Goal: Task Accomplishment & Management: Use online tool/utility

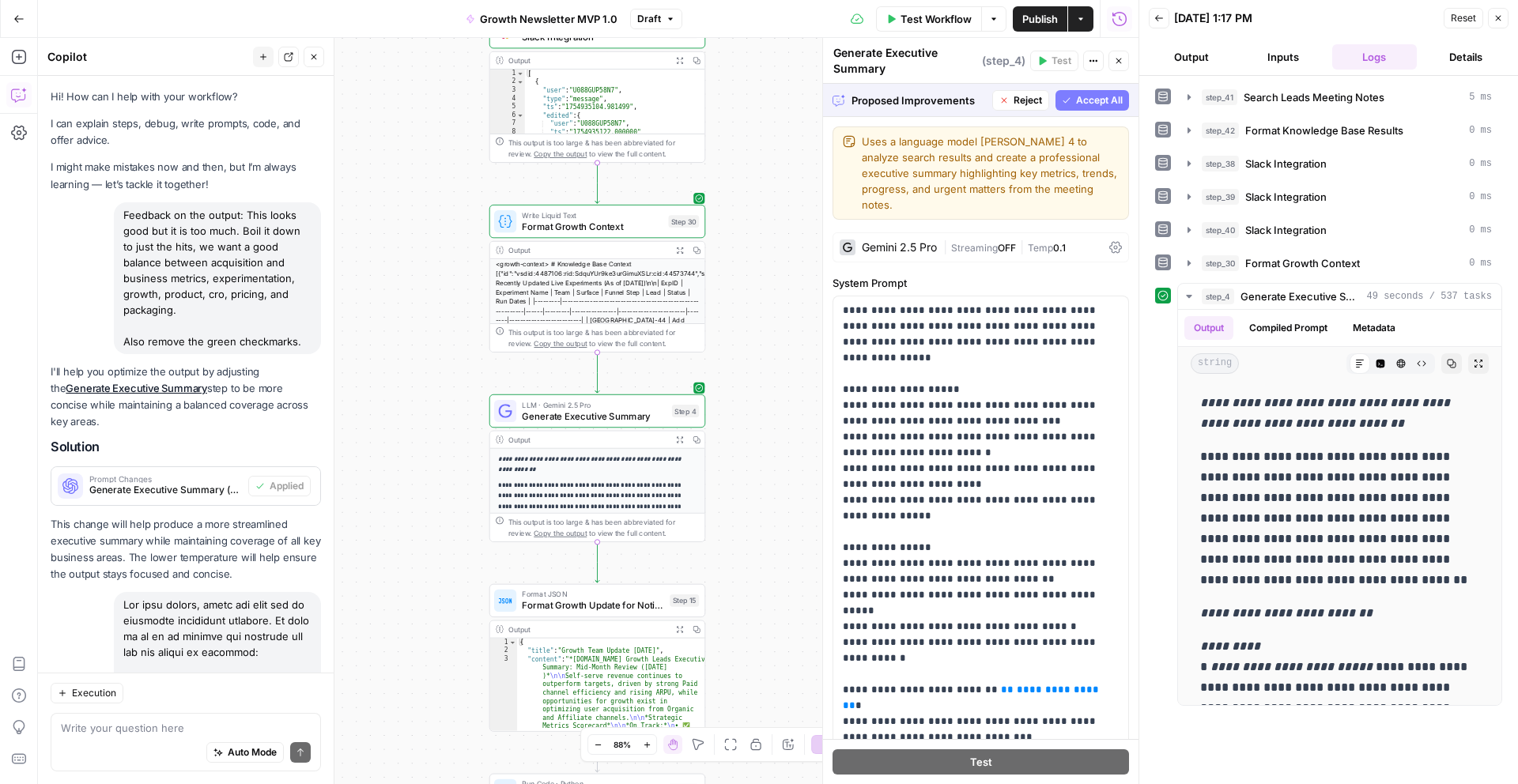
scroll to position [2894, 0]
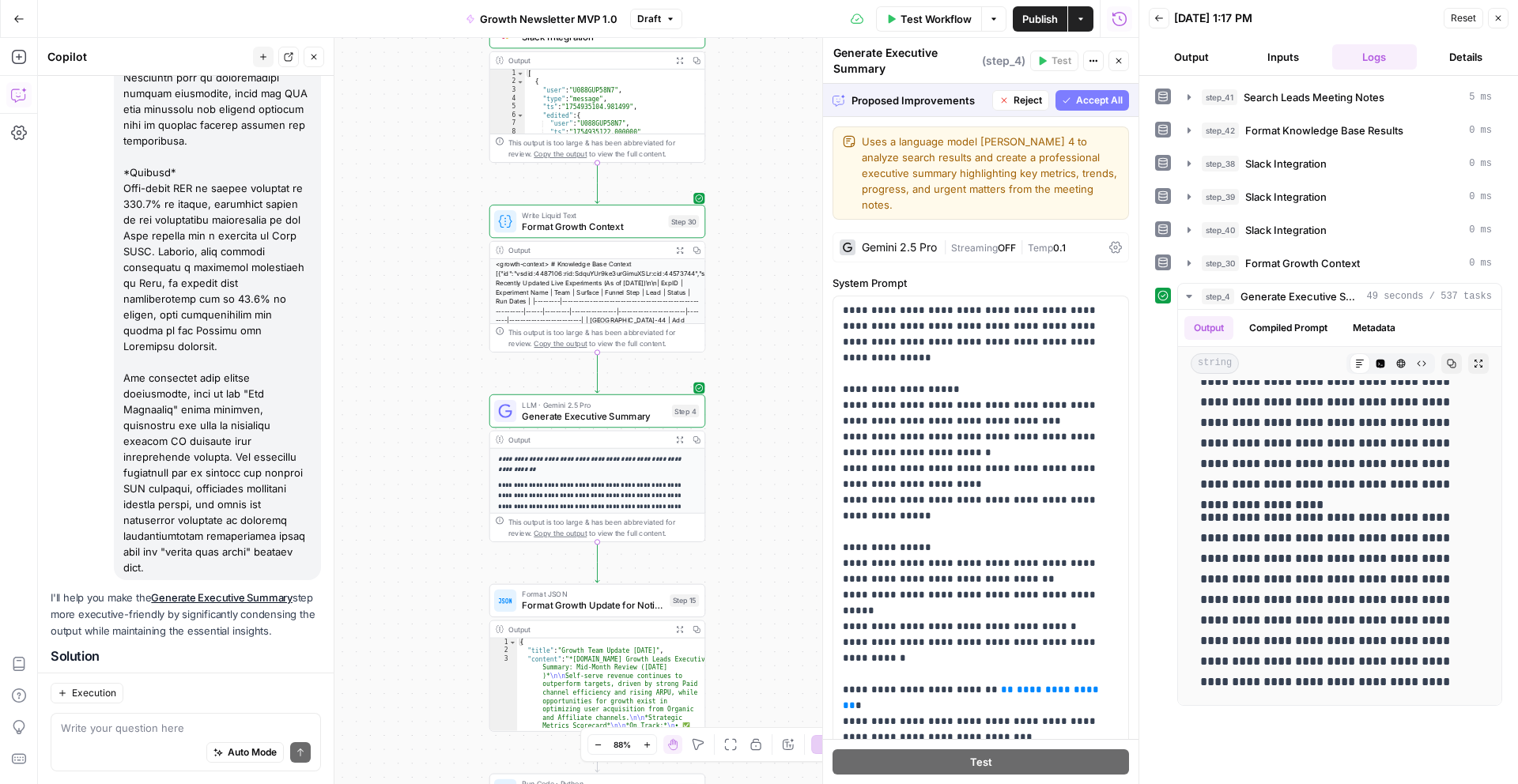
click at [1086, 100] on span "Accept All" at bounding box center [1099, 100] width 47 height 14
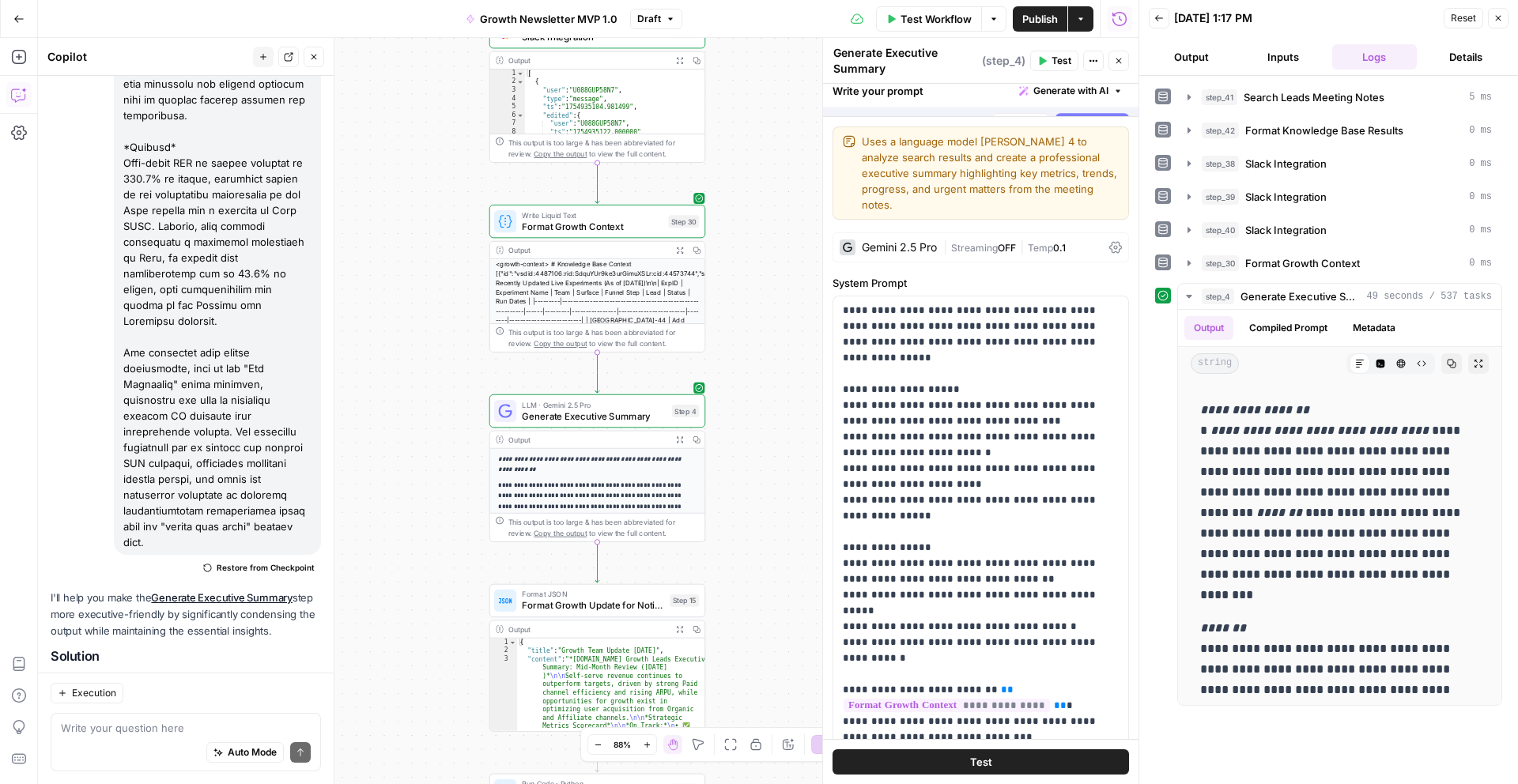
scroll to position [0, 0]
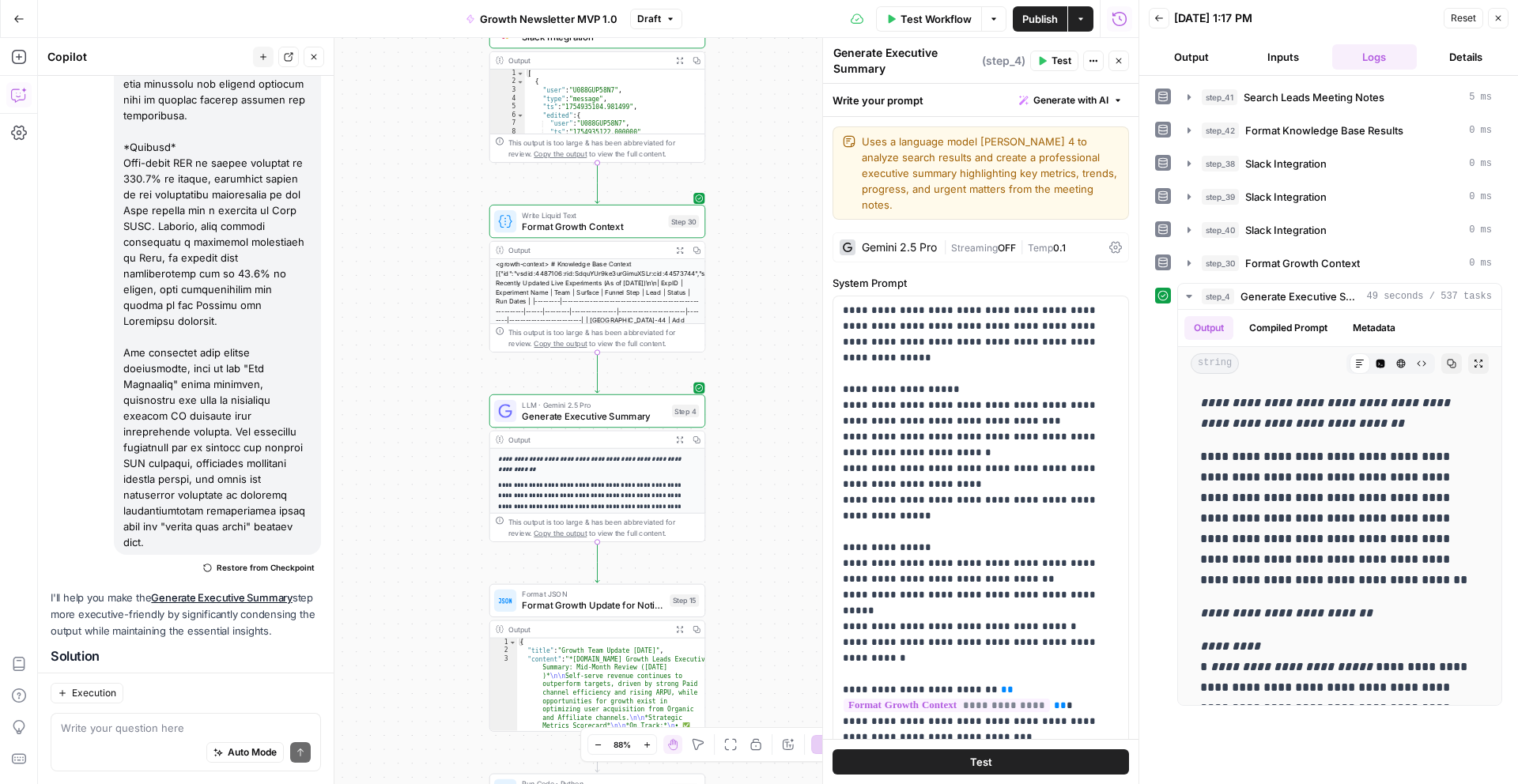
click at [1051, 57] on span "Test" at bounding box center [1061, 61] width 20 height 14
click at [1452, 364] on icon "button" at bounding box center [1451, 364] width 10 height 10
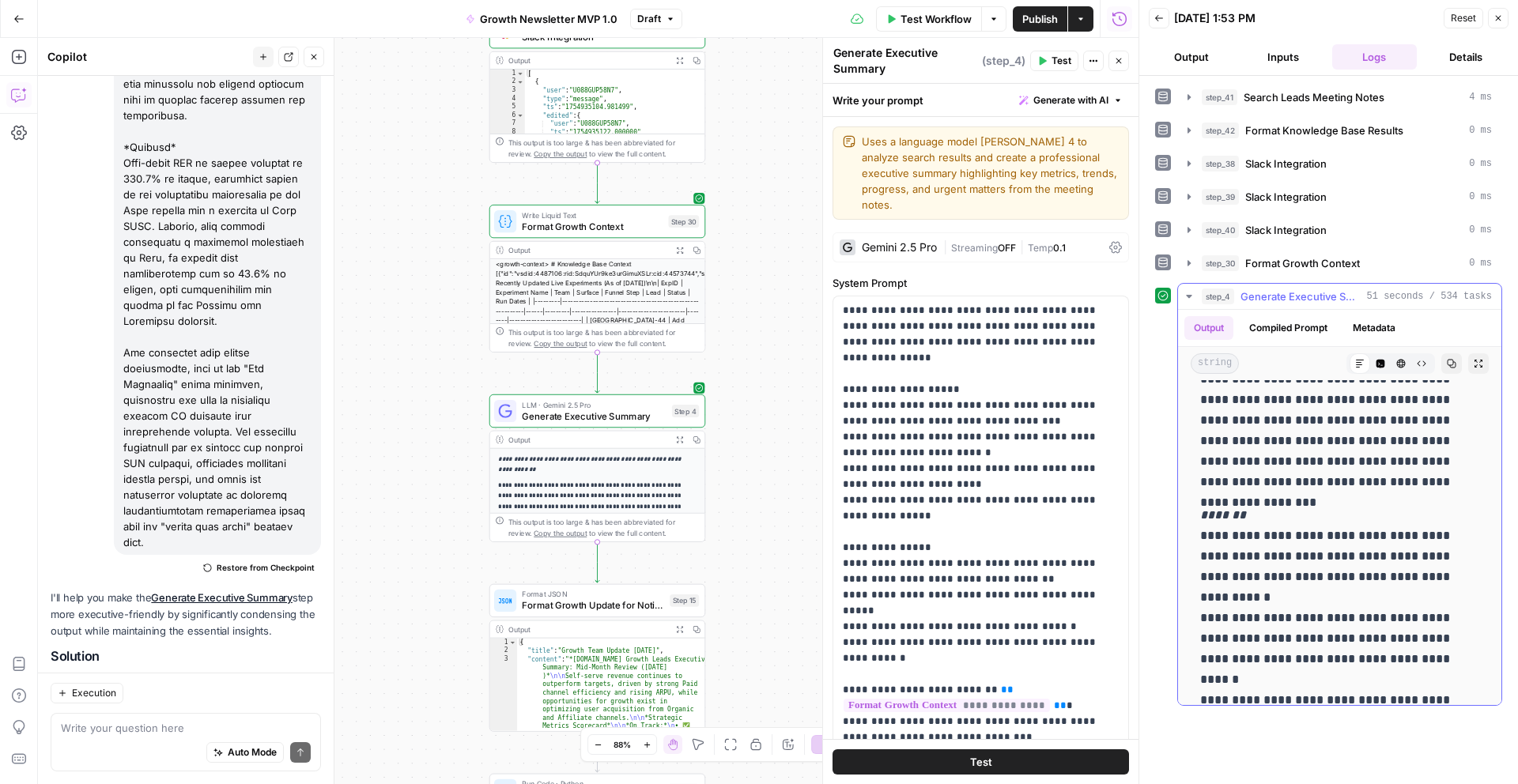
scroll to position [1857, 0]
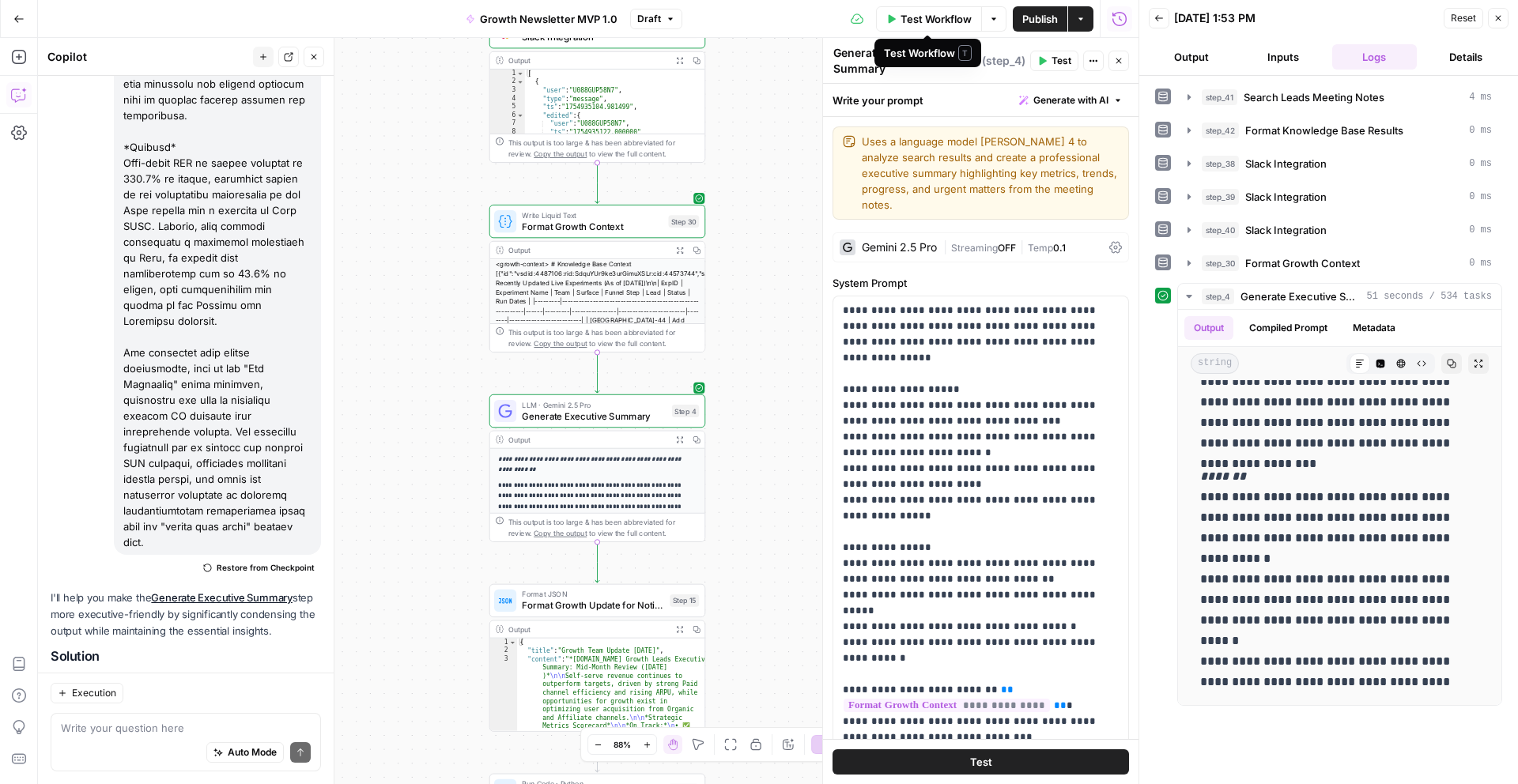
click at [955, 20] on span "Test Workflow" at bounding box center [935, 19] width 71 height 16
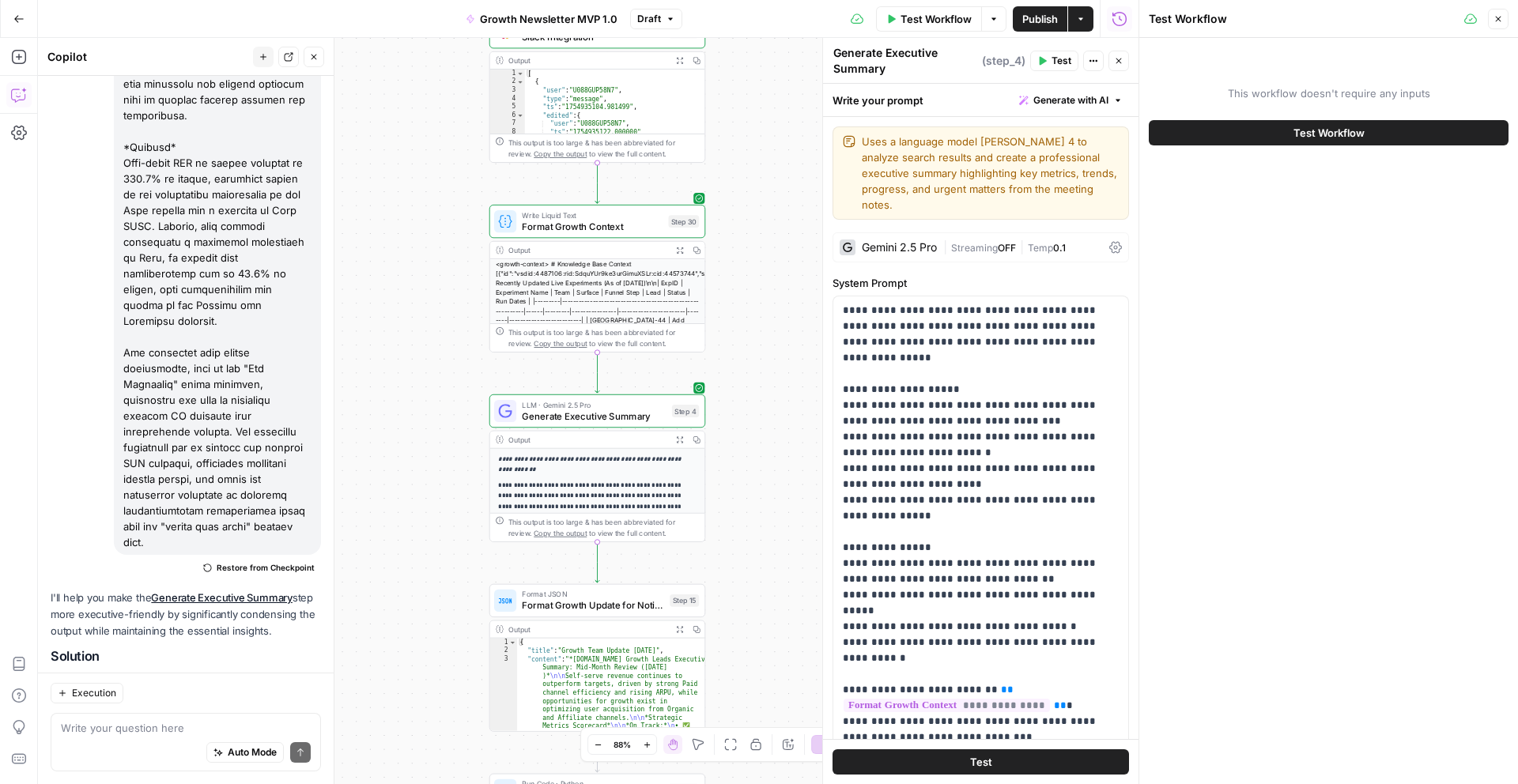
click at [1217, 140] on button "Test Workflow" at bounding box center [1329, 132] width 359 height 26
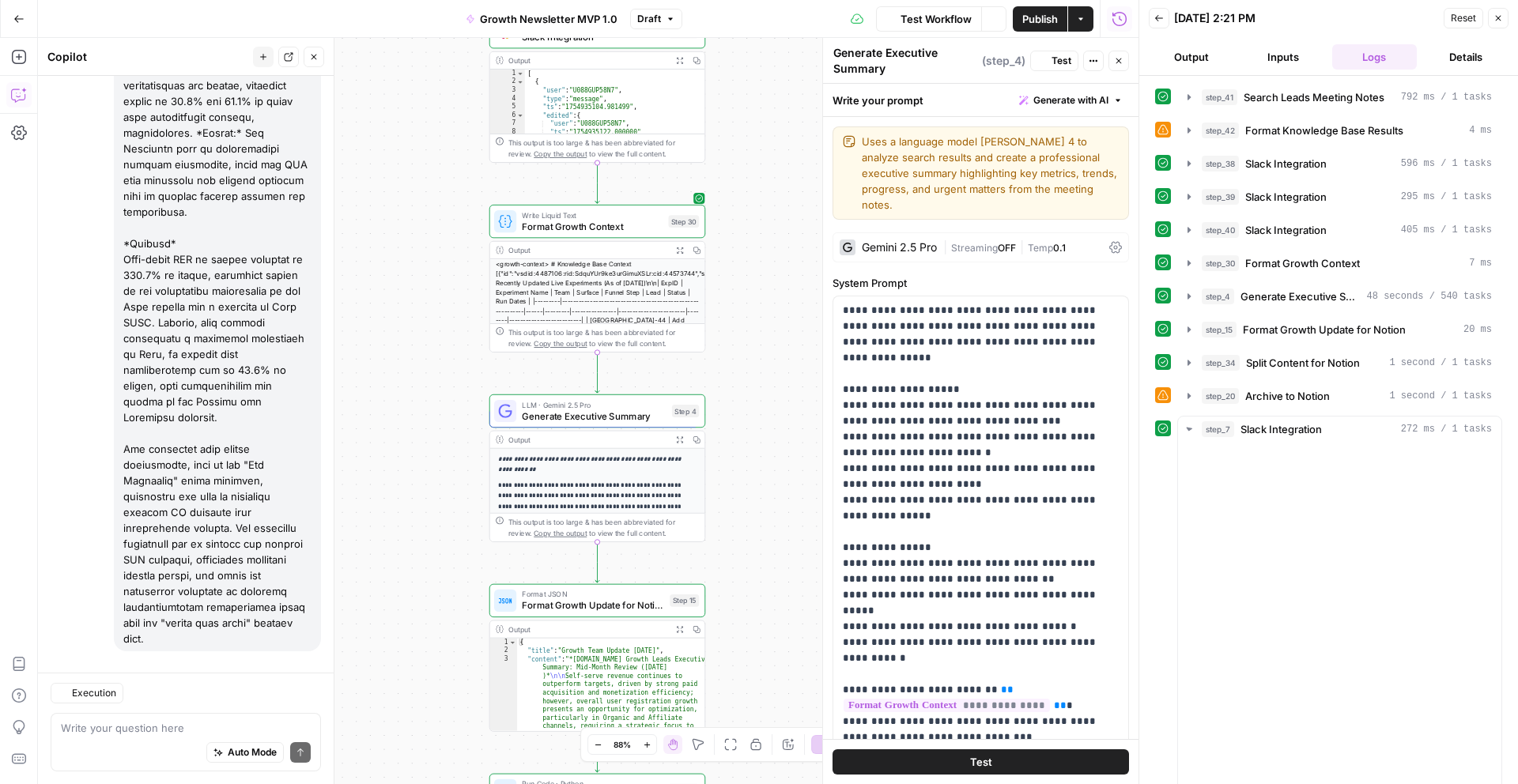
scroll to position [3439, 0]
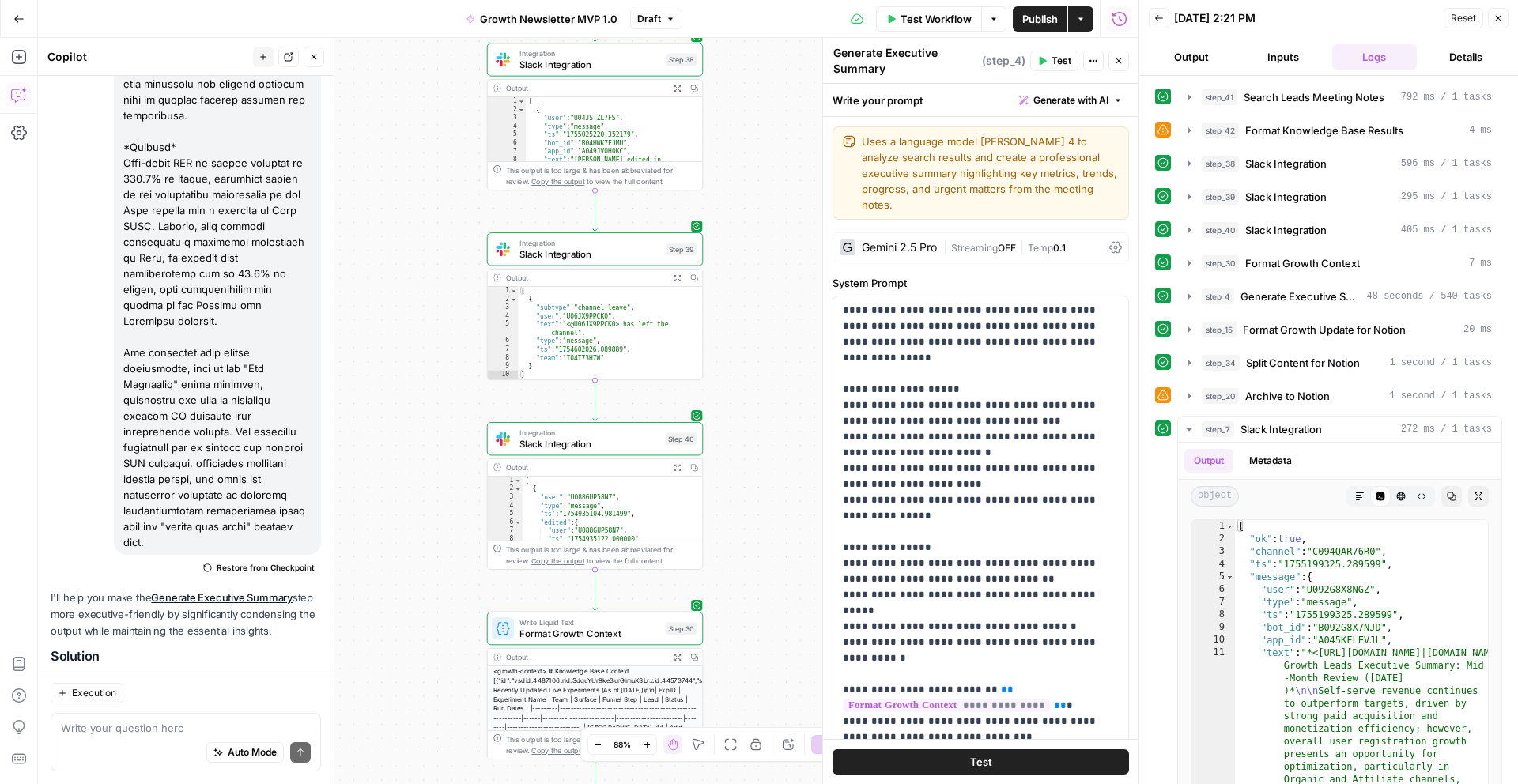
drag, startPoint x: 770, startPoint y: 259, endPoint x: 768, endPoint y: 667, distance: 408.0
click at [768, 667] on div "Workflow Set Inputs Inputs Search Knowledge Base Search Leads Meeting Notes Ste…" at bounding box center [588, 411] width 1101 height 746
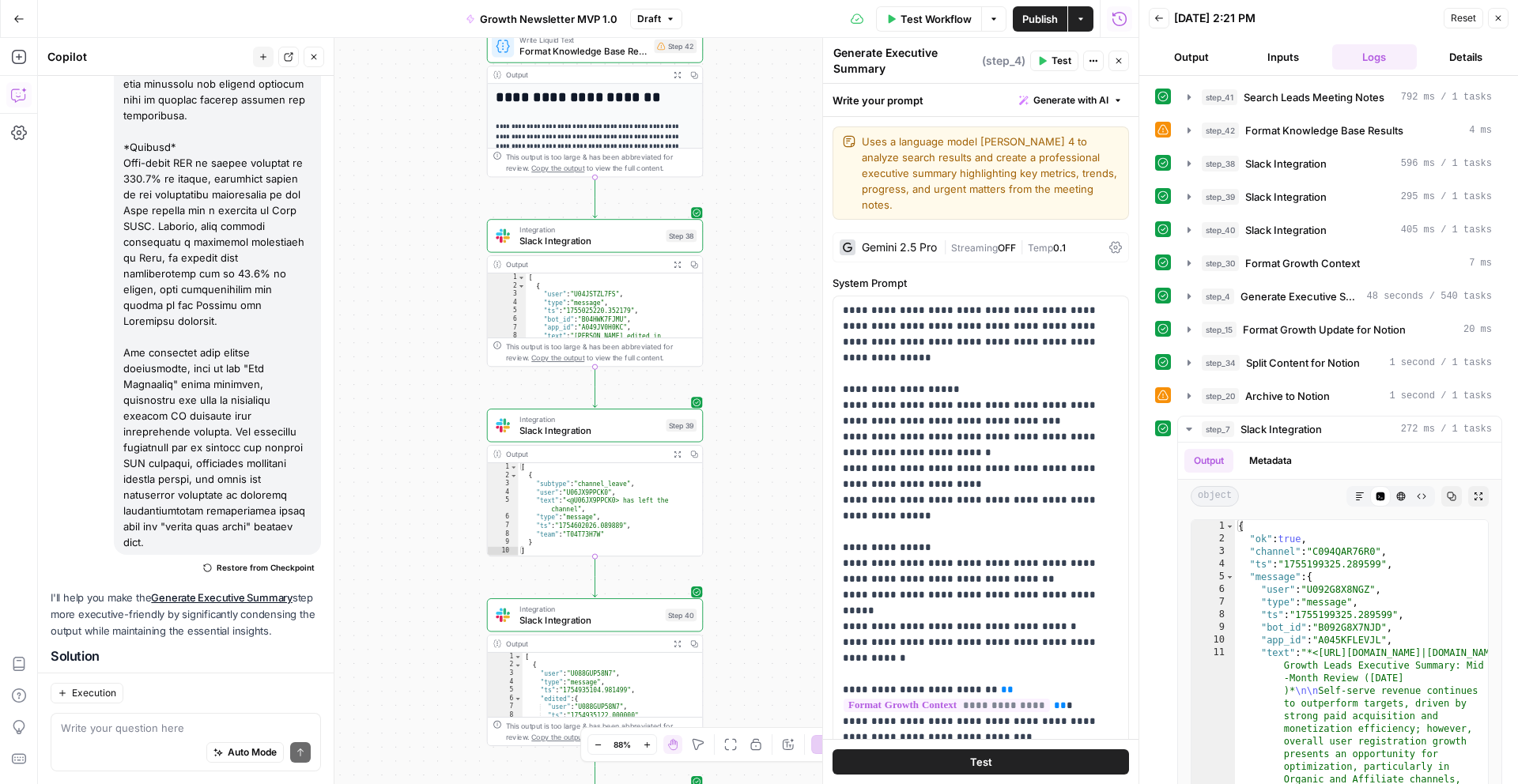
drag, startPoint x: 766, startPoint y: 439, endPoint x: 767, endPoint y: 618, distance: 179.0
click at [767, 618] on div "Workflow Set Inputs Inputs Search Knowledge Base Search Leads Meeting Notes Ste…" at bounding box center [588, 411] width 1101 height 746
click at [638, 242] on span "Slack Integration" at bounding box center [590, 243] width 141 height 14
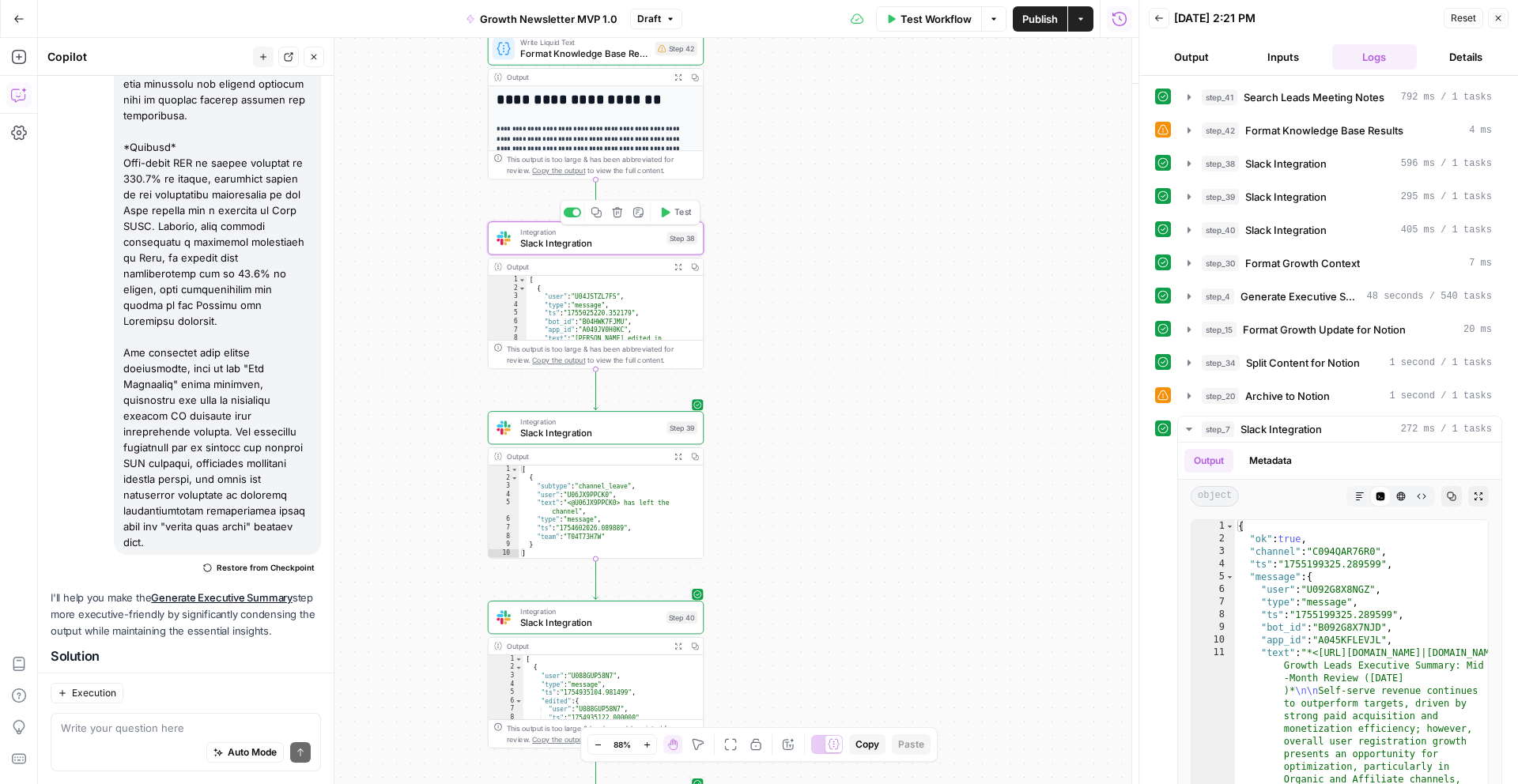
type textarea "Slack Integration"
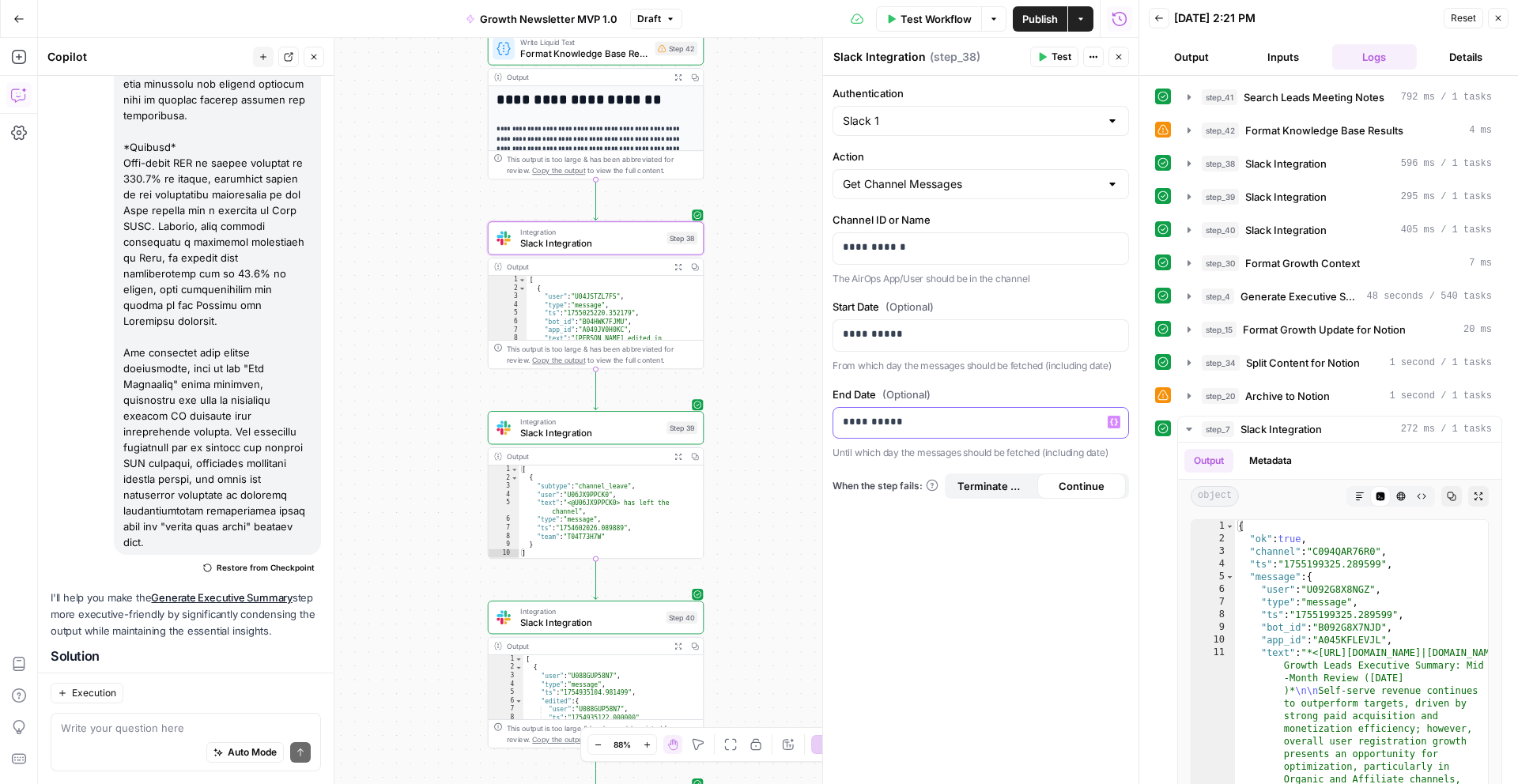
click at [867, 423] on p "**********" at bounding box center [981, 422] width 276 height 16
click at [938, 551] on div "**********" at bounding box center [981, 430] width 316 height 708
click at [634, 435] on span "Slack Integration" at bounding box center [590, 432] width 141 height 14
click at [867, 425] on p "**********" at bounding box center [981, 422] width 276 height 16
click at [894, 574] on div "**********" at bounding box center [981, 430] width 316 height 708
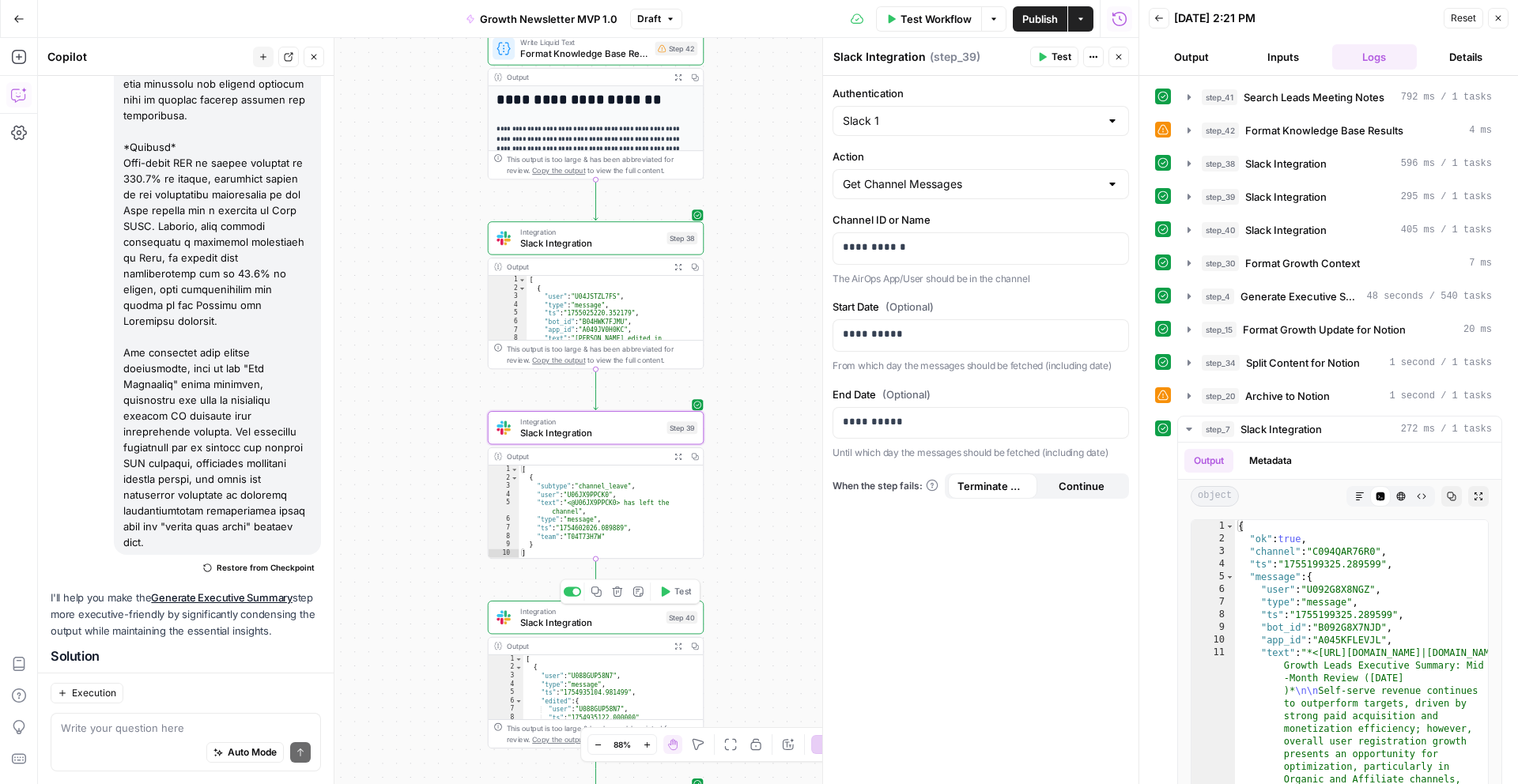
click at [587, 624] on span "Slack Integration" at bounding box center [589, 622] width 140 height 14
click at [868, 429] on p "**********" at bounding box center [981, 422] width 276 height 16
click at [911, 561] on div "**********" at bounding box center [981, 430] width 316 height 708
click at [769, 514] on div "Workflow Set Inputs Inputs Search Knowledge Base Search Leads Meeting Notes Ste…" at bounding box center [588, 411] width 1101 height 746
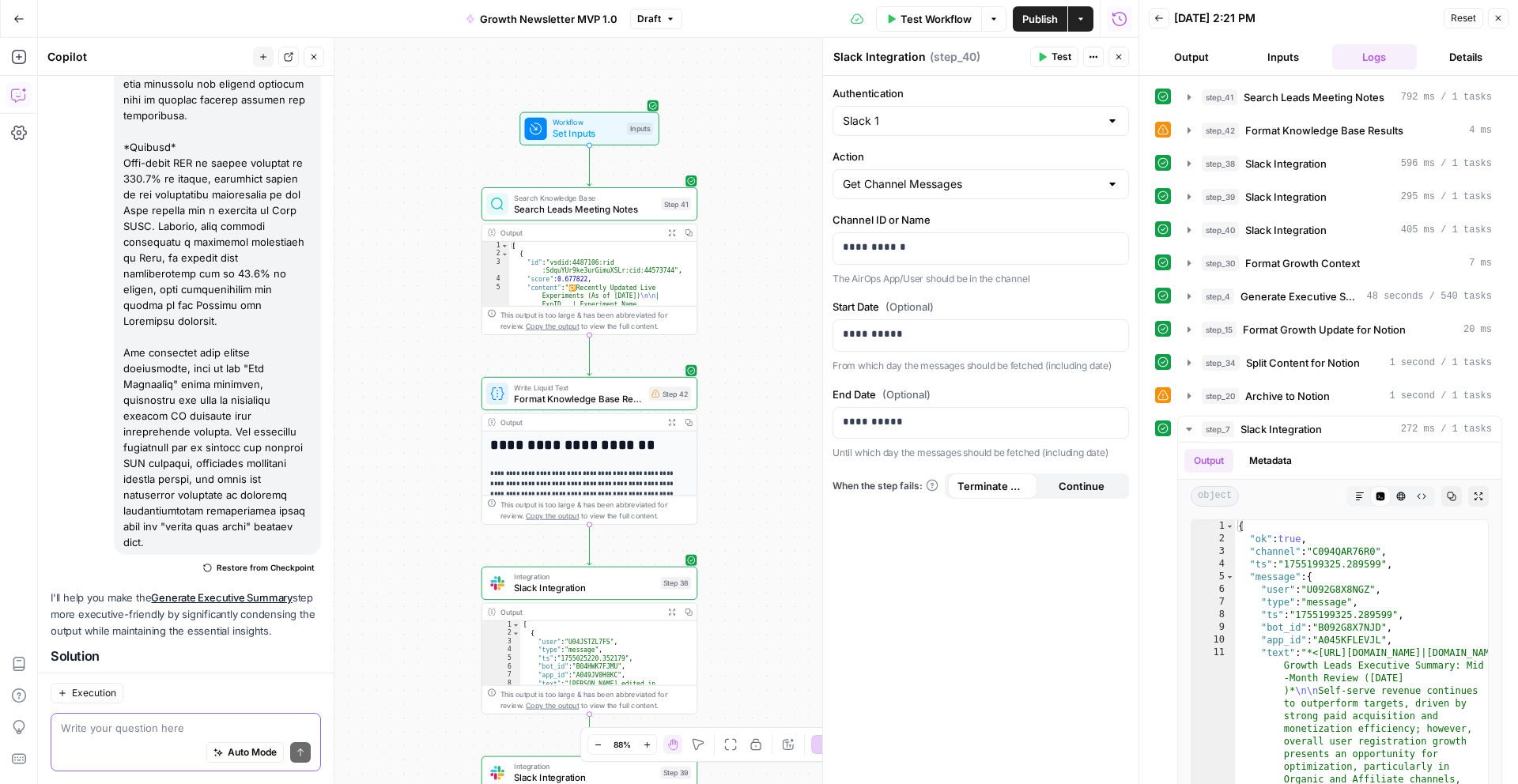
click at [162, 724] on textarea at bounding box center [185, 728] width 250 height 16
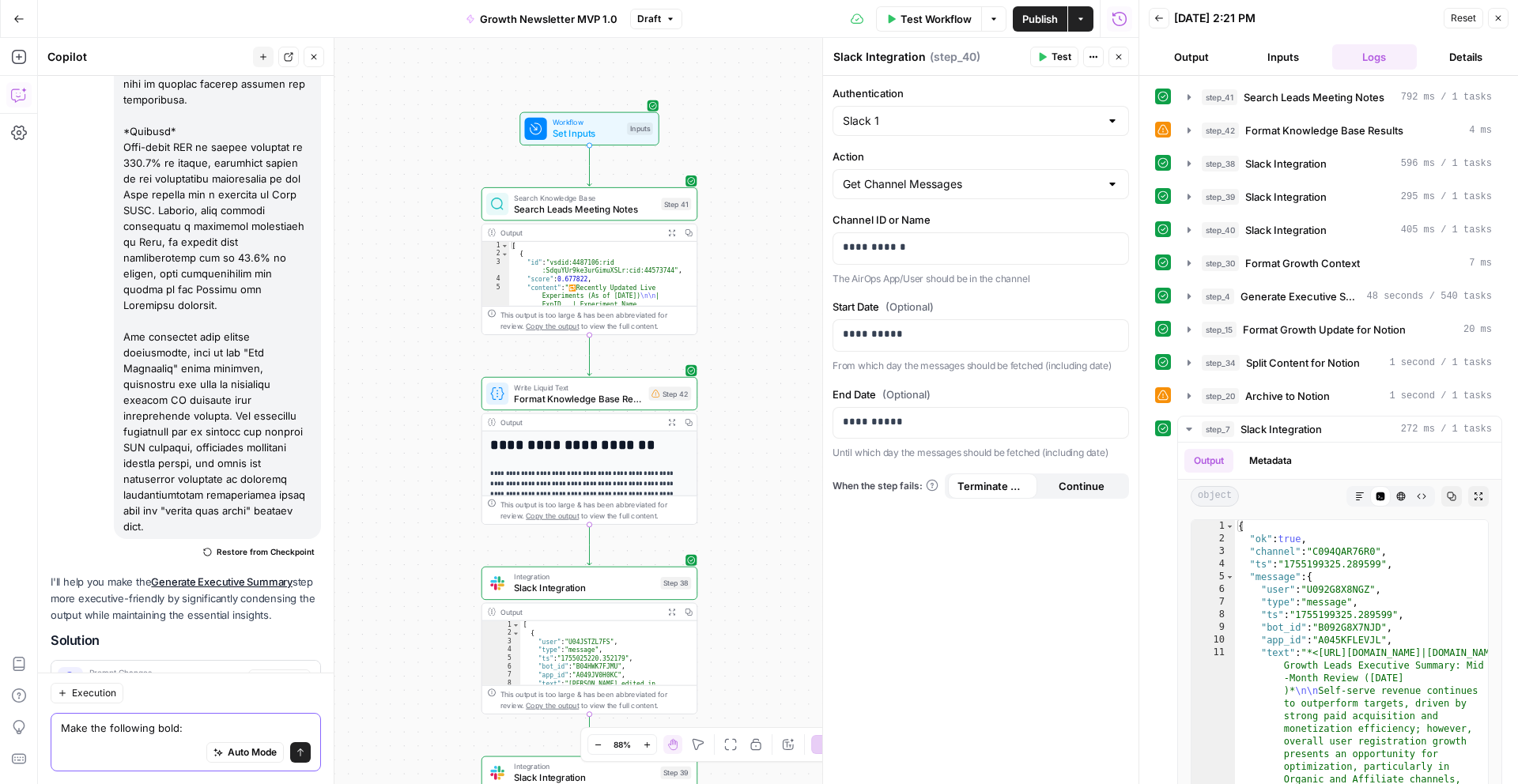
paste textarea "Total New Self Serve ARR:"
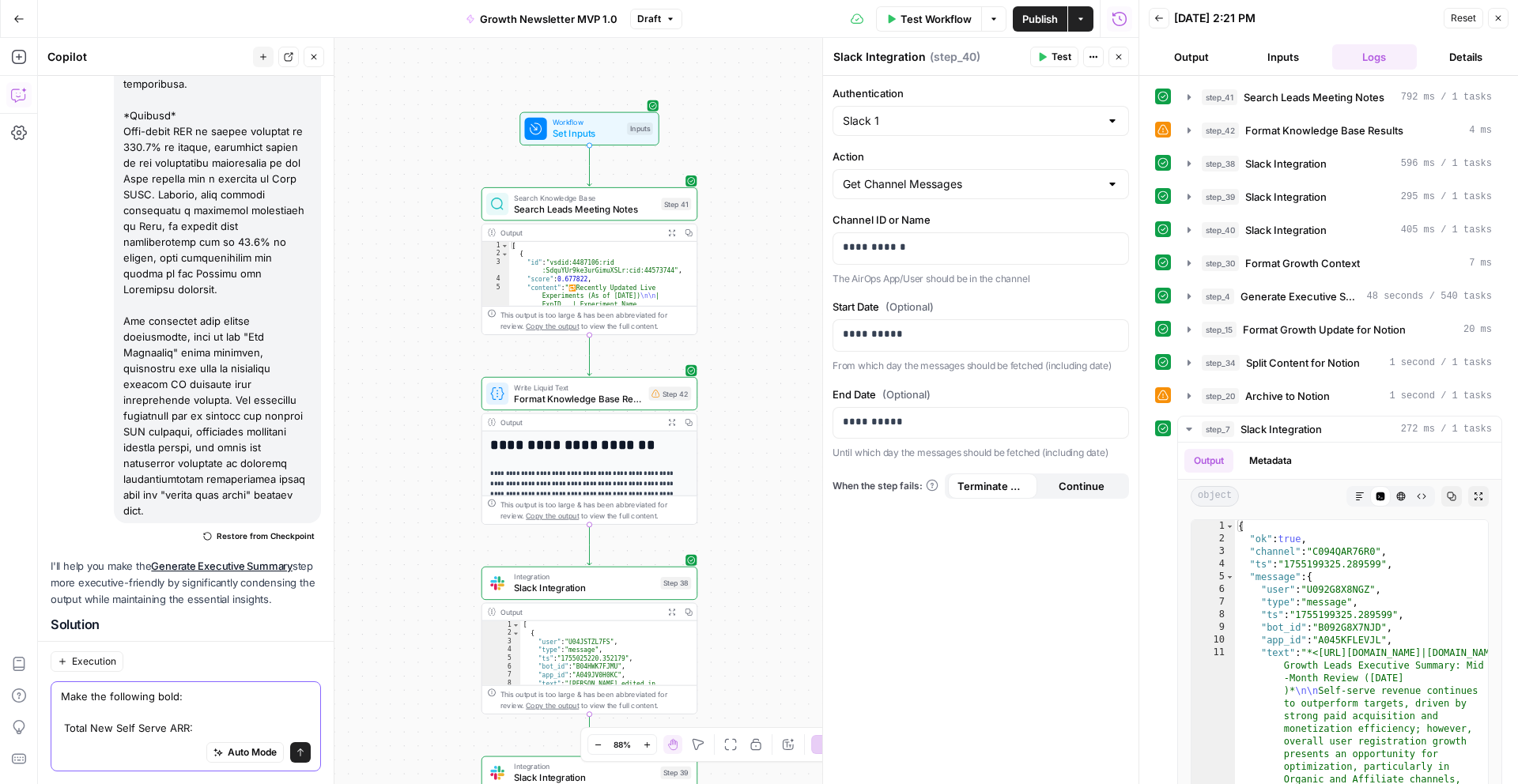
click at [194, 731] on textarea "Make the following bold: Total New Self Serve ARR:" at bounding box center [185, 712] width 250 height 48
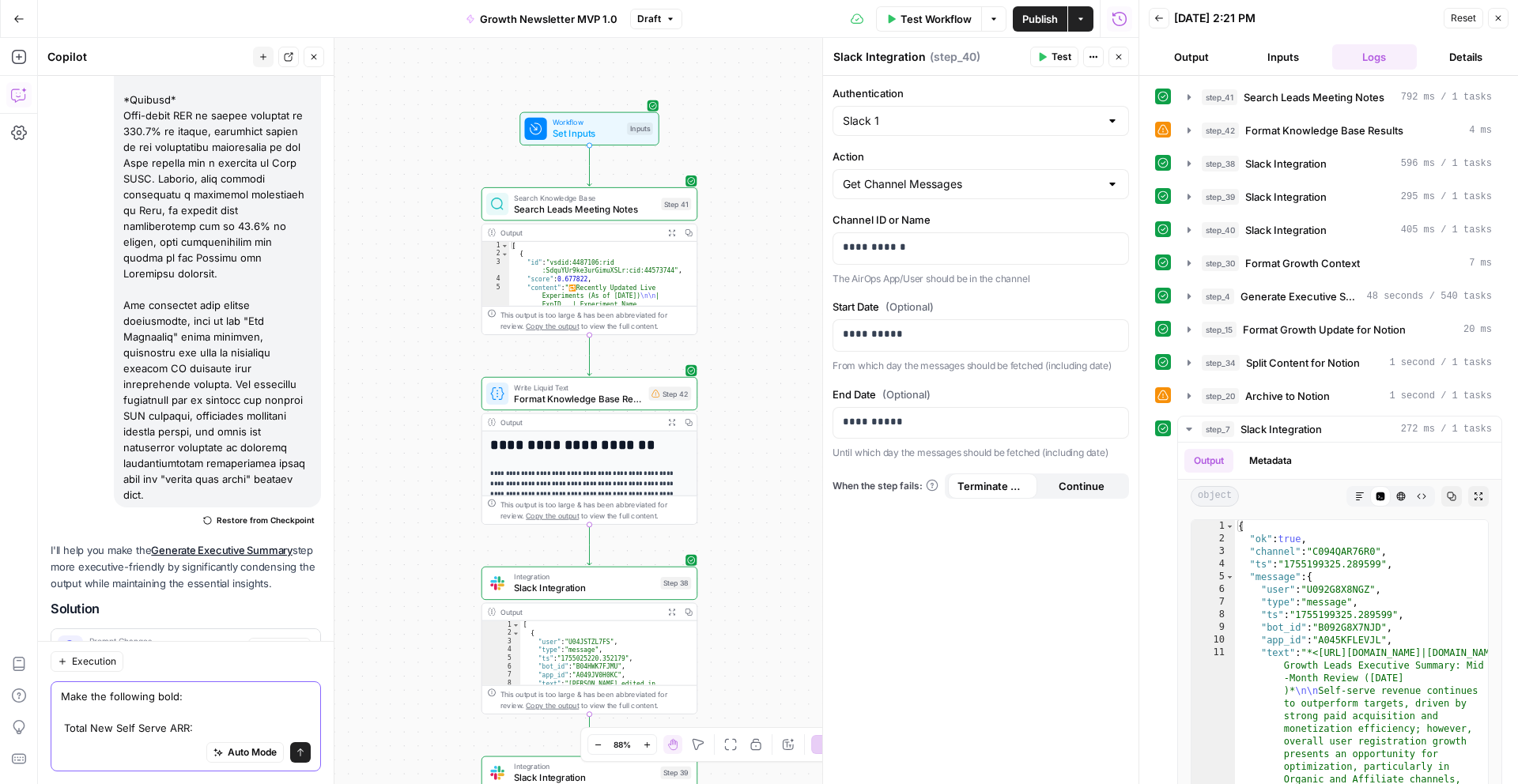
paste textarea "Paid User Registrations:"
click at [66, 716] on textarea "Make the following bold: Total New Self Serve ARR: Paid User Registrations:" at bounding box center [185, 704] width 250 height 64
click at [195, 730] on textarea "Make the following bold: Total New Self Serve ARR: Paid User Registrations:" at bounding box center [185, 704] width 250 height 64
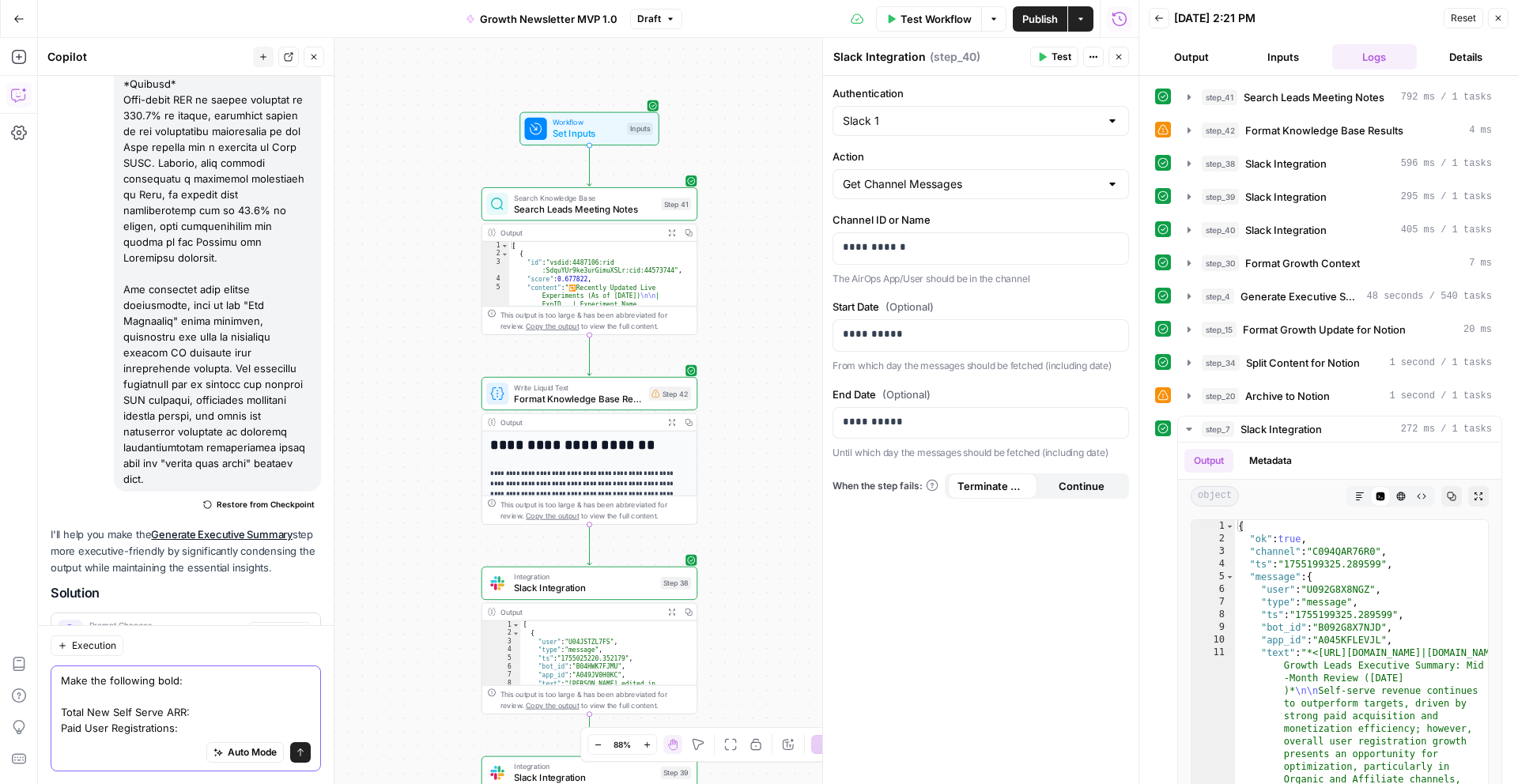
paste textarea "Organic User Registrations:"
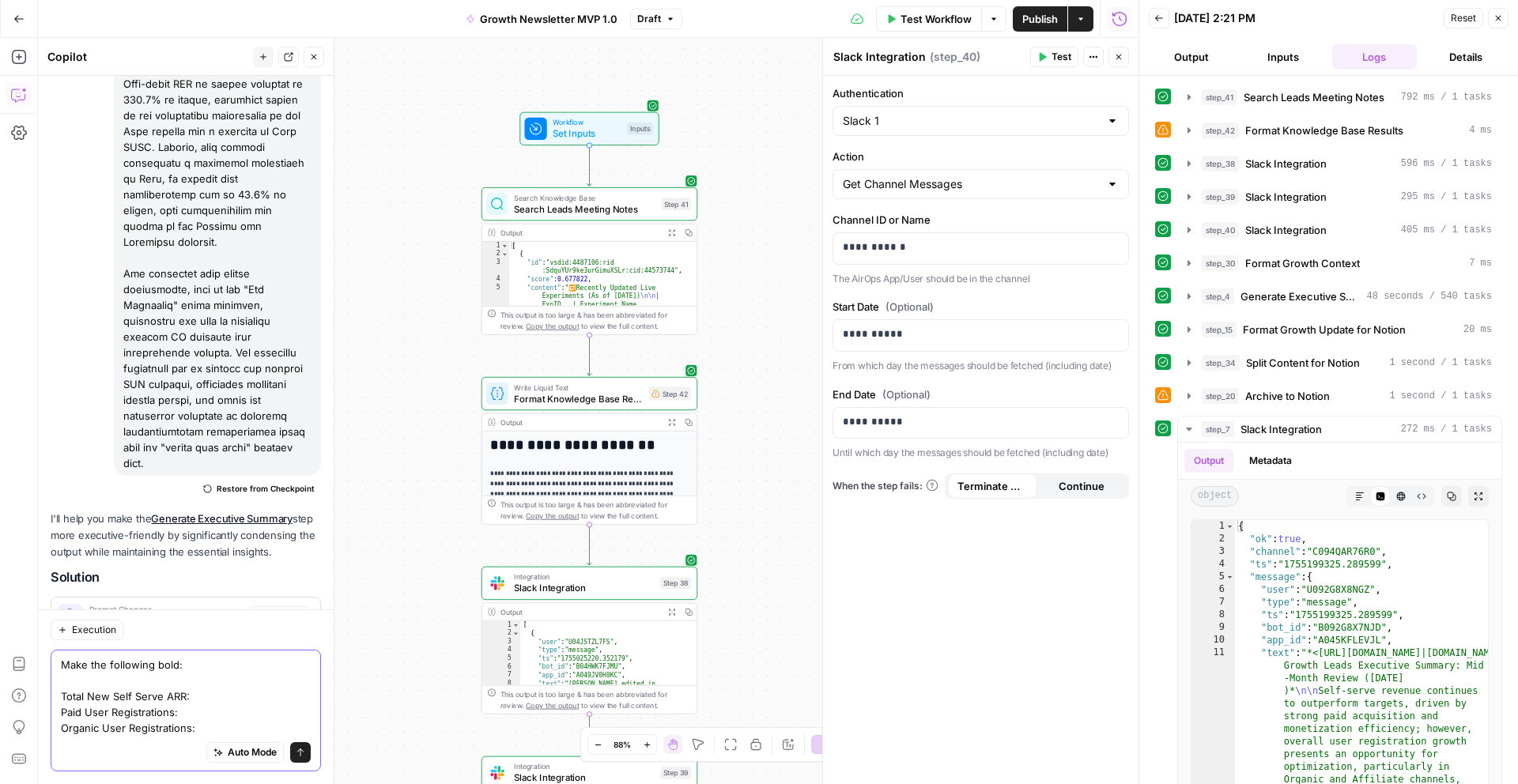
paste textarea "Affiliate User Registrations:"
type textarea "Make the following bold: Total New Self Serve ARR: Paid User Registrations: Org…"
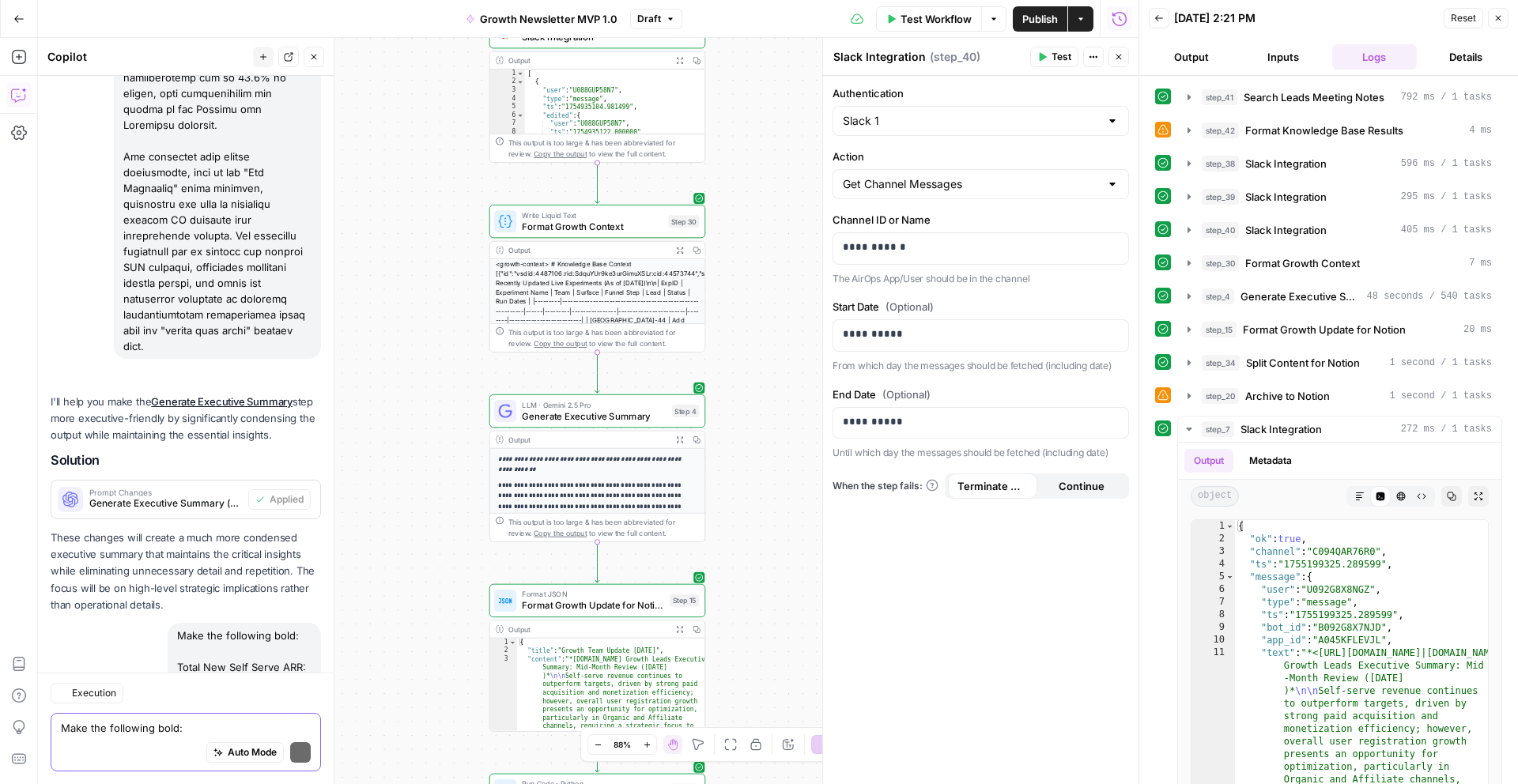
scroll to position [3732, 0]
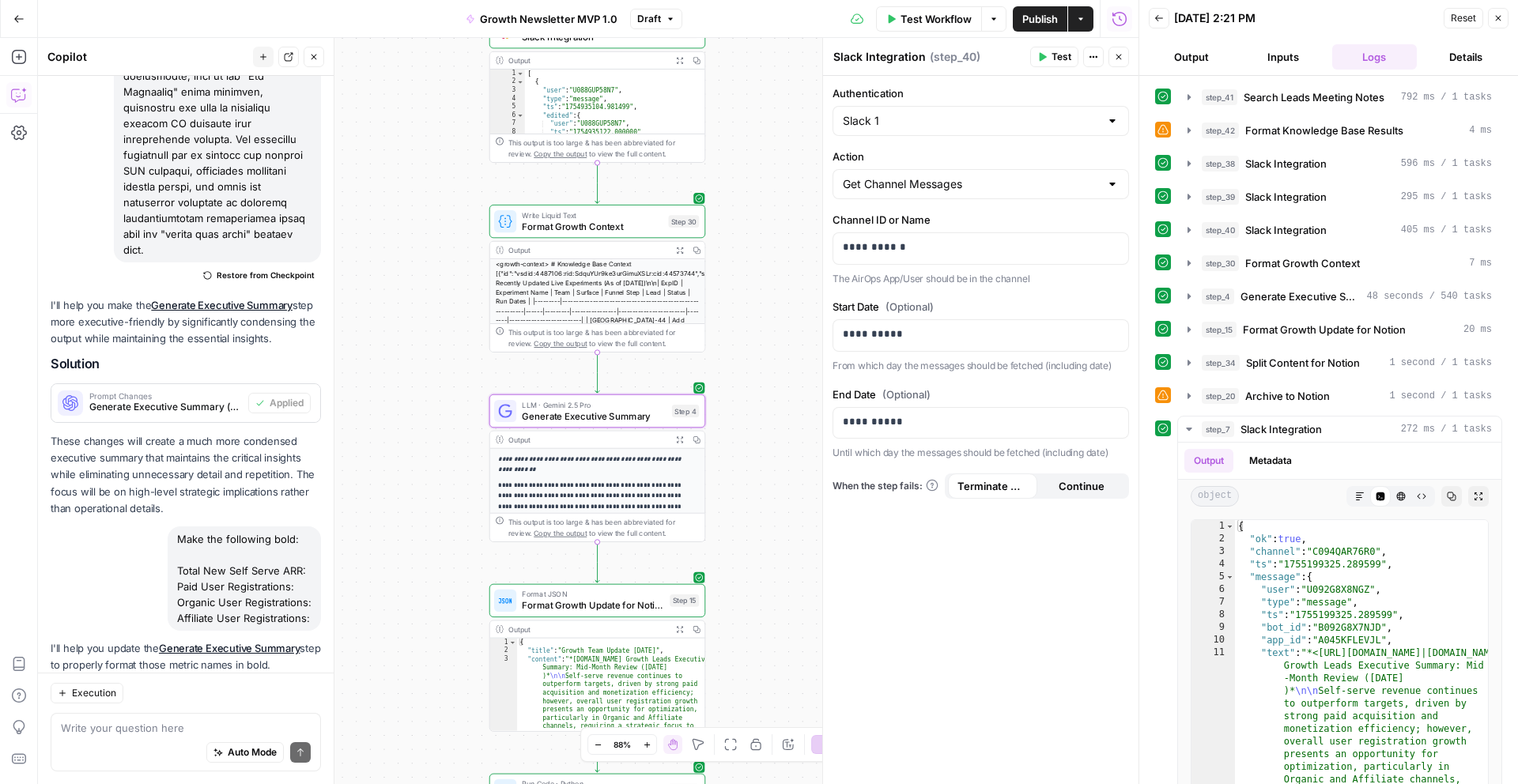
click at [296, 722] on span "Apply" at bounding box center [290, 729] width 26 height 14
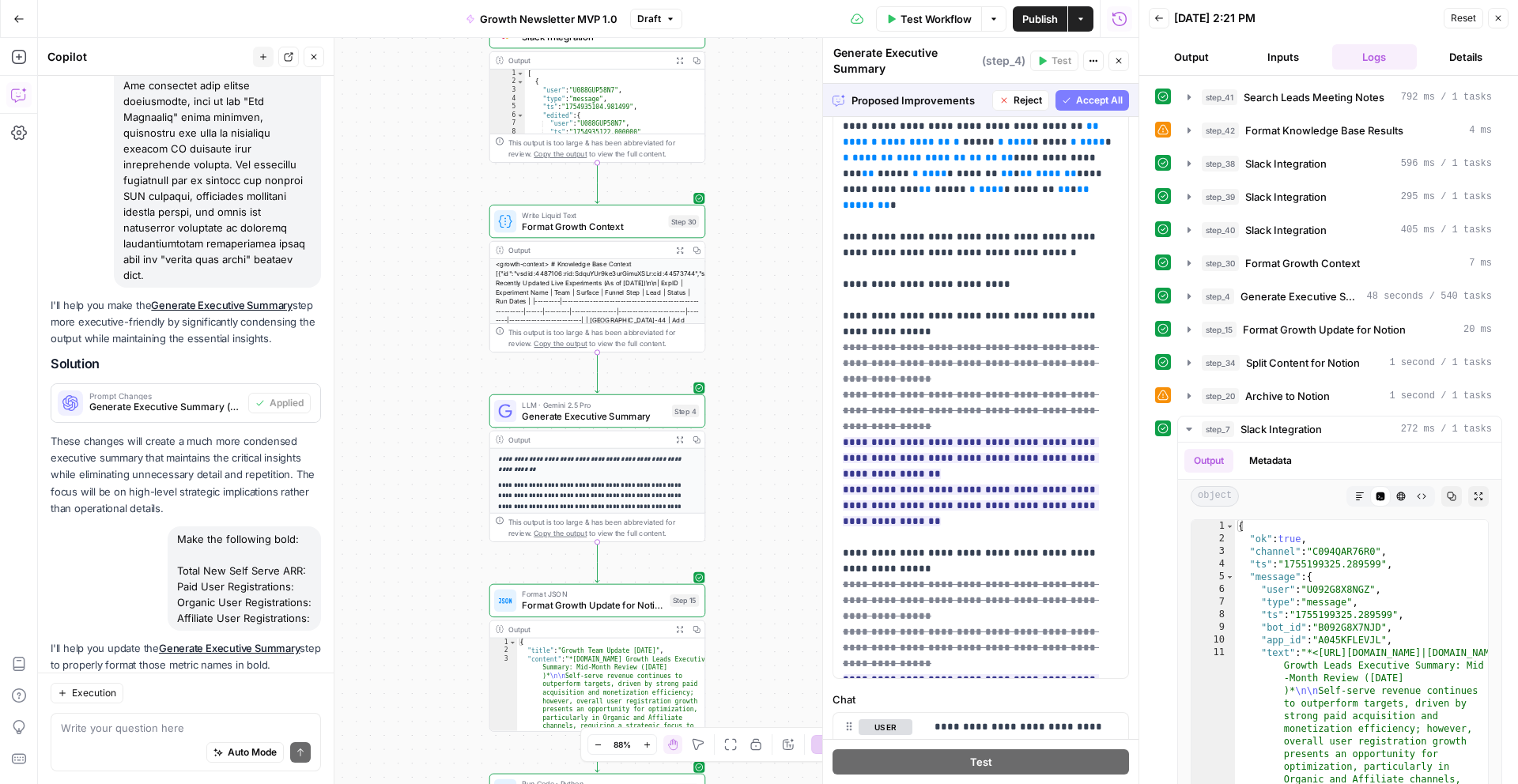
scroll to position [343, 0]
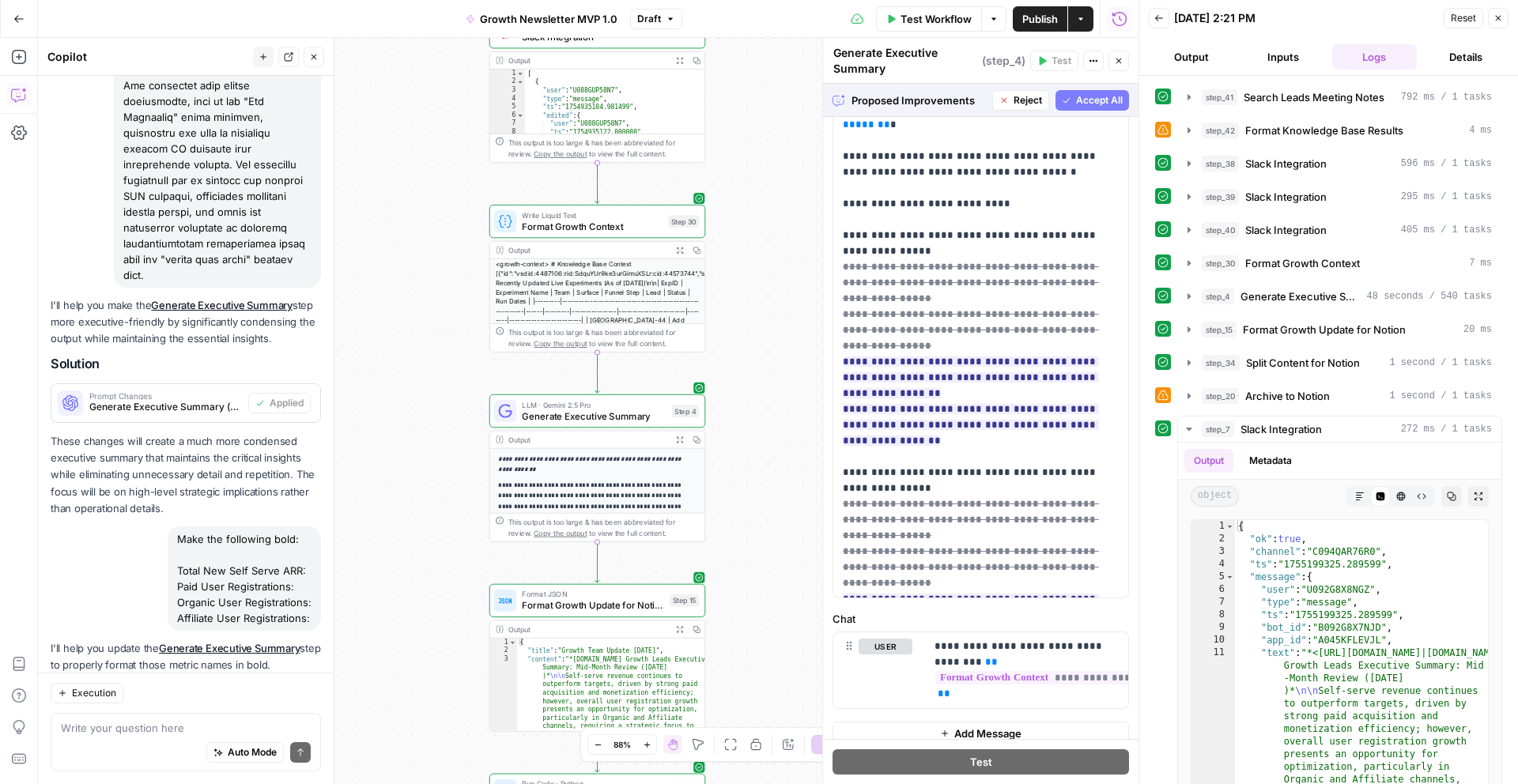
click at [1102, 96] on span "Accept All" at bounding box center [1099, 100] width 47 height 14
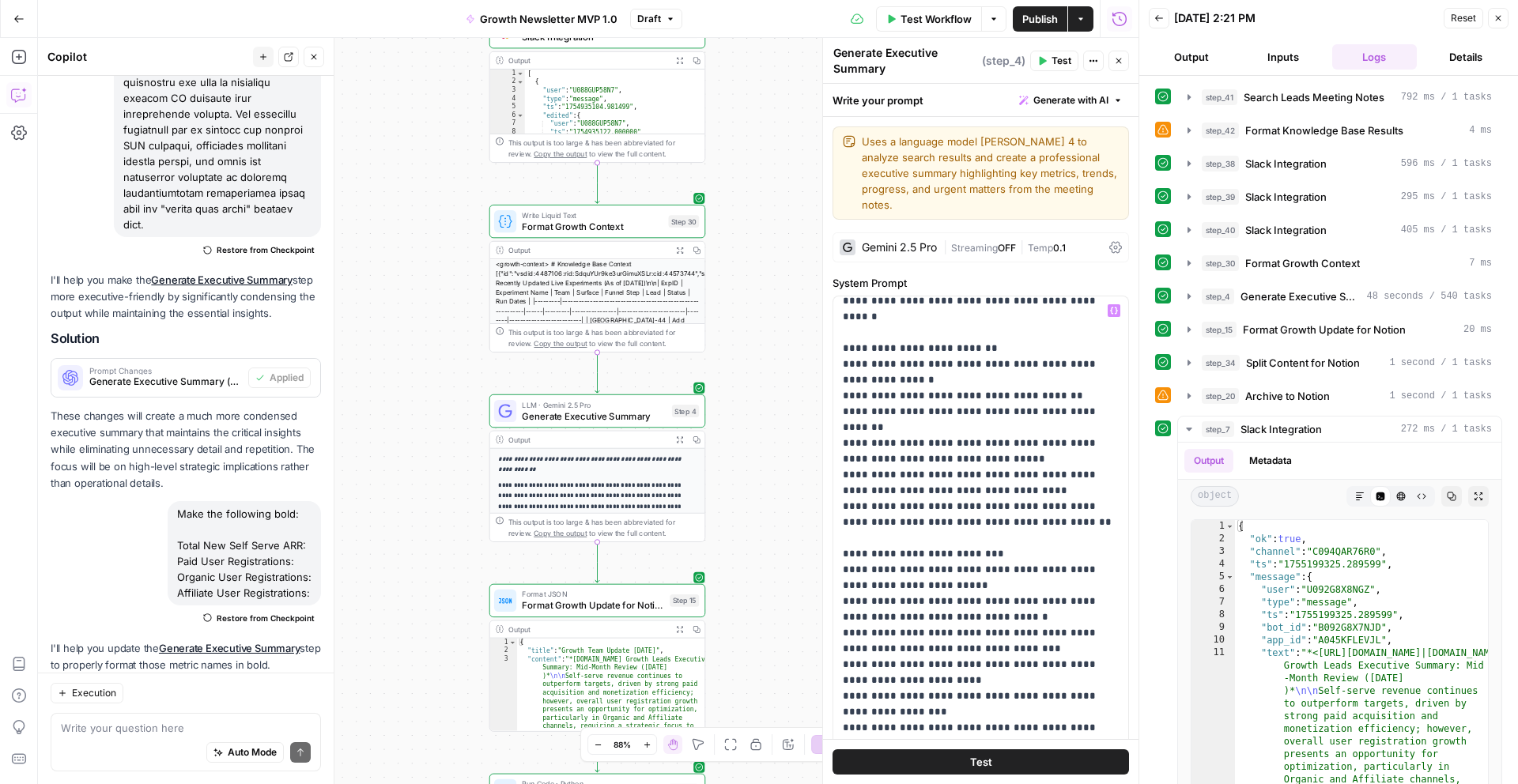
scroll to position [521, 0]
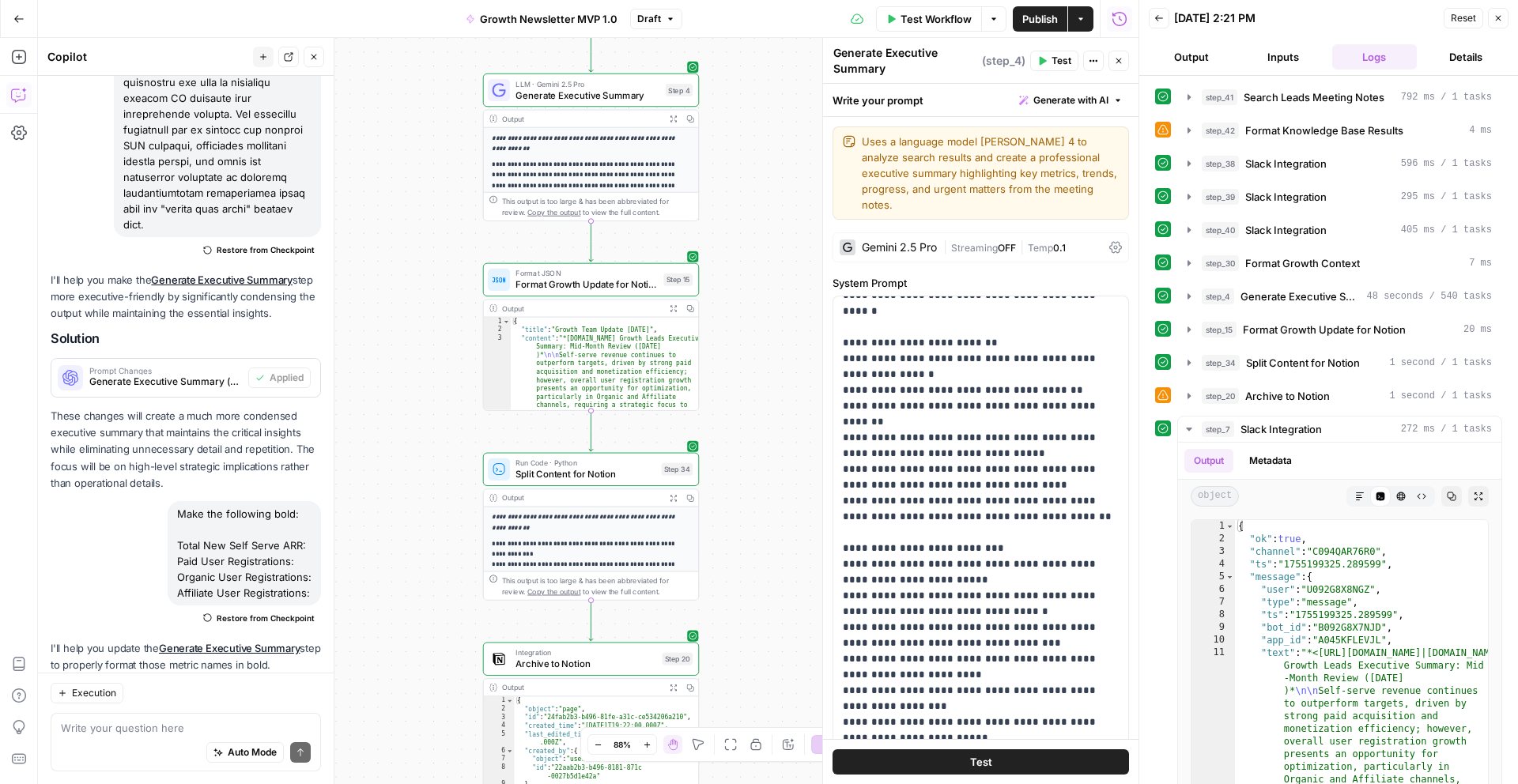
click at [1051, 60] on span "Test" at bounding box center [1061, 61] width 20 height 14
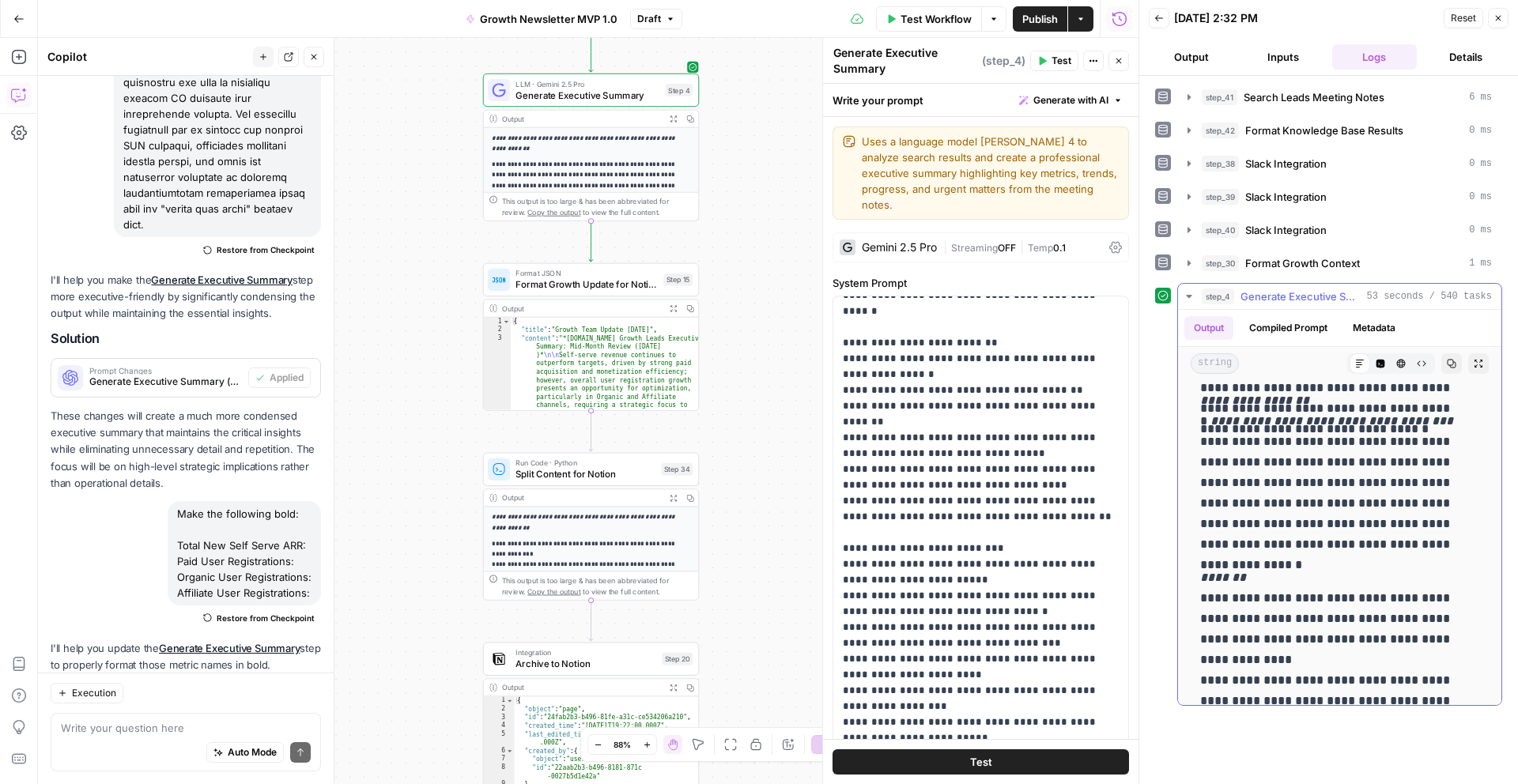
scroll to position [1836, 0]
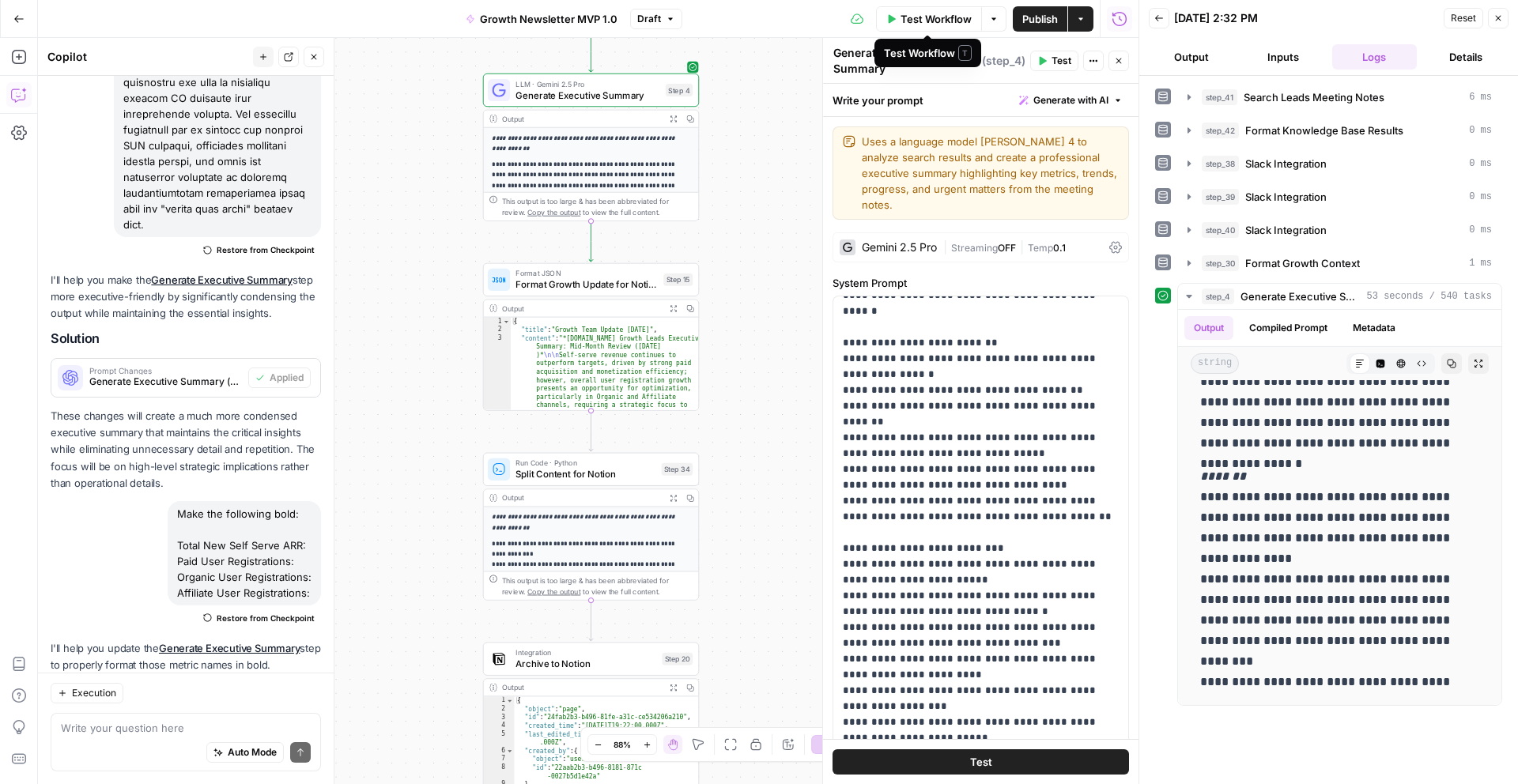
click at [941, 20] on span "Test Workflow" at bounding box center [935, 19] width 71 height 16
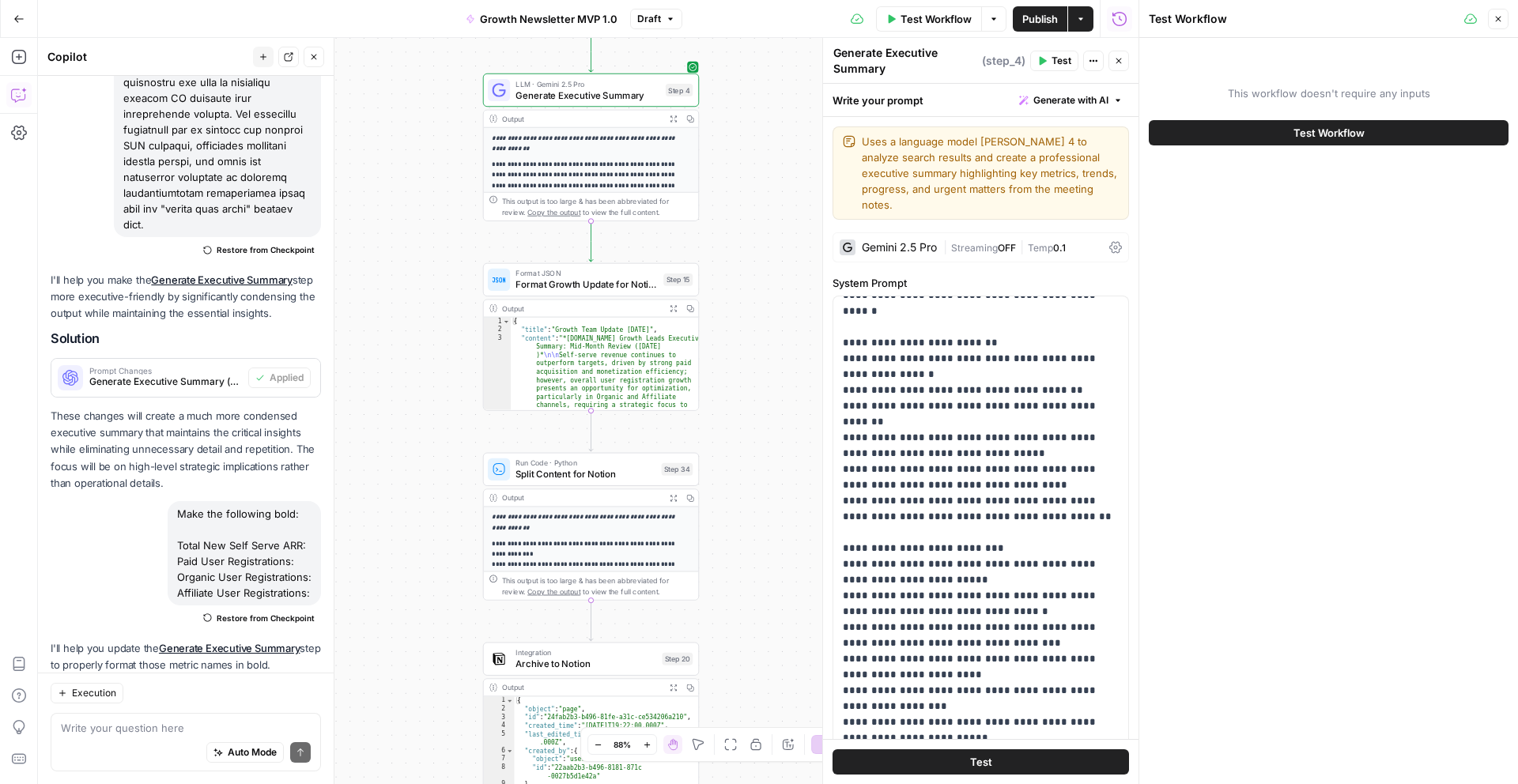
click at [1235, 128] on button "Test Workflow" at bounding box center [1329, 132] width 359 height 26
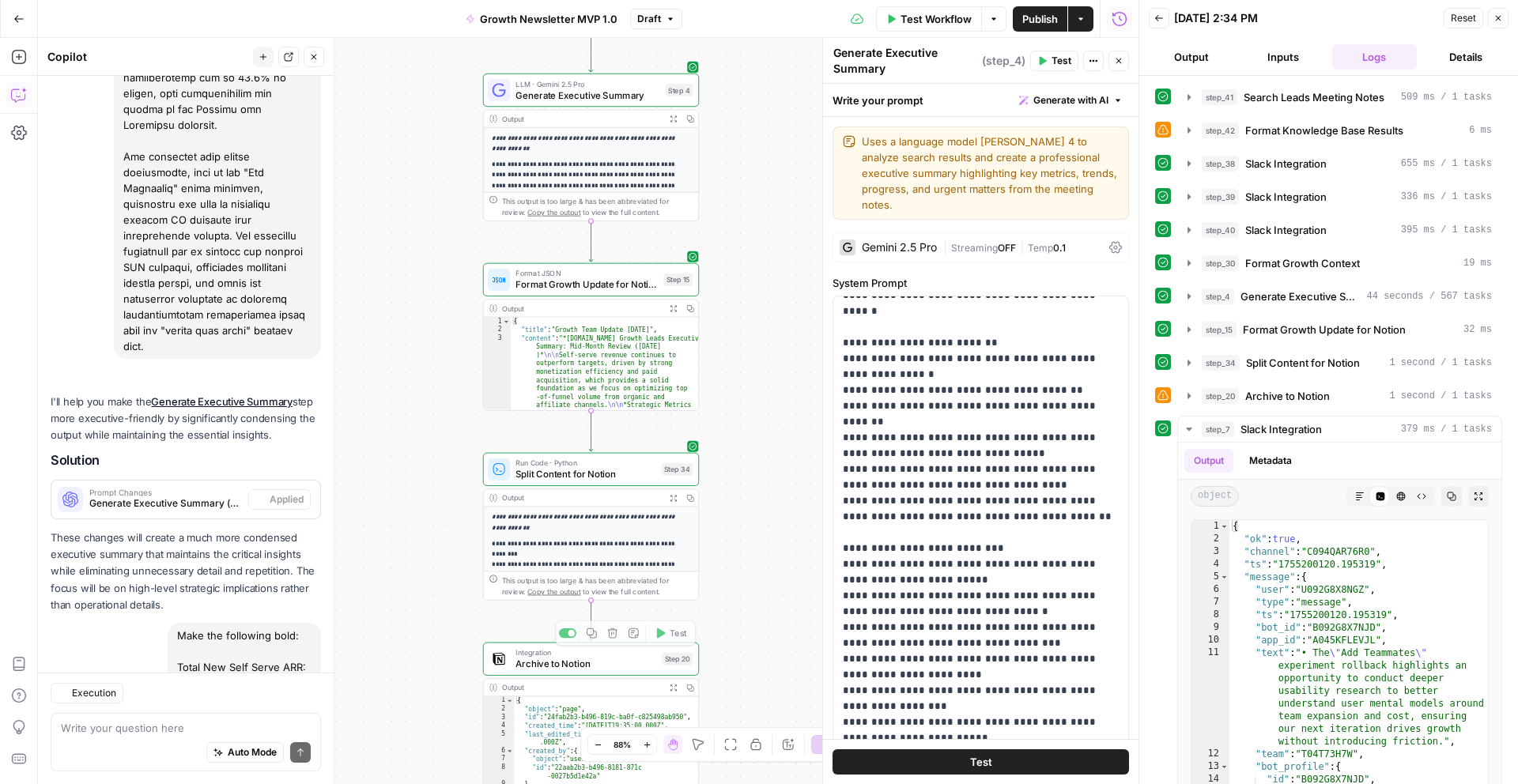
scroll to position [3757, 0]
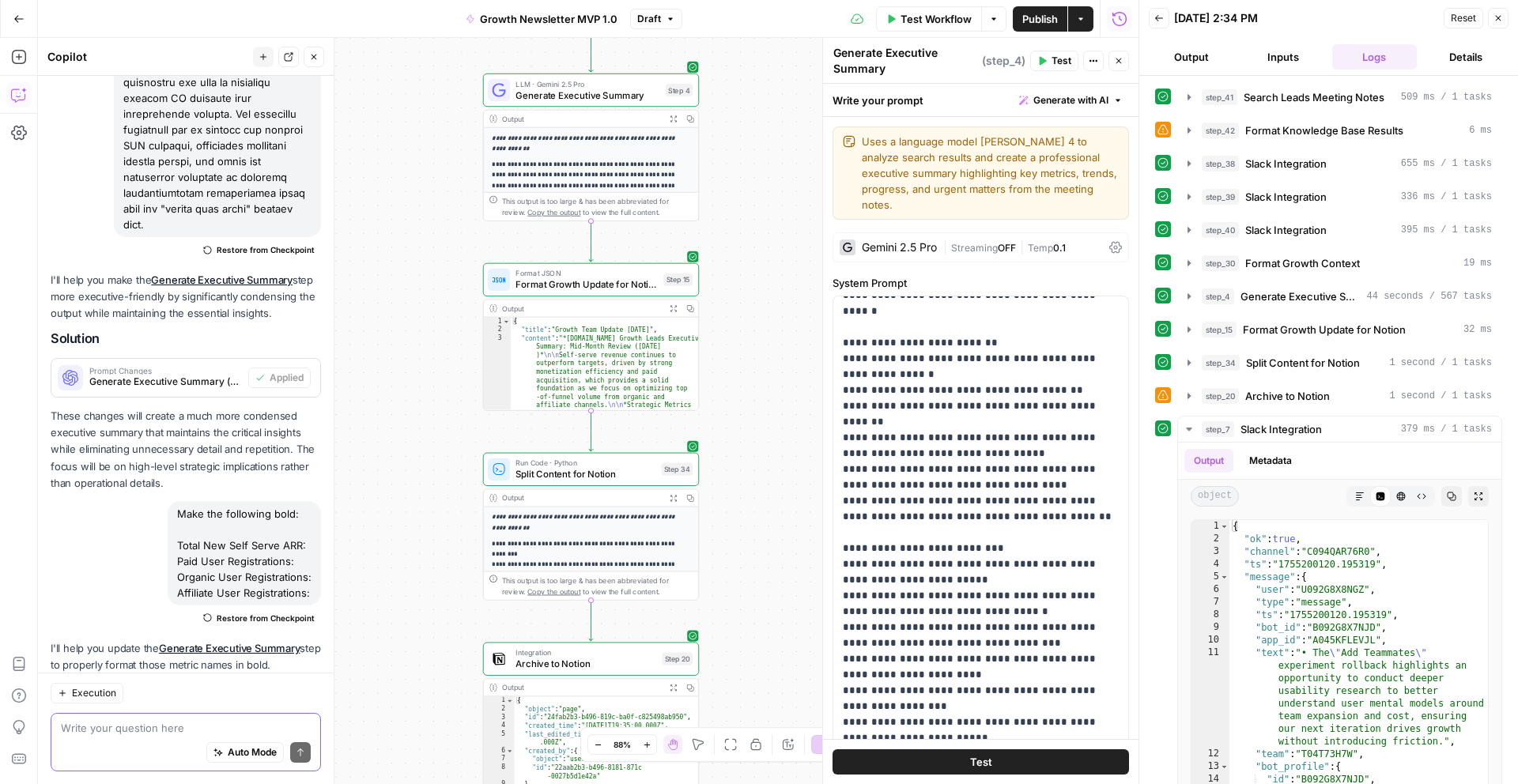
click at [135, 721] on textarea at bounding box center [185, 728] width 250 height 16
type textarea "W"
click at [170, 729] on textarea "Let make sure that all outputs a 600 words or less." at bounding box center [185, 728] width 250 height 16
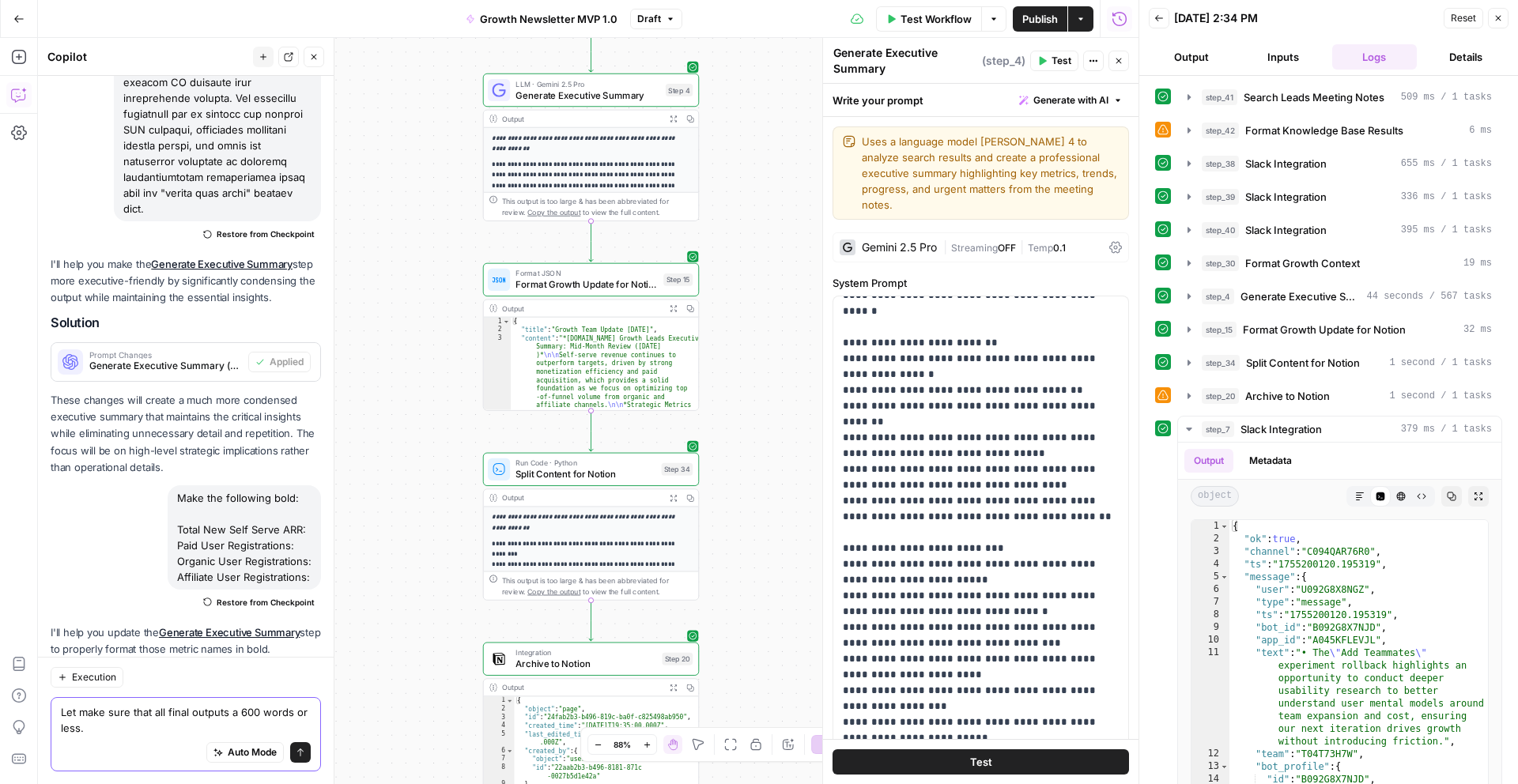
click at [236, 712] on textarea "Let make sure that all final outputs a 600 words or less." at bounding box center [185, 719] width 250 height 31
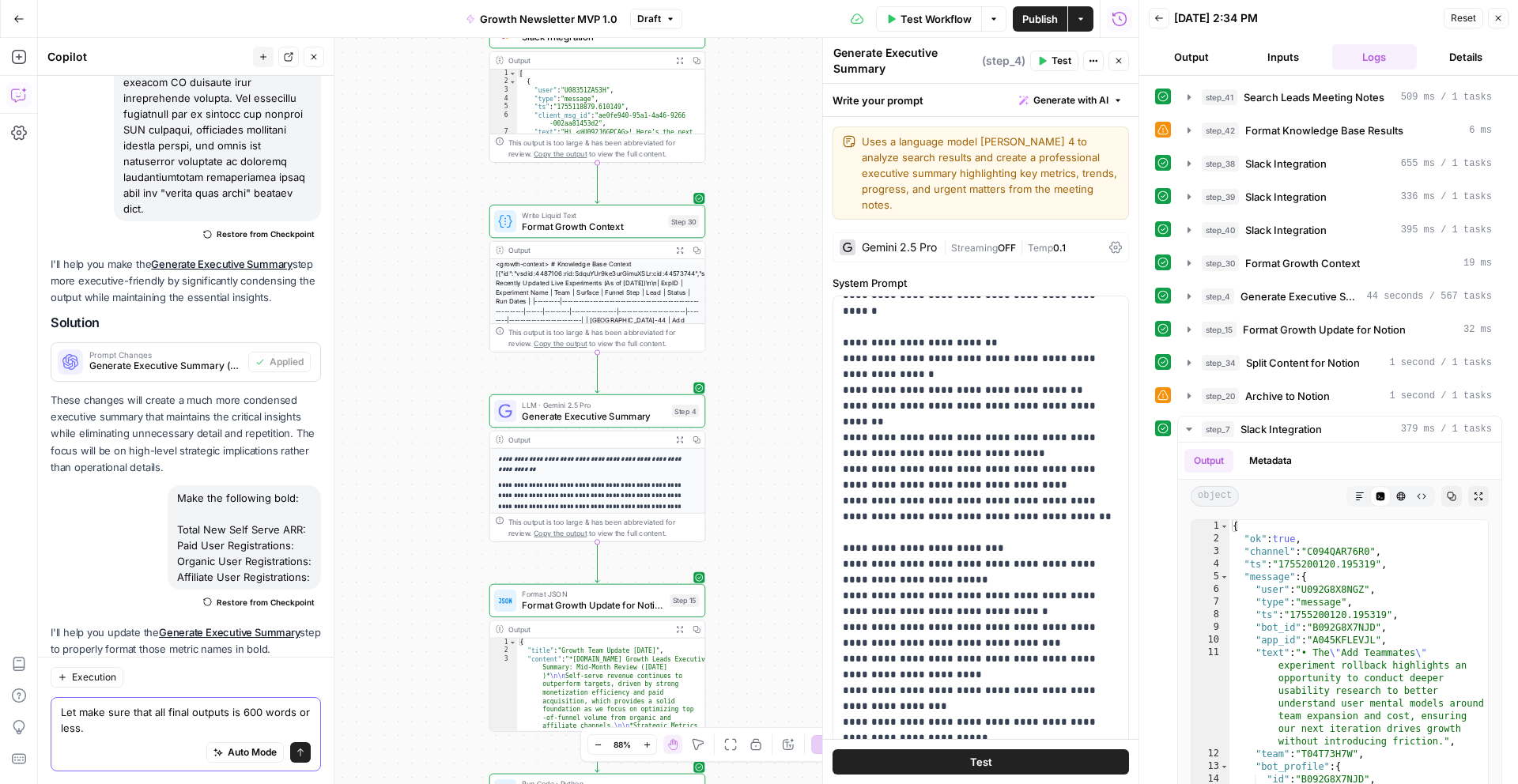
click at [247, 707] on textarea "Let make sure that all final outputs is 600 words or less." at bounding box center [185, 719] width 250 height 31
type textarea "Let make sure that all final outputs is 500 words or less."
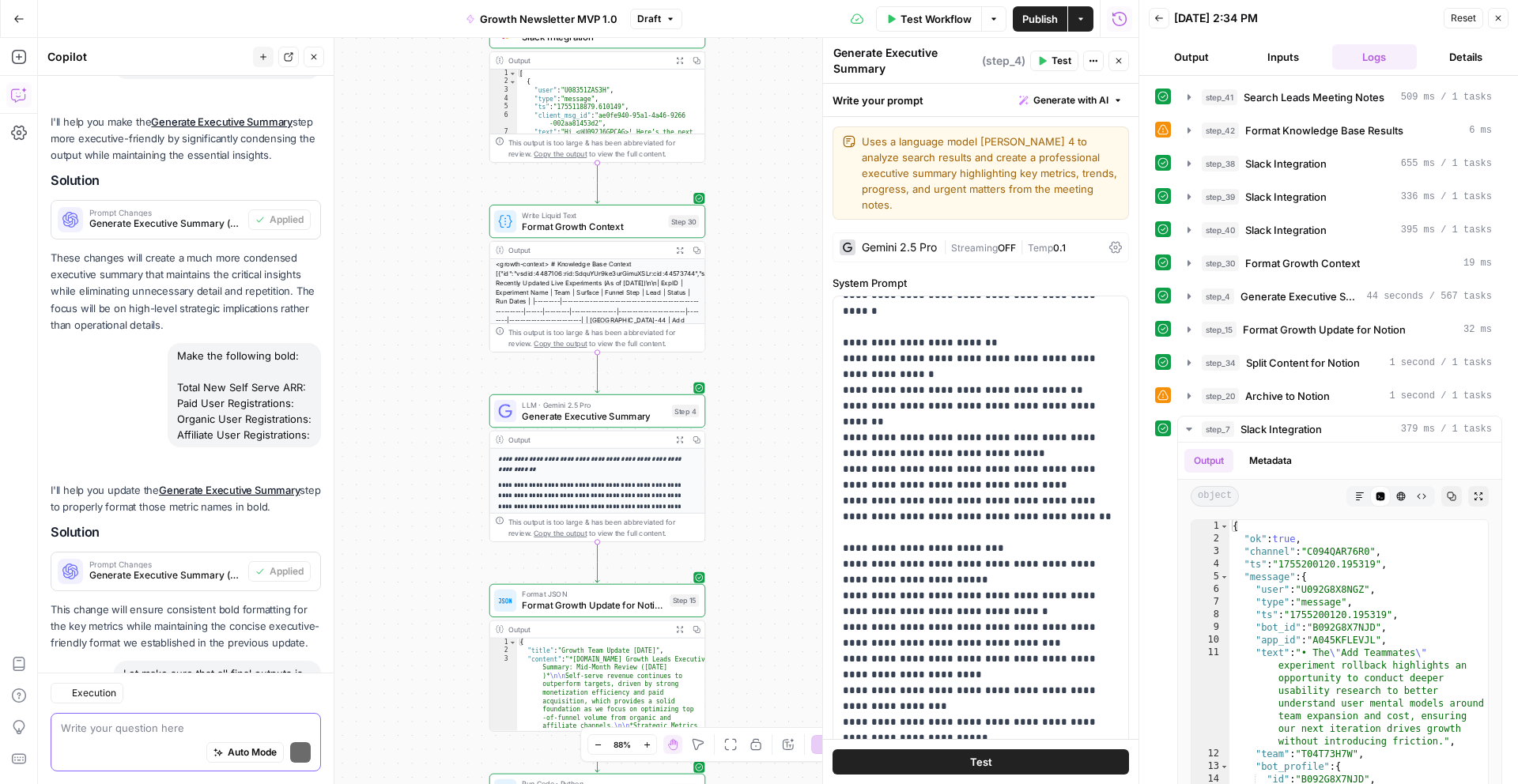
scroll to position [4037, 0]
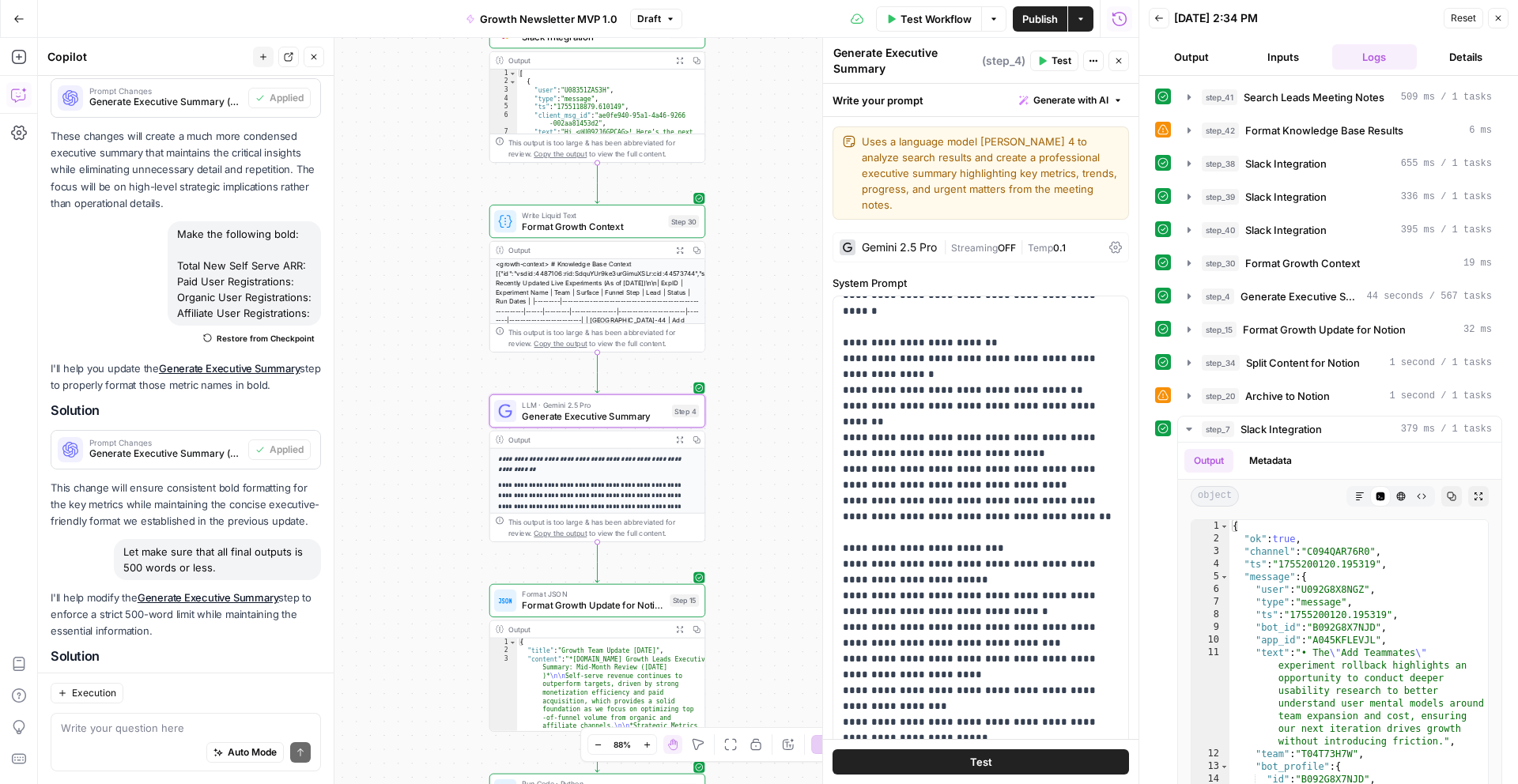
click at [292, 688] on span "Apply" at bounding box center [290, 695] width 26 height 14
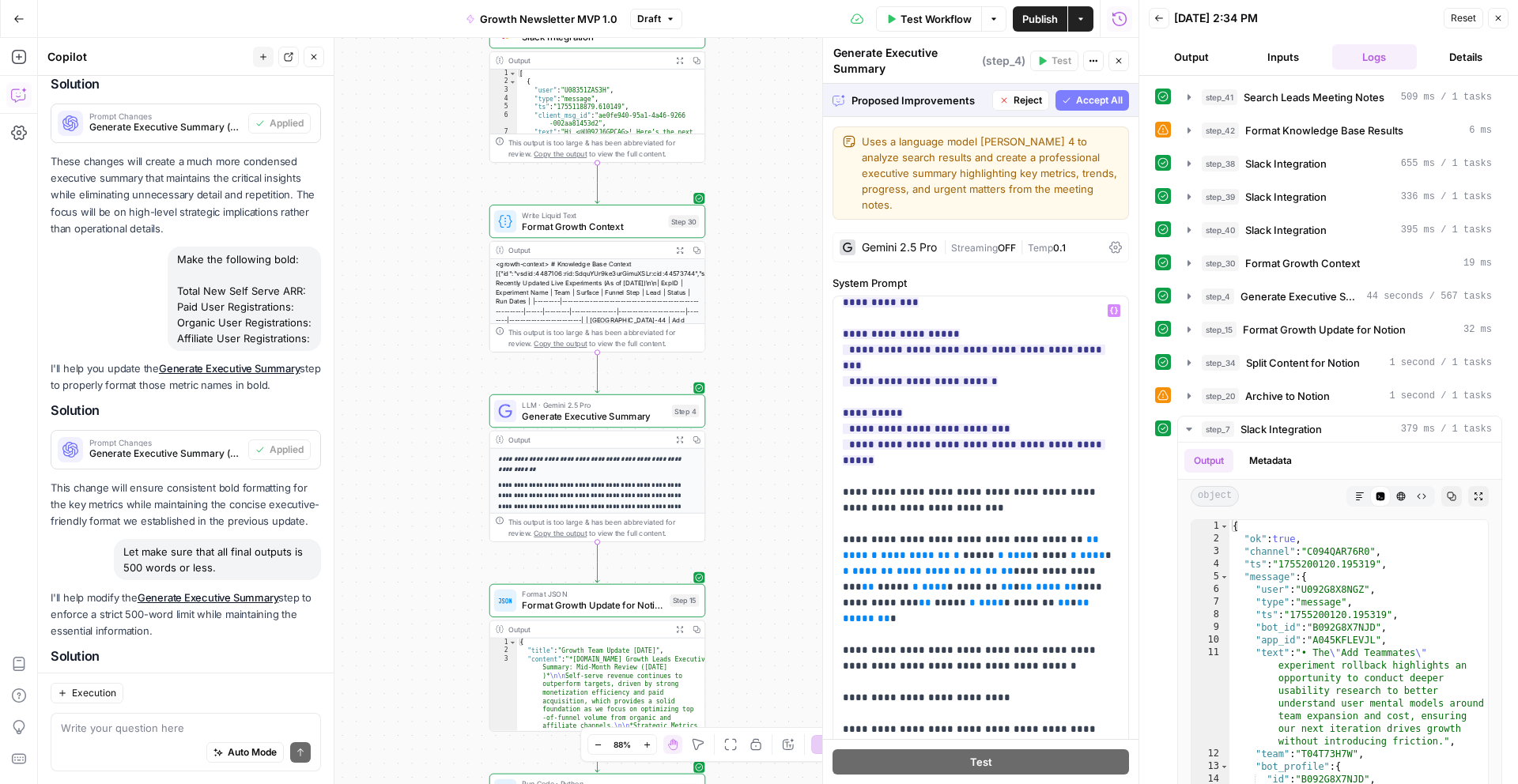
scroll to position [4917, 0]
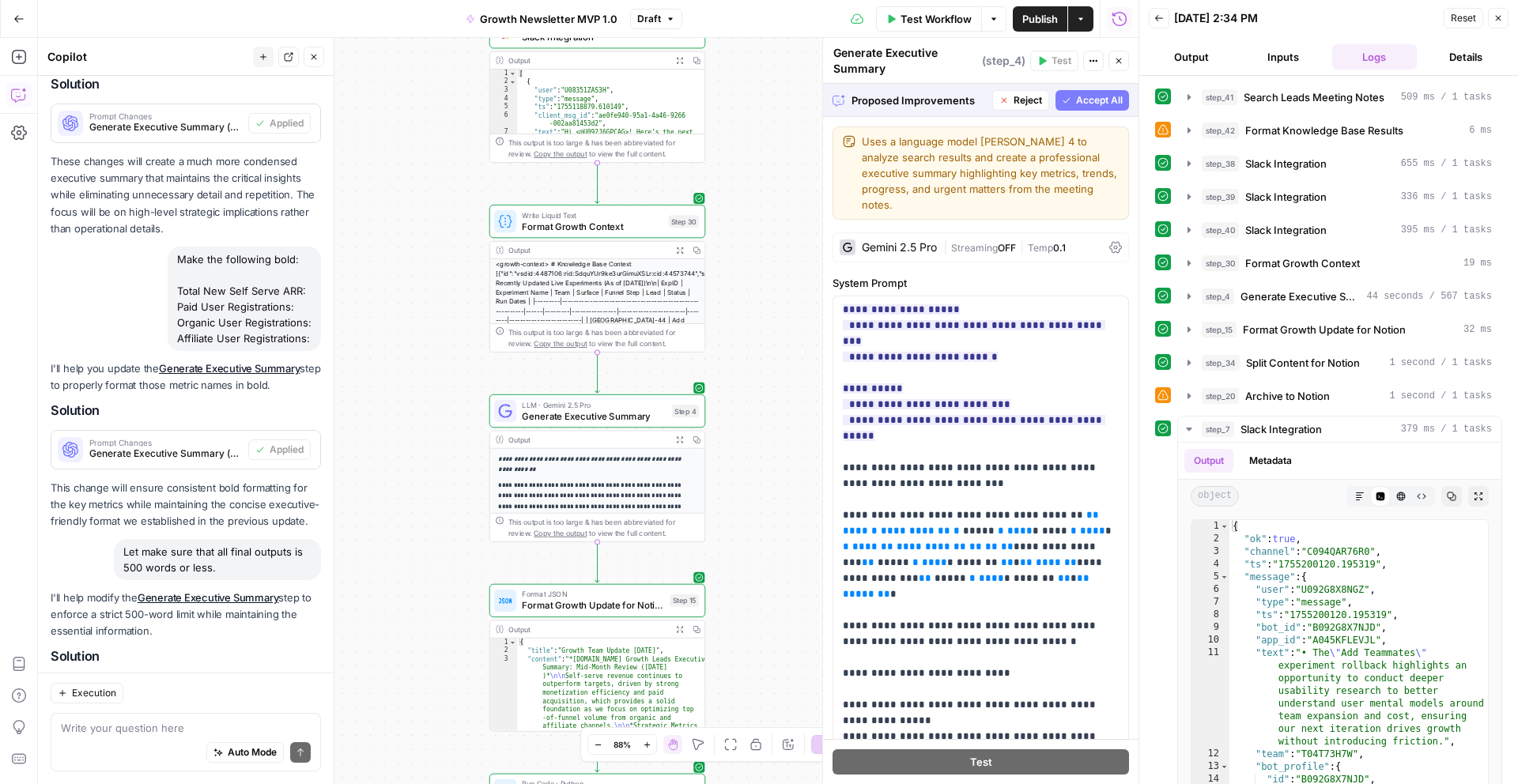
click at [1089, 99] on span "Accept All" at bounding box center [1099, 100] width 47 height 14
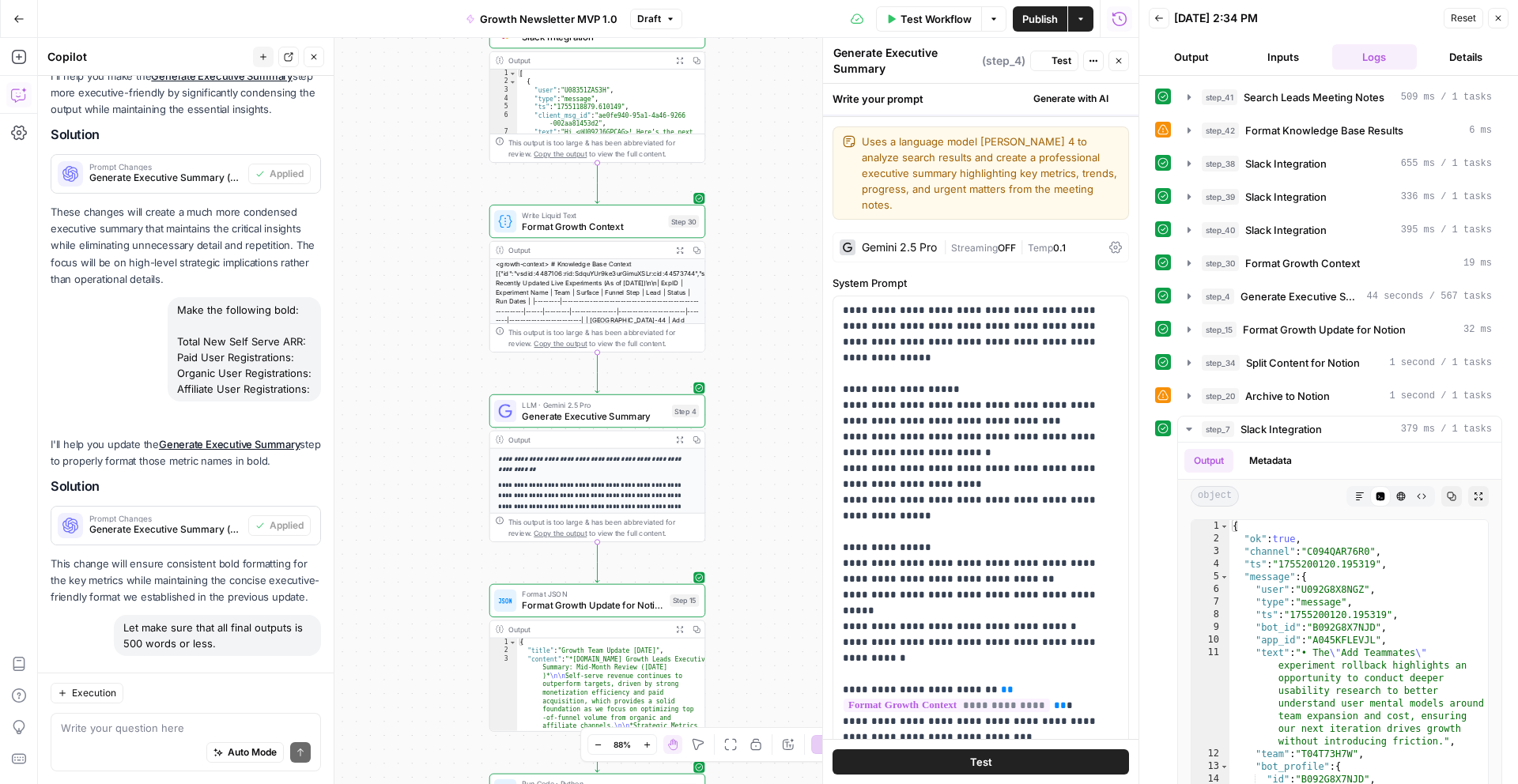
scroll to position [4062, 0]
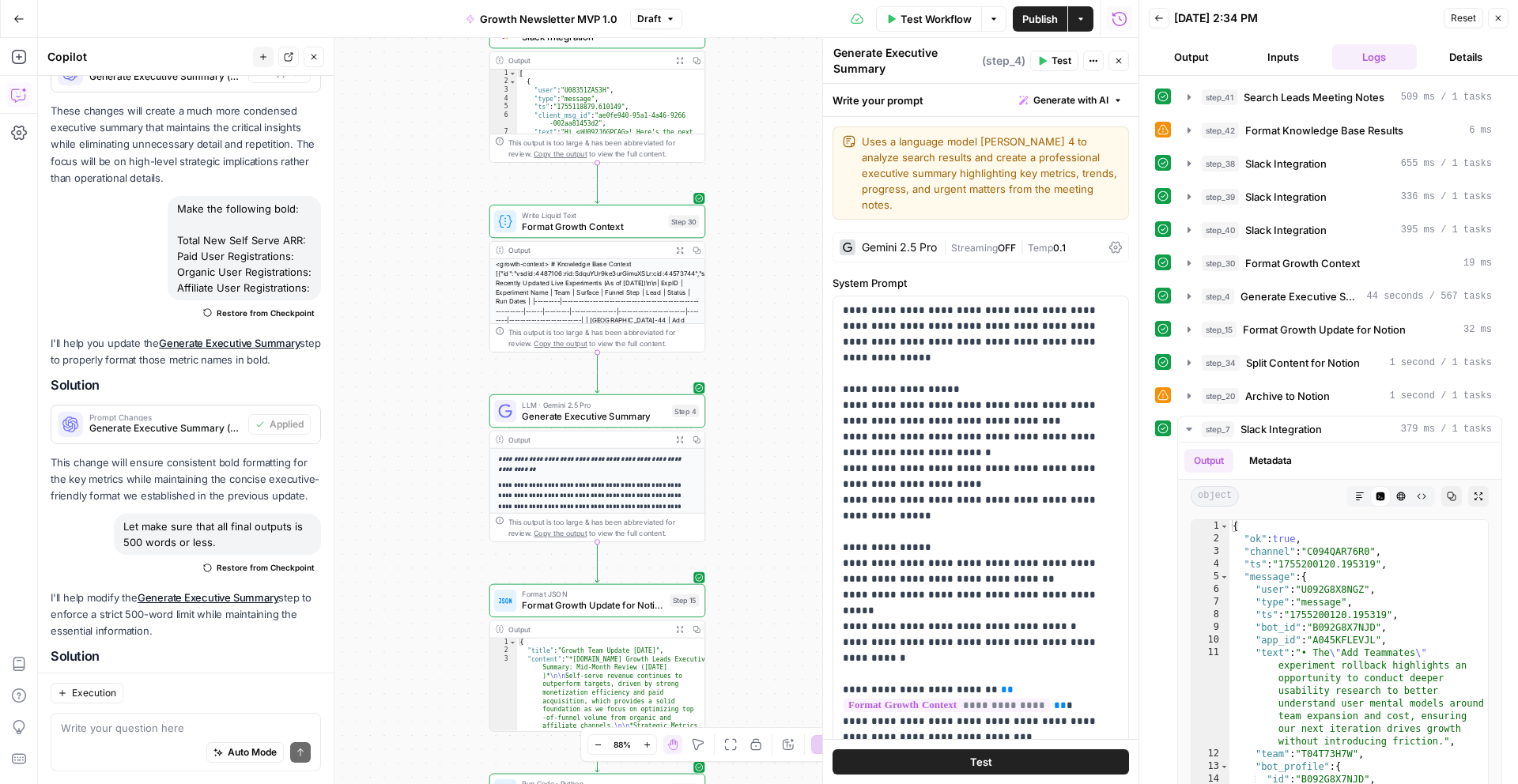
click at [1060, 61] on span "Test" at bounding box center [1061, 61] width 20 height 14
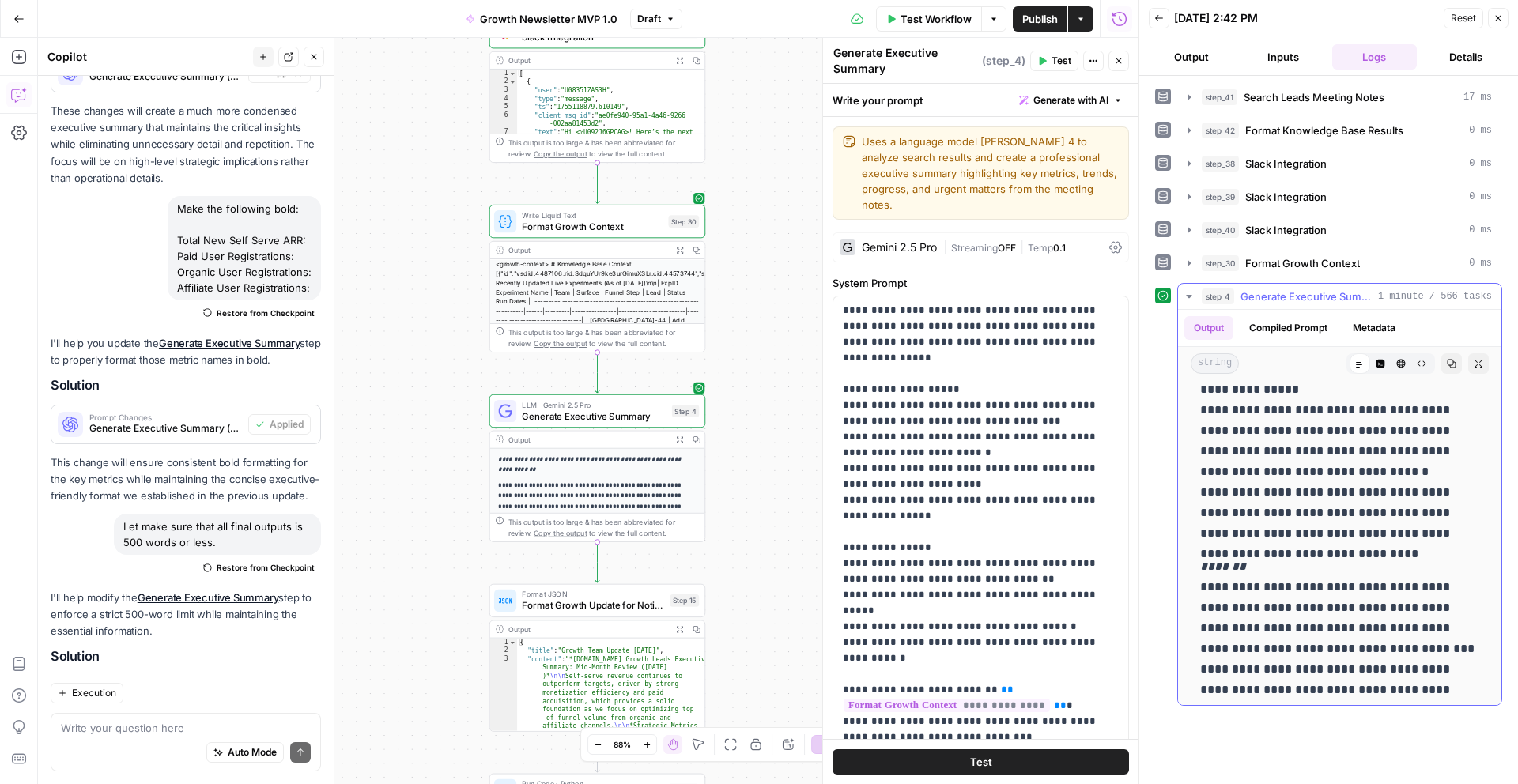
scroll to position [1141, 0]
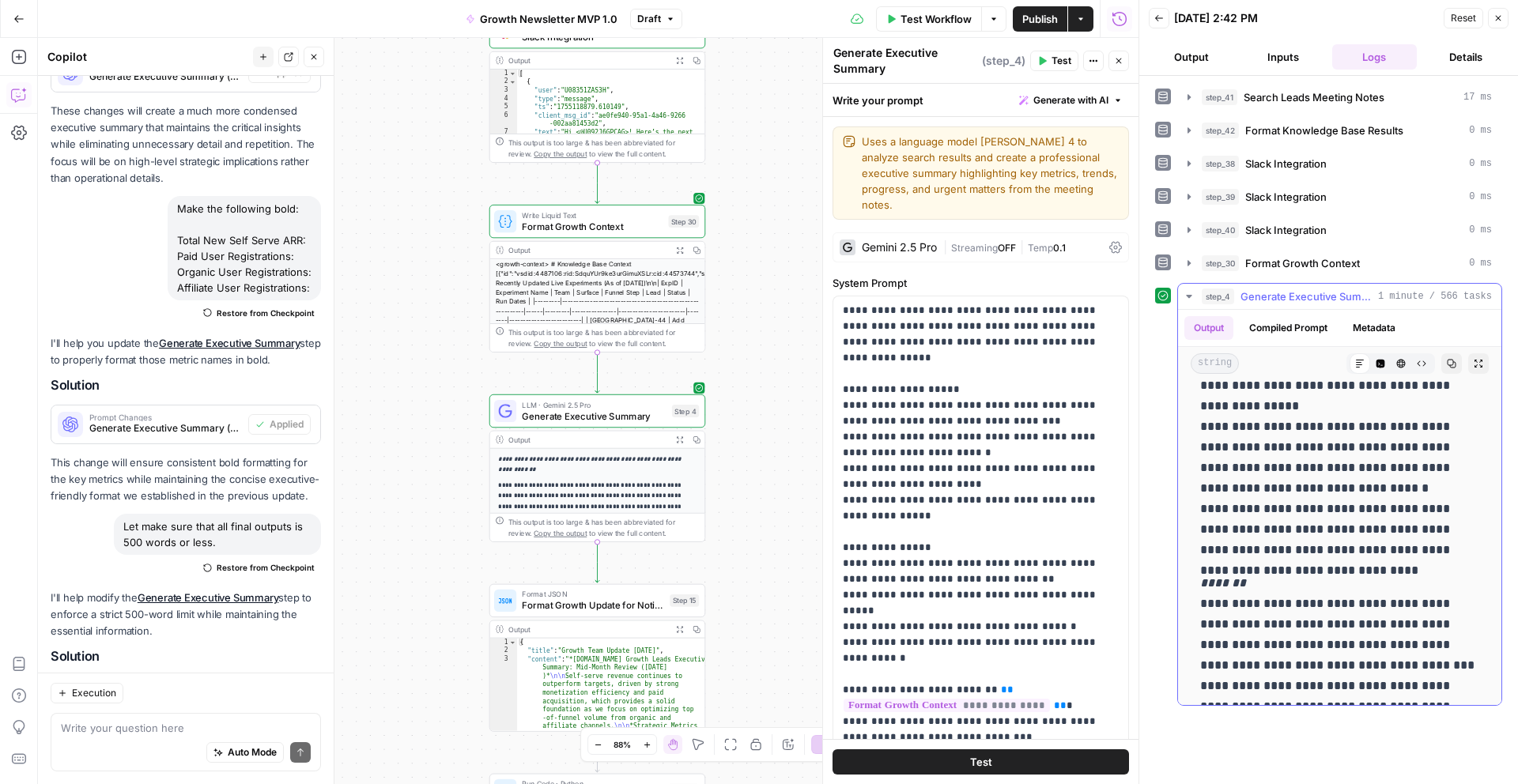
click at [1448, 363] on icon "button" at bounding box center [1451, 363] width 9 height 9
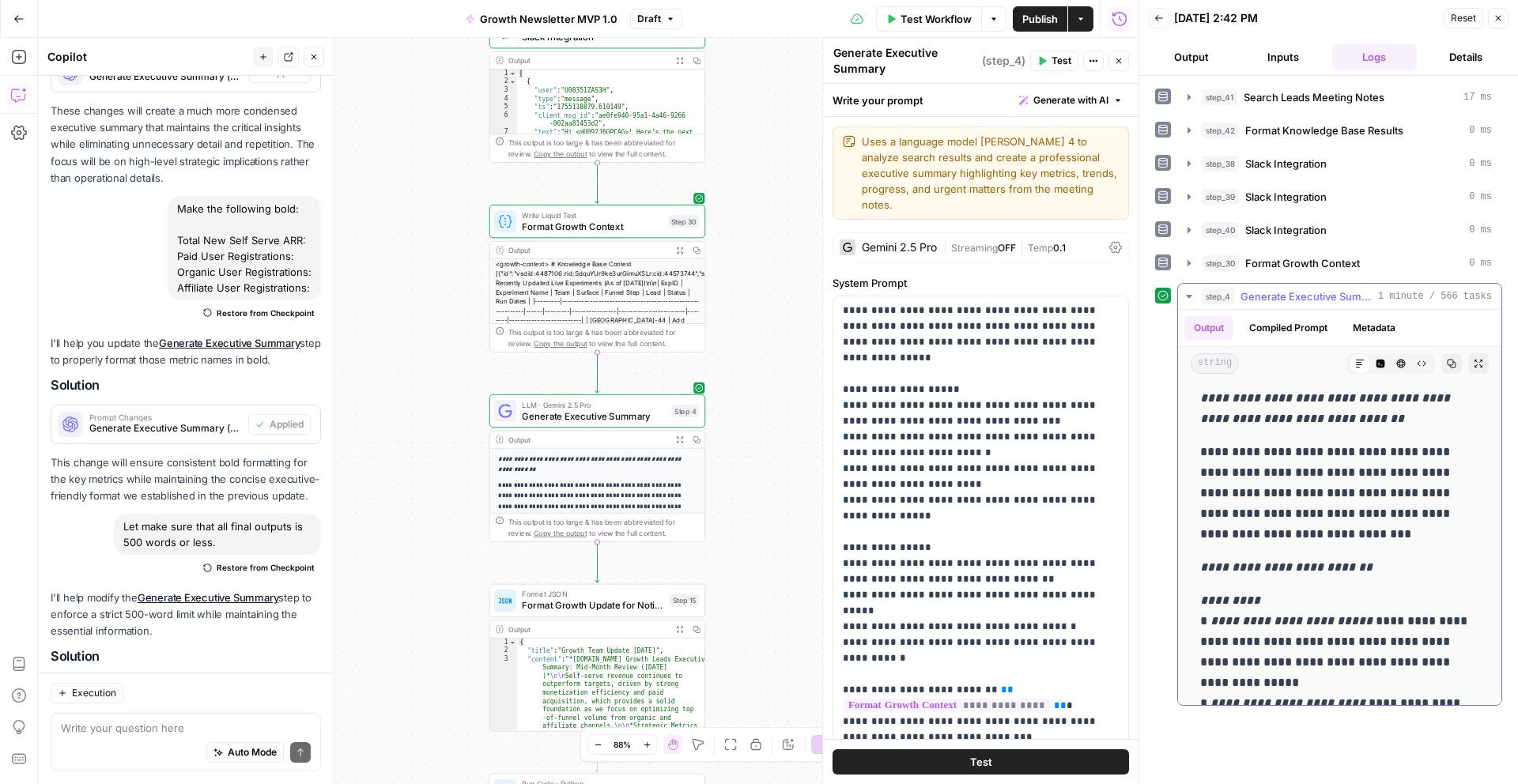
scroll to position [0, 0]
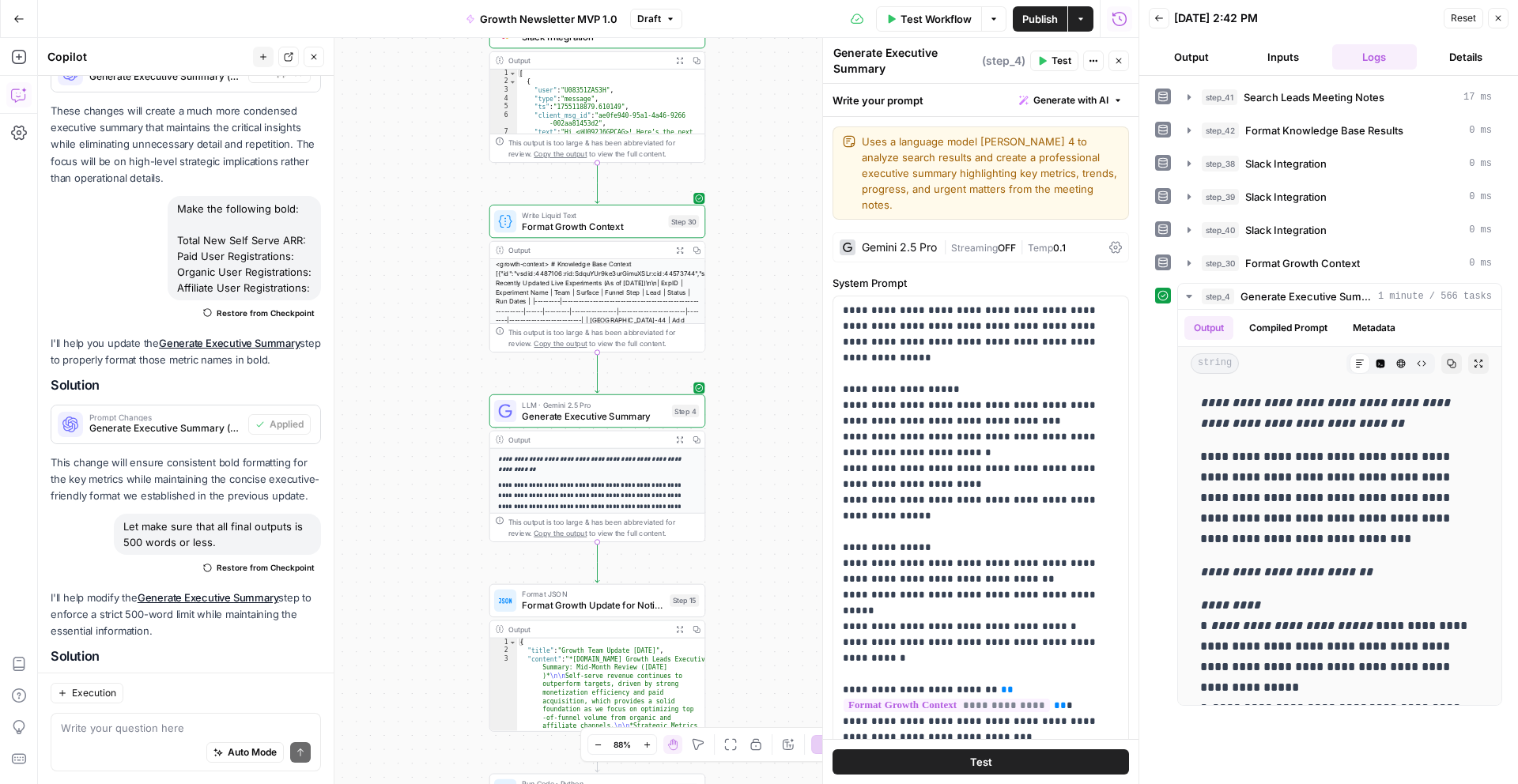
click at [953, 21] on span "Test Workflow" at bounding box center [935, 19] width 71 height 16
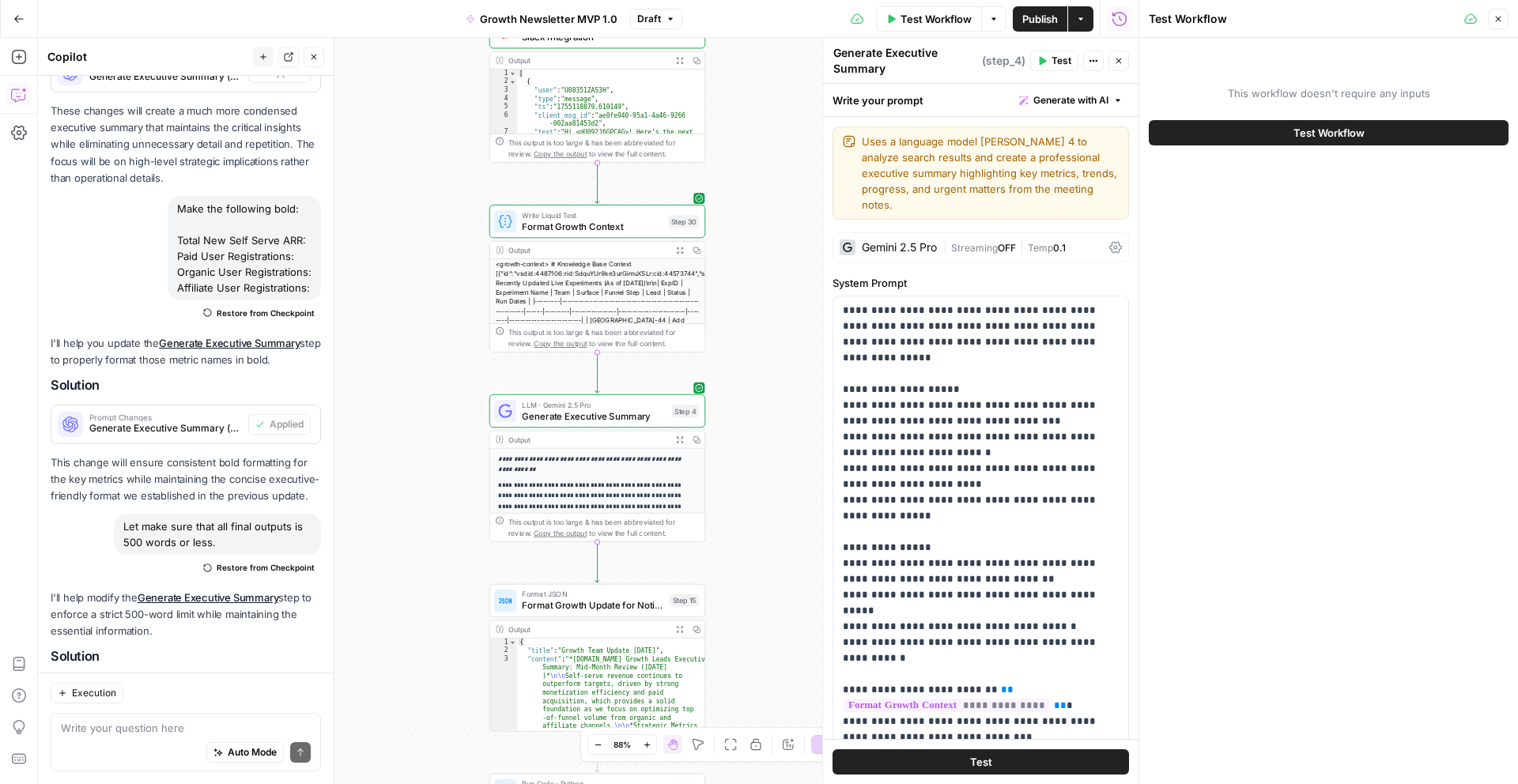
click at [1327, 140] on span "Test Workflow" at bounding box center [1329, 132] width 71 height 16
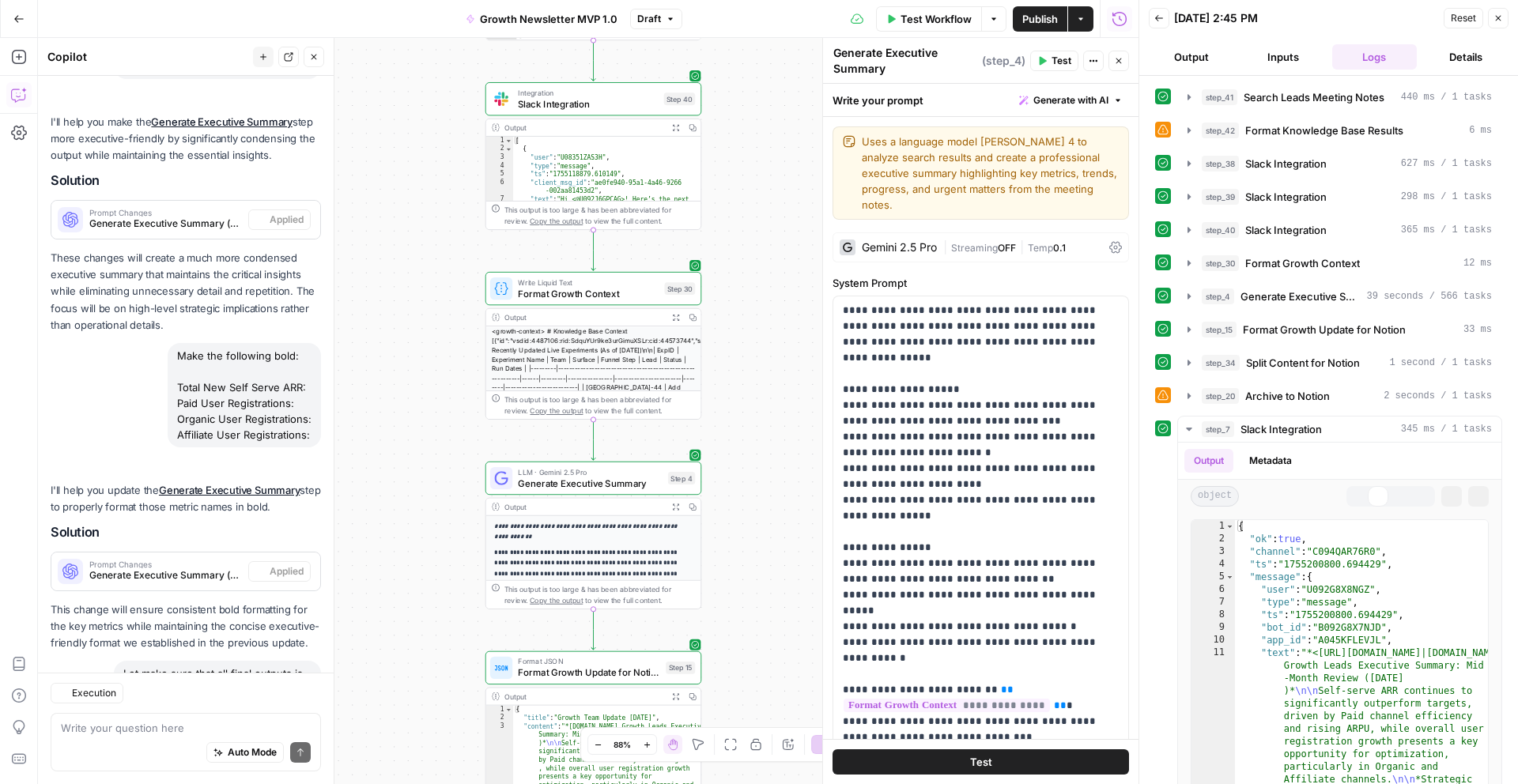
scroll to position [4062, 0]
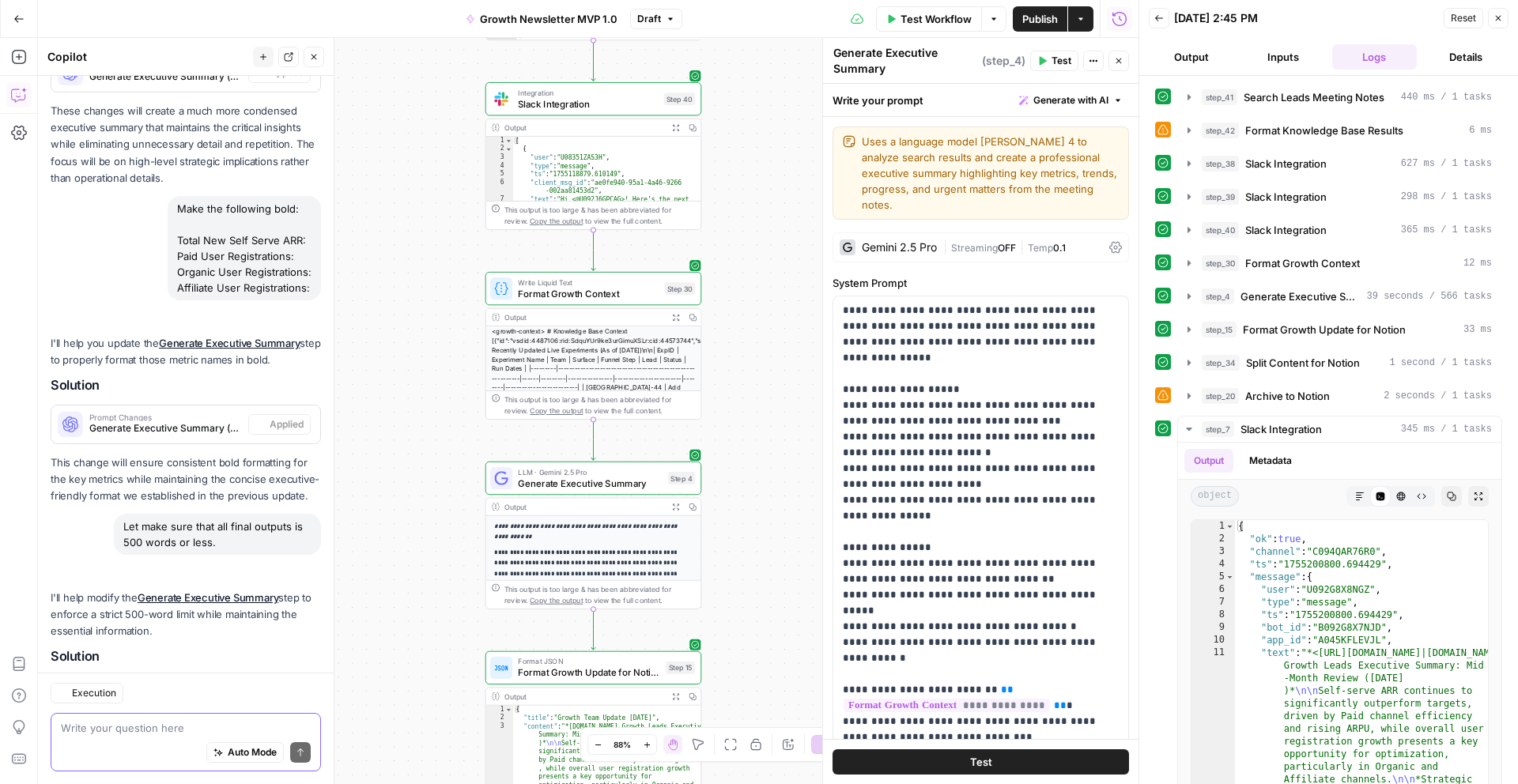
click at [207, 729] on textarea at bounding box center [185, 728] width 250 height 16
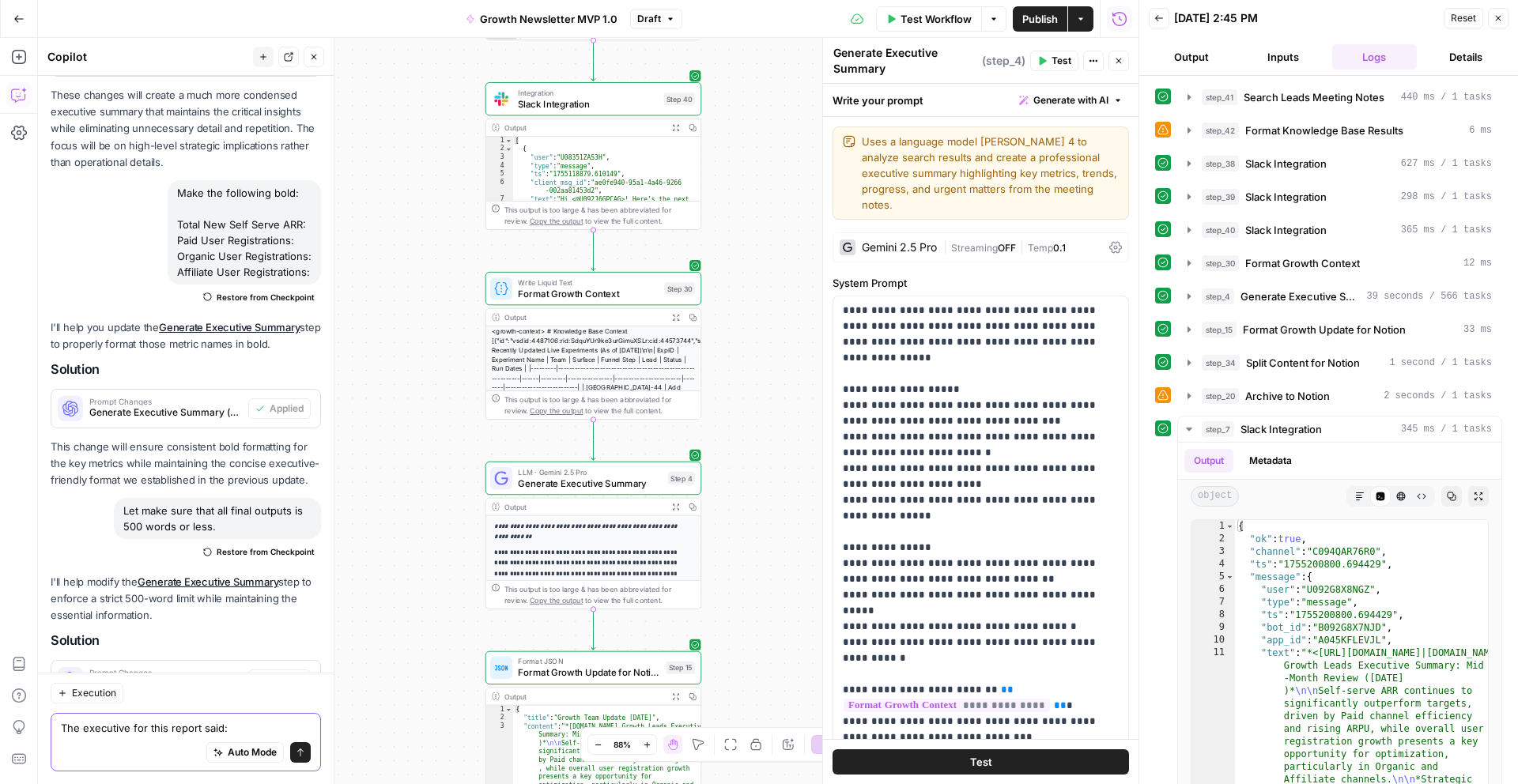
click at [243, 720] on textarea "The executive for this report said:" at bounding box center [185, 728] width 250 height 16
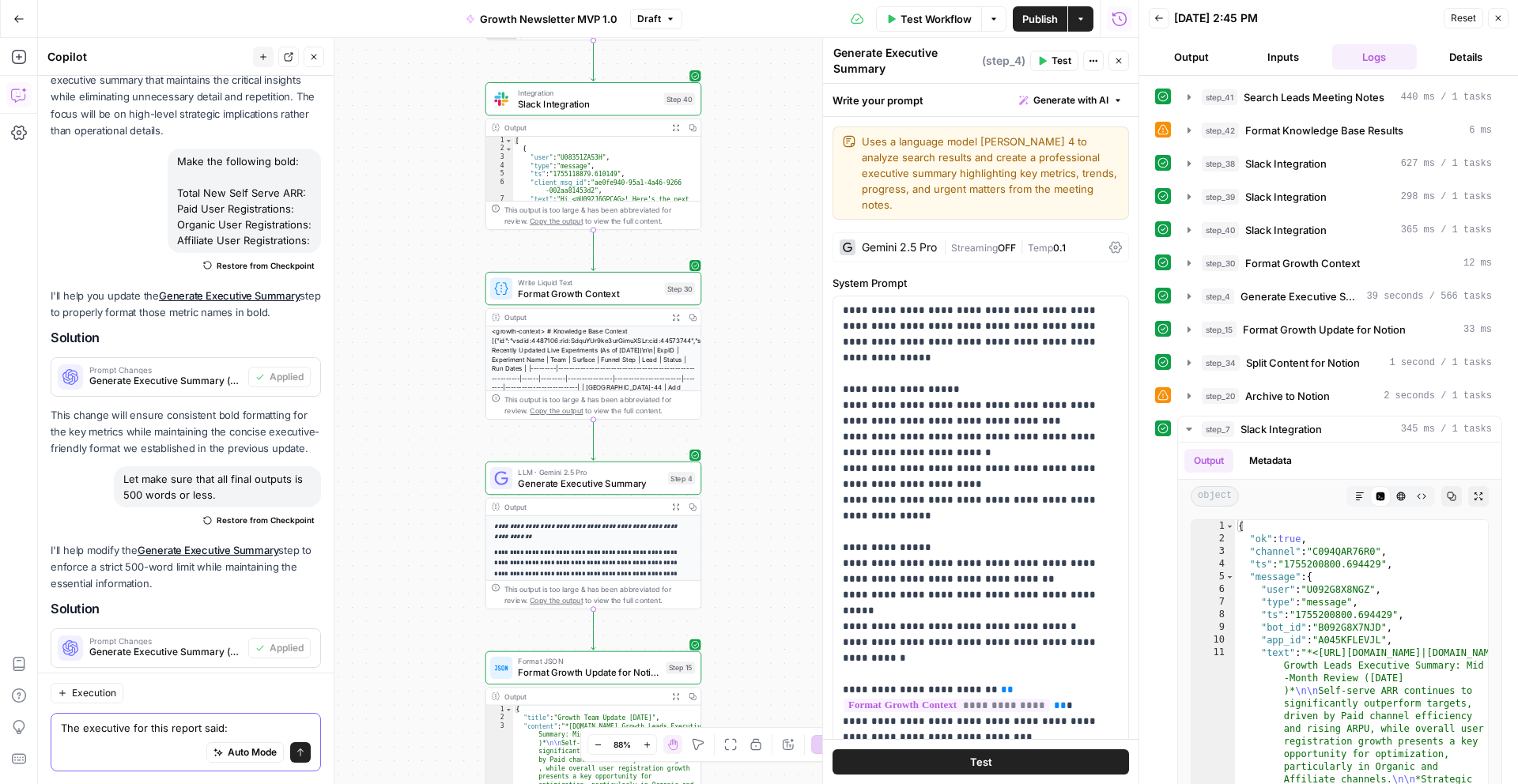
paste textarea "Balance content across all growth areas: Acquisition and business metrics Exper…"
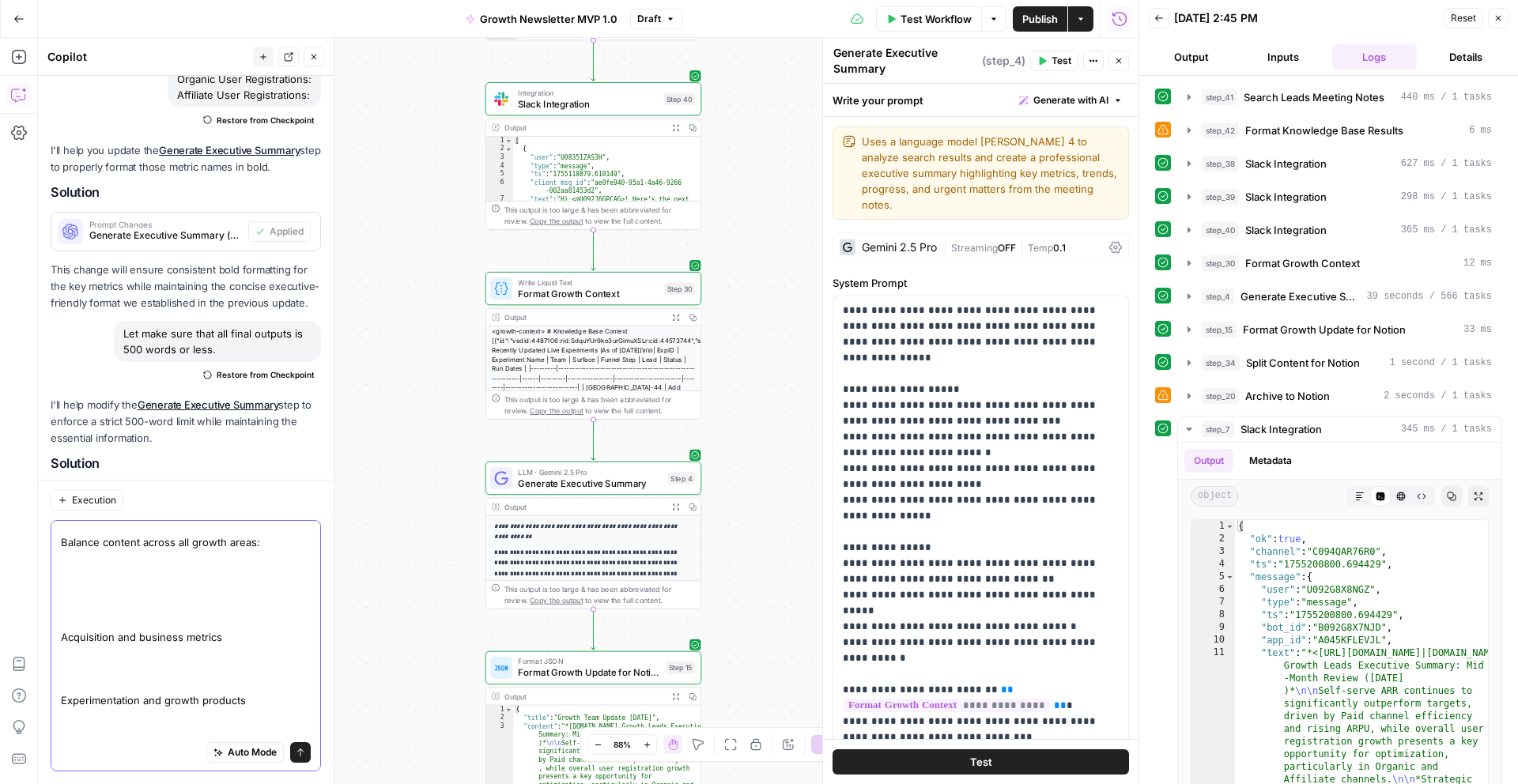
click at [178, 605] on textarea "The executive for this report said: Balance content across all growth areas: Ac…" at bounding box center [185, 637] width 250 height 269
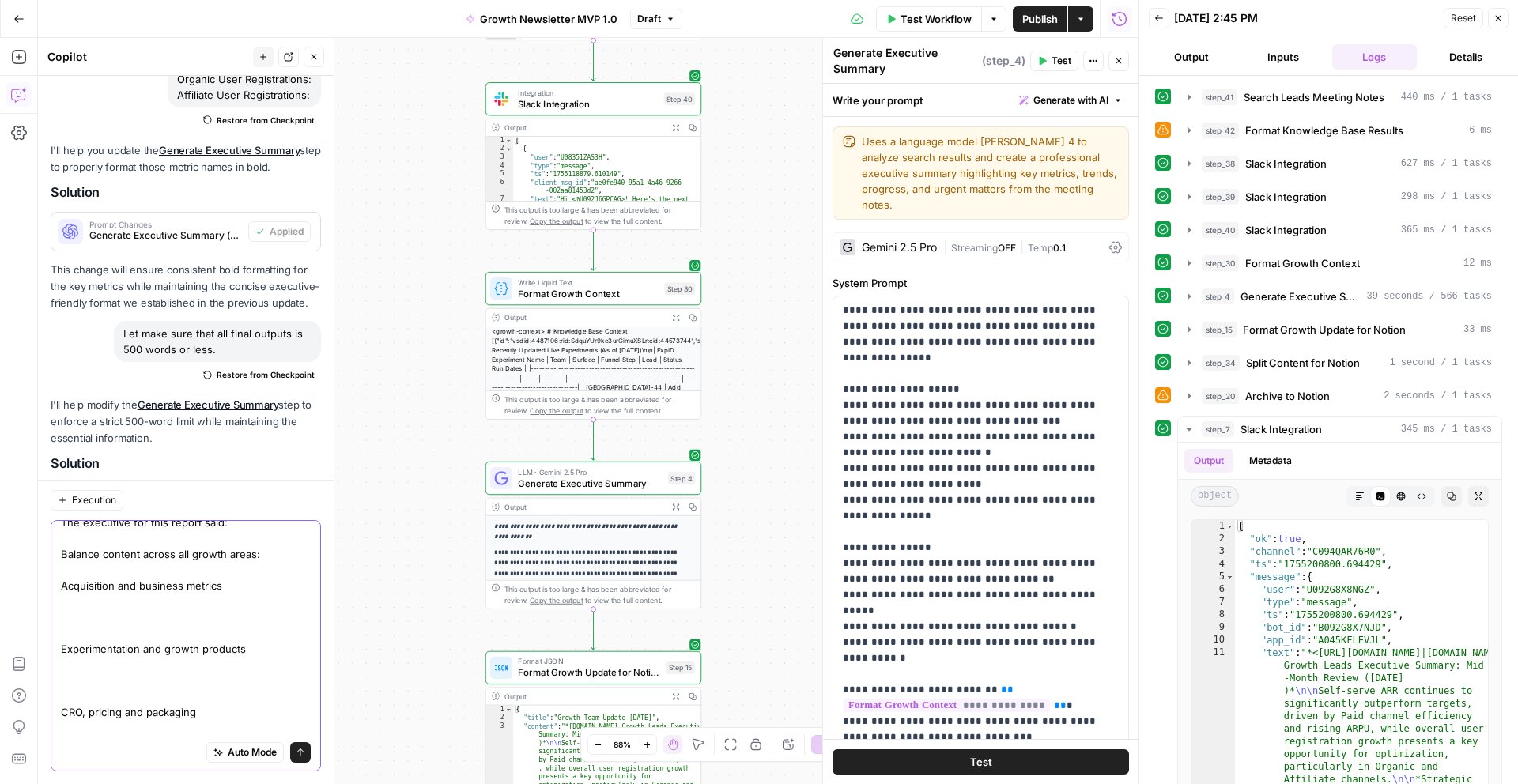
scroll to position [9, 0]
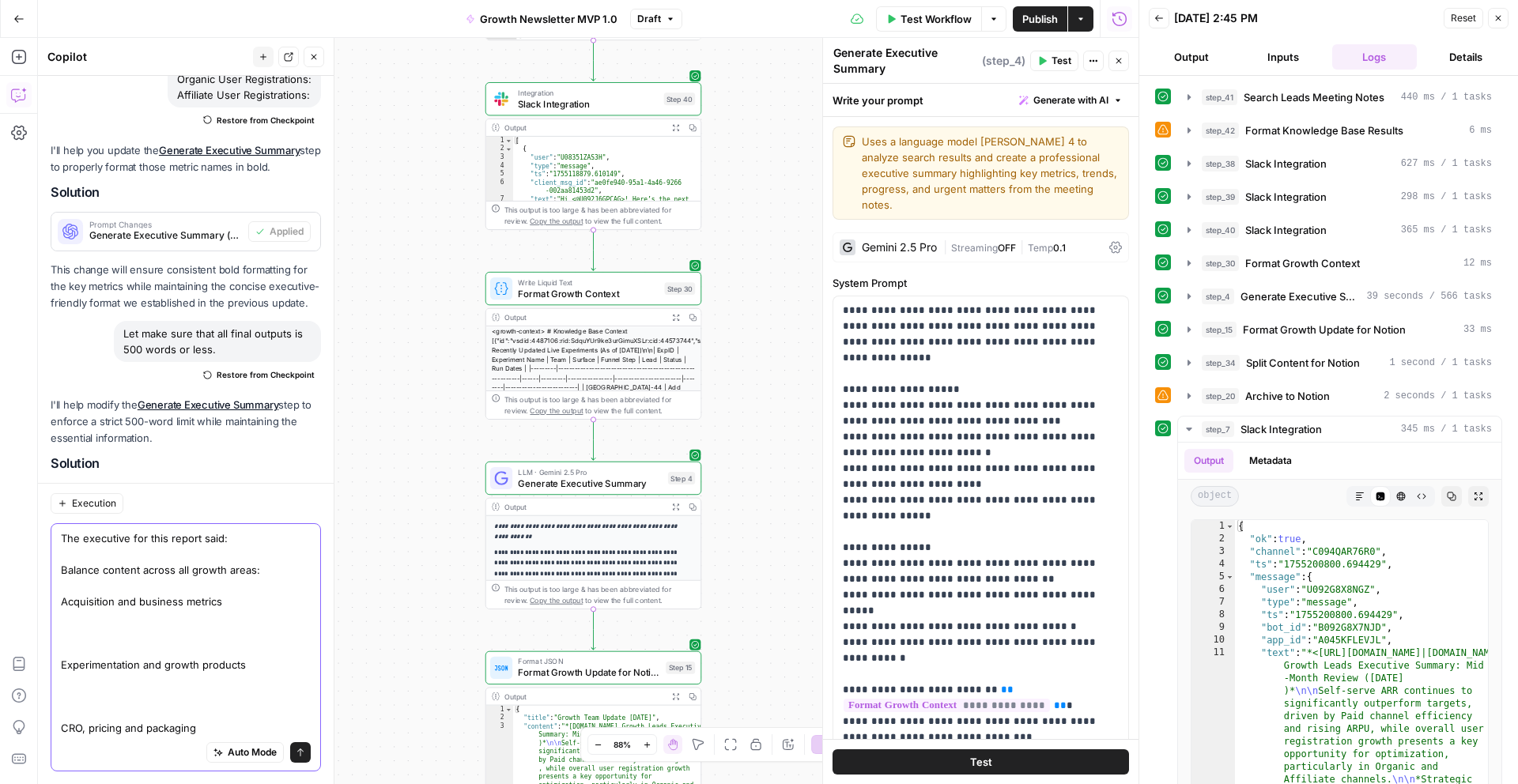
click at [183, 621] on textarea "The executive for this report said: Balance content across all growth areas: Ac…" at bounding box center [185, 633] width 250 height 205
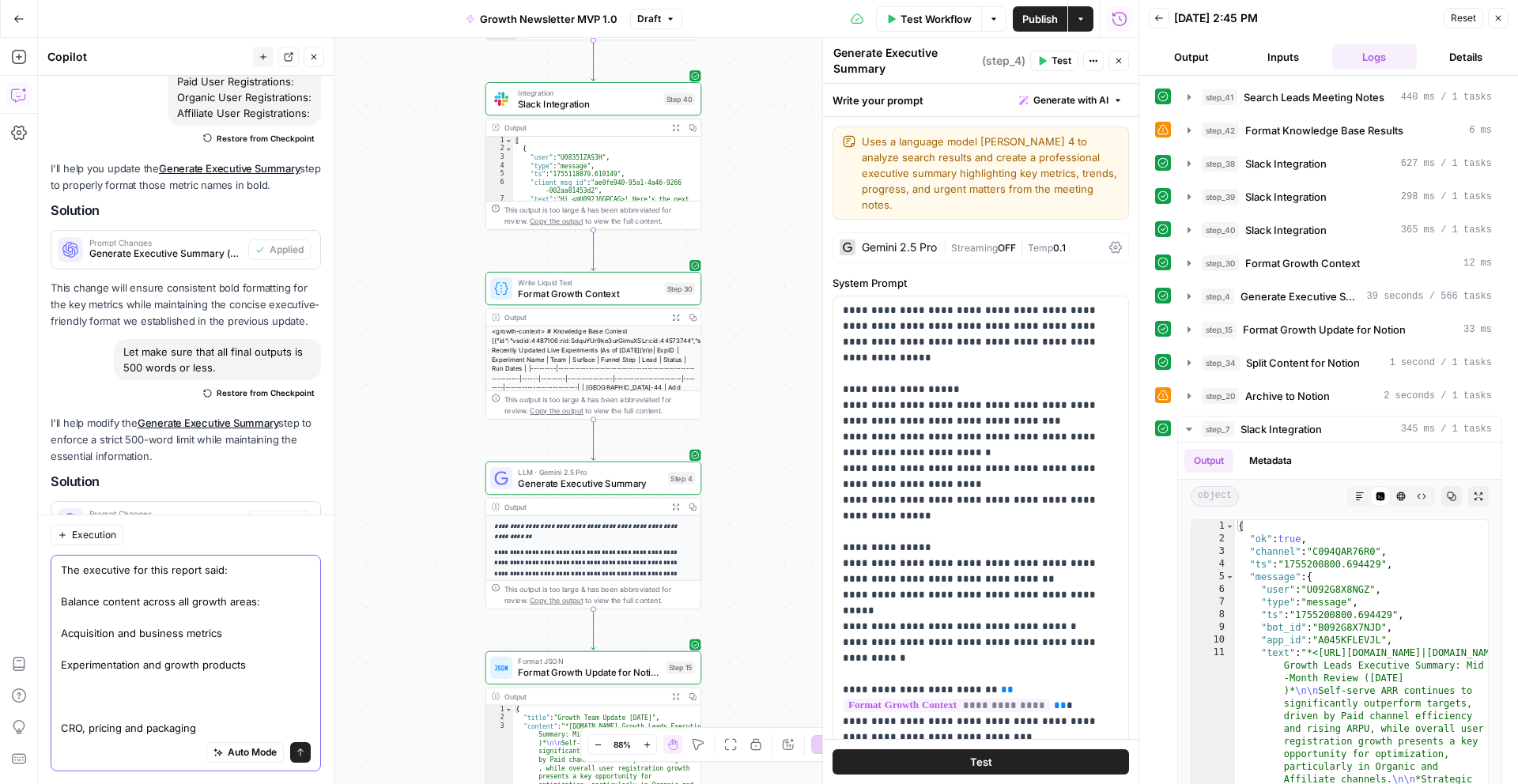
scroll to position [4236, 0]
click at [194, 674] on textarea "The executive for this report said: Balance content across all growth areas: Ac…" at bounding box center [185, 648] width 250 height 174
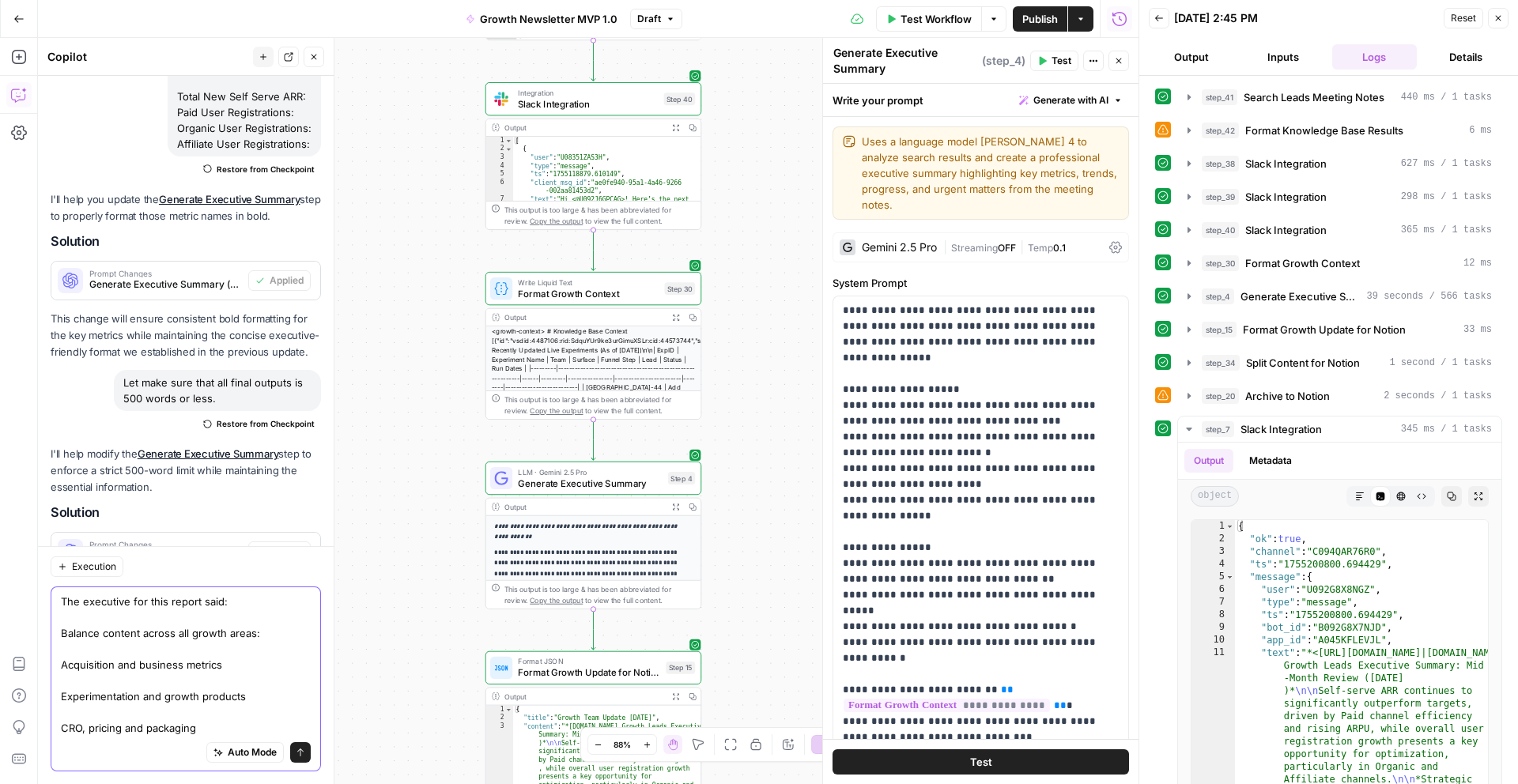
scroll to position [4204, 0]
click at [61, 619] on textarea "The executive for this report said: Balance content across all growth areas: Ac…" at bounding box center [185, 665] width 250 height 143
click at [212, 712] on textarea "The executive for this report said: "Balance content across all growth areas: A…" at bounding box center [185, 665] width 250 height 143
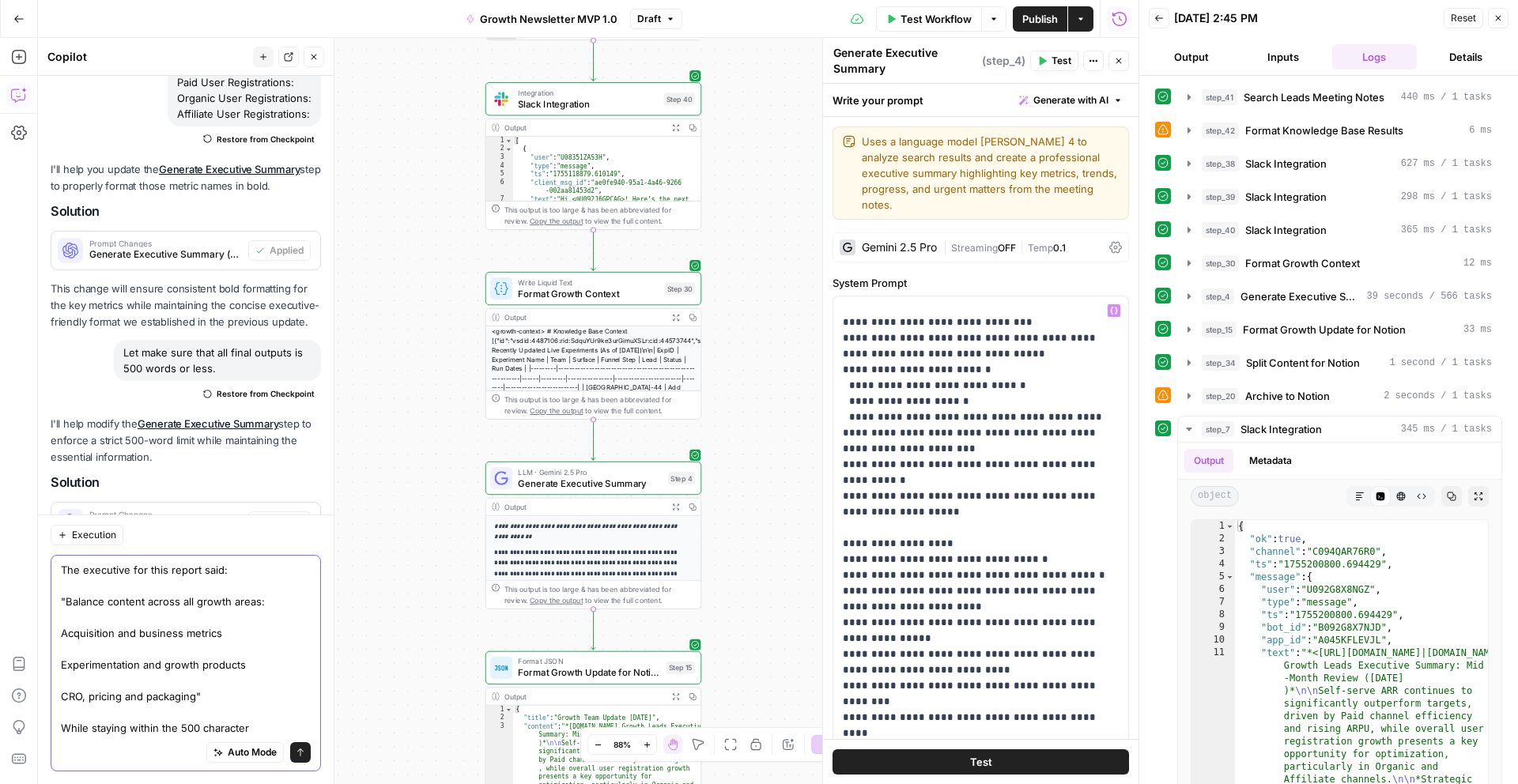
scroll to position [3906, 0]
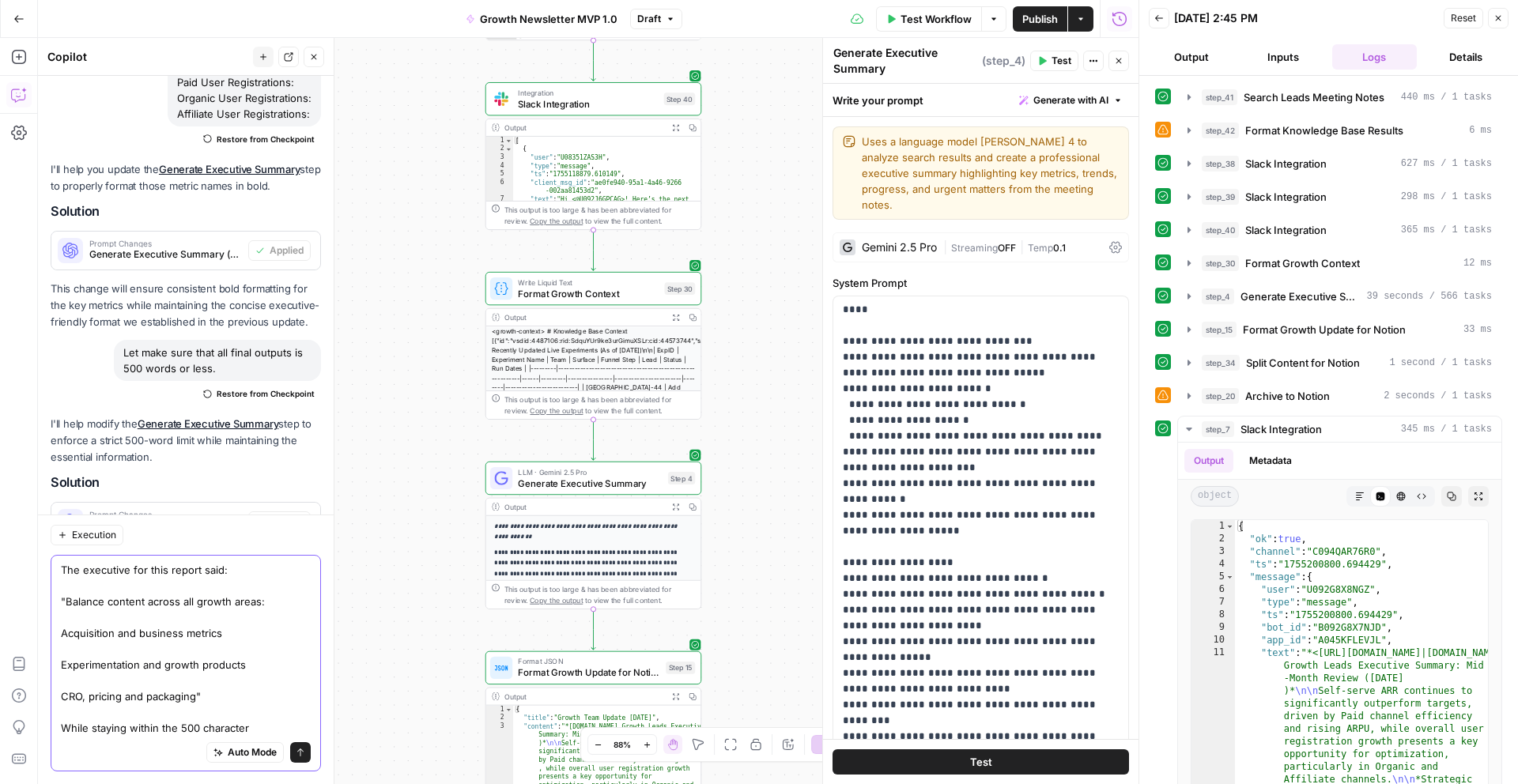
drag, startPoint x: 198, startPoint y: 710, endPoint x: 260, endPoint y: 710, distance: 62.0
click at [259, 710] on textarea "The executive for this report said: "Balance content across all growth areas: A…" at bounding box center [185, 648] width 250 height 174
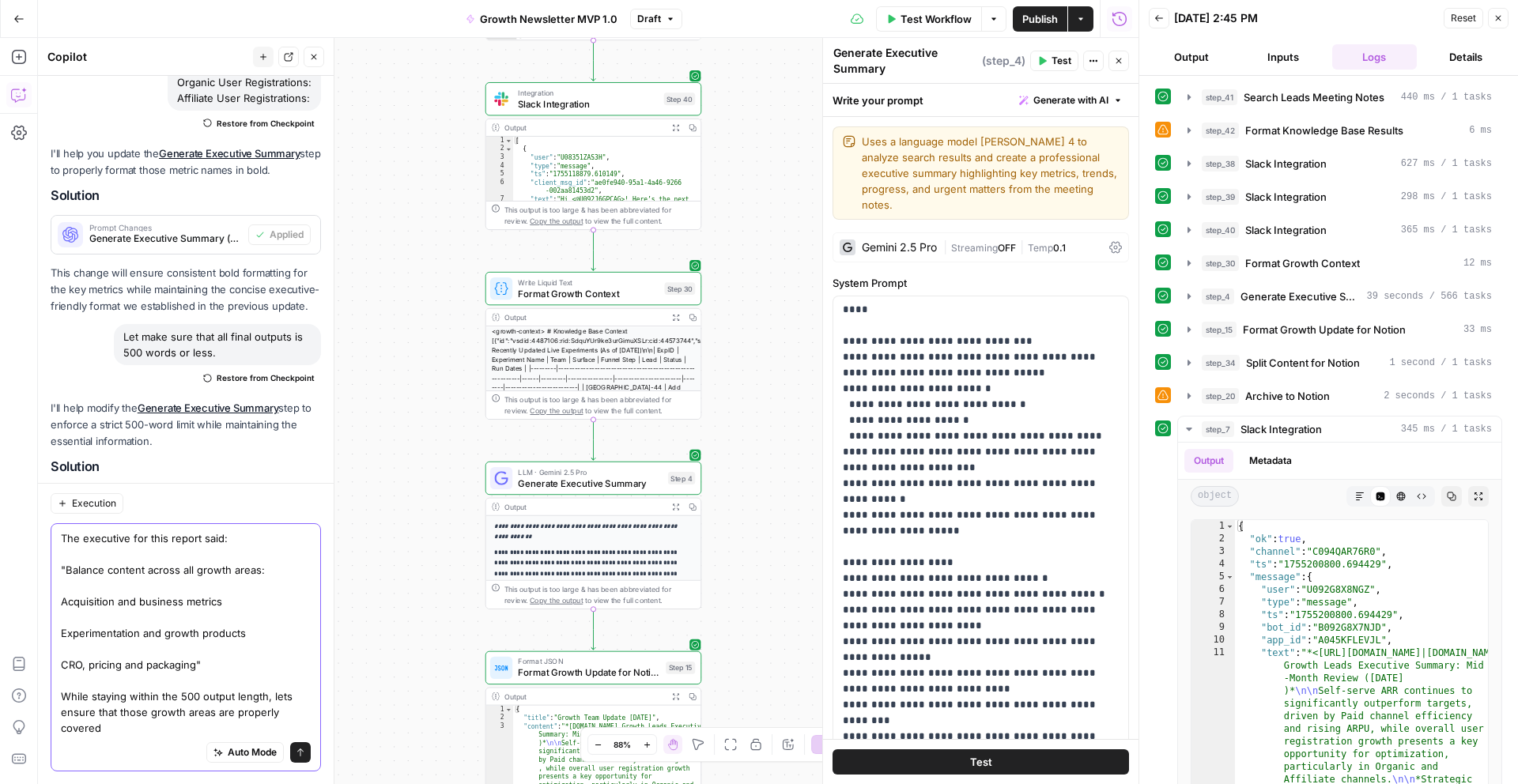
scroll to position [4255, 0]
click at [206, 724] on textarea "The executive for this report said: "Balance content across all growth areas: A…" at bounding box center [185, 633] width 250 height 205
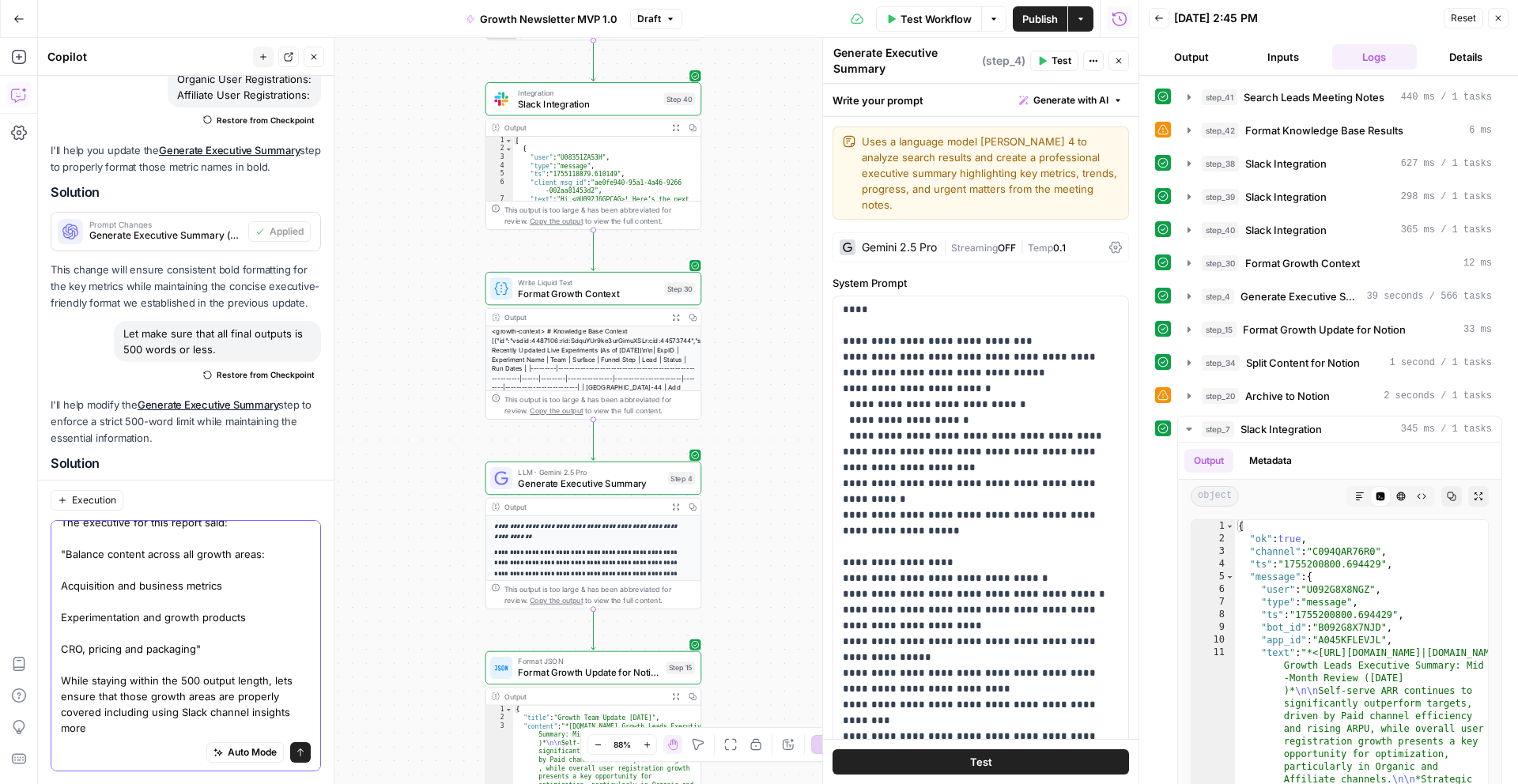
click at [164, 723] on textarea "The executive for this report said: "Balance content across all growth areas: A…" at bounding box center [185, 624] width 250 height 221
click at [156, 712] on textarea "The executive for this report said: "Balance content across all growth areas: A…" at bounding box center [185, 624] width 250 height 221
click at [294, 702] on textarea "The executive for this report said: "Balance content across all growth areas: A…" at bounding box center [185, 624] width 250 height 221
type textarea "The executive for this report said: "Balance content across all growth areas: A…"
click at [209, 709] on textarea "The executive for this report said: "Balance content across all growth areas: A…" at bounding box center [185, 624] width 250 height 221
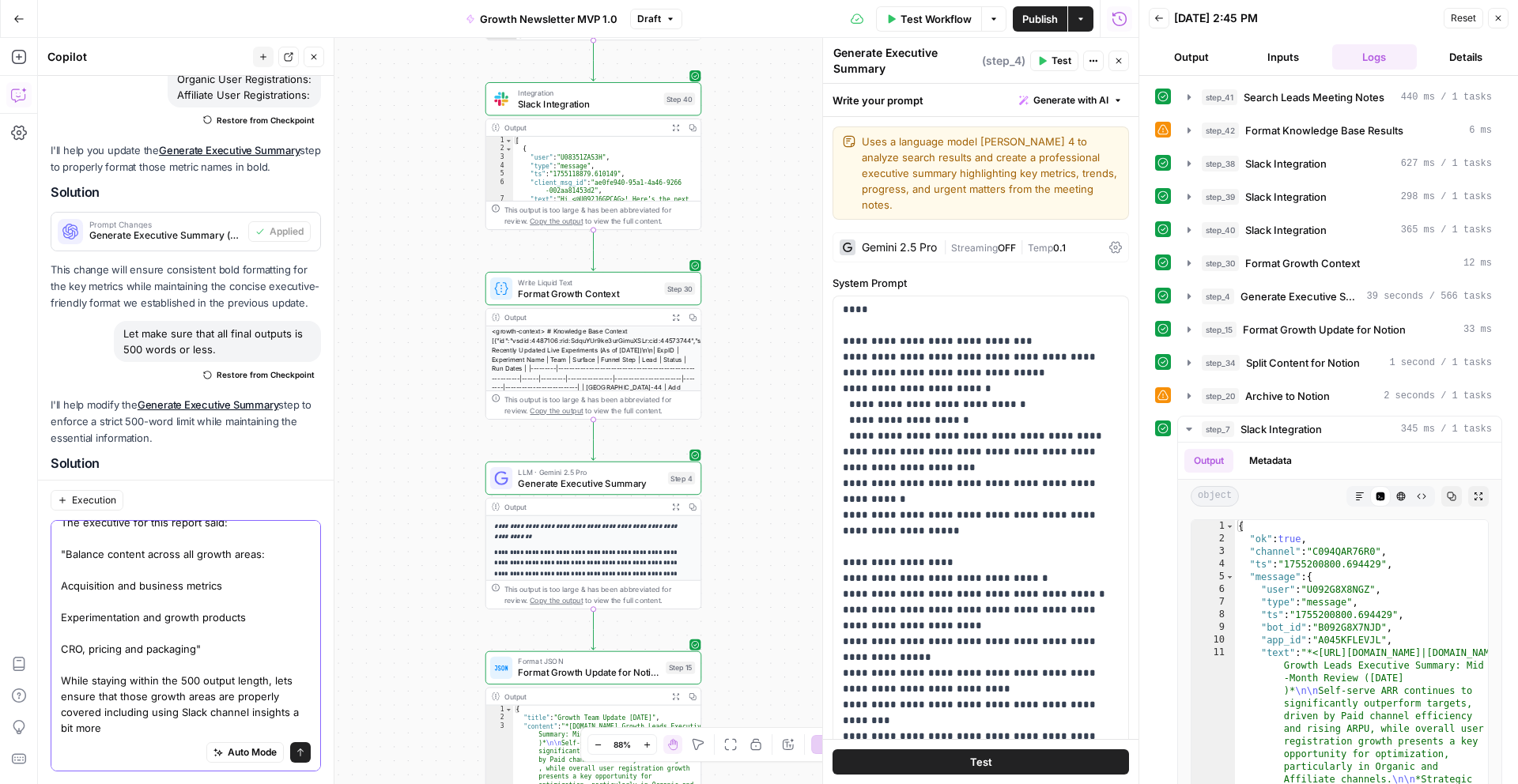
click at [194, 707] on textarea "The executive for this report said: "Balance content across all growth areas: A…" at bounding box center [185, 624] width 250 height 221
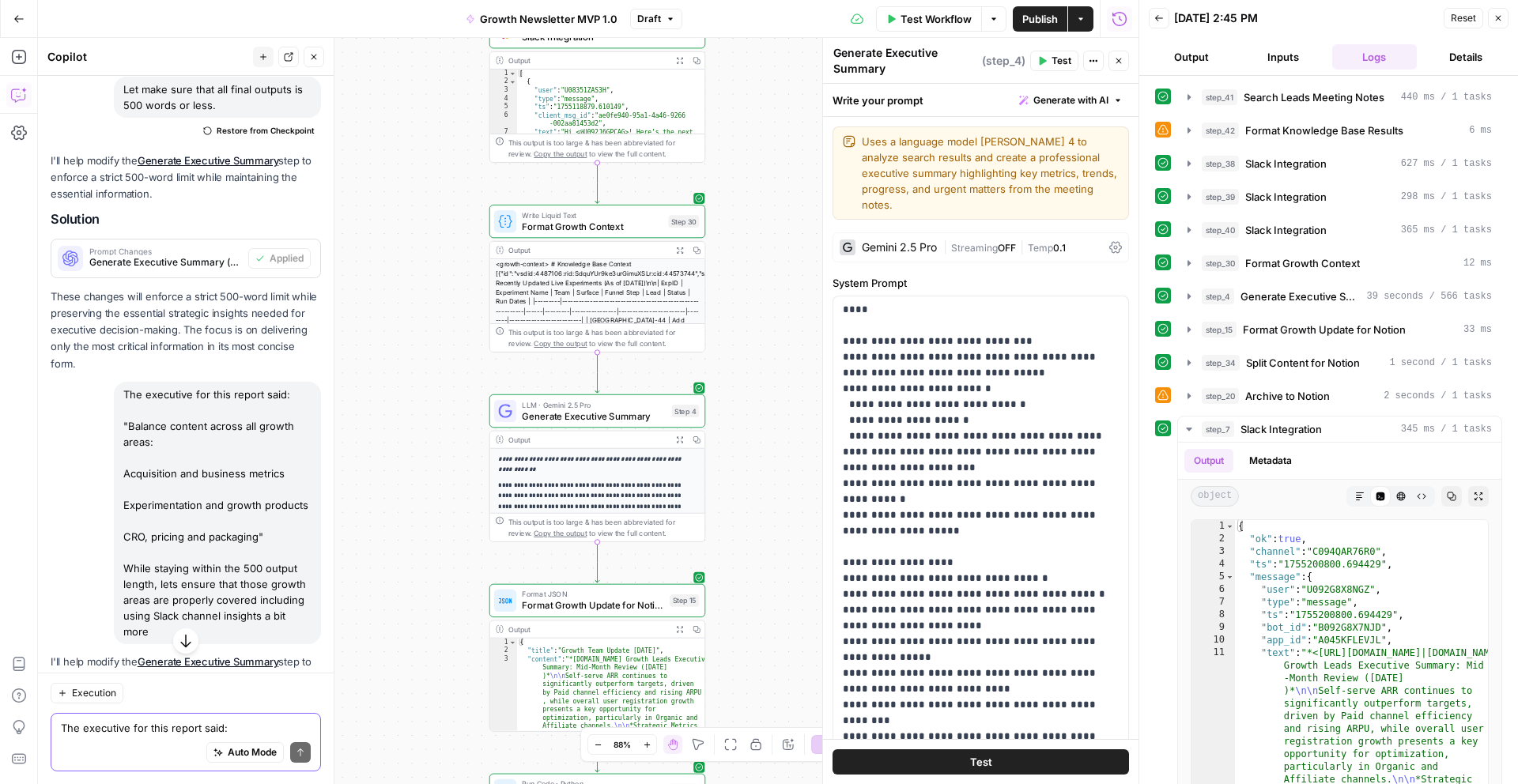
scroll to position [4595, 0]
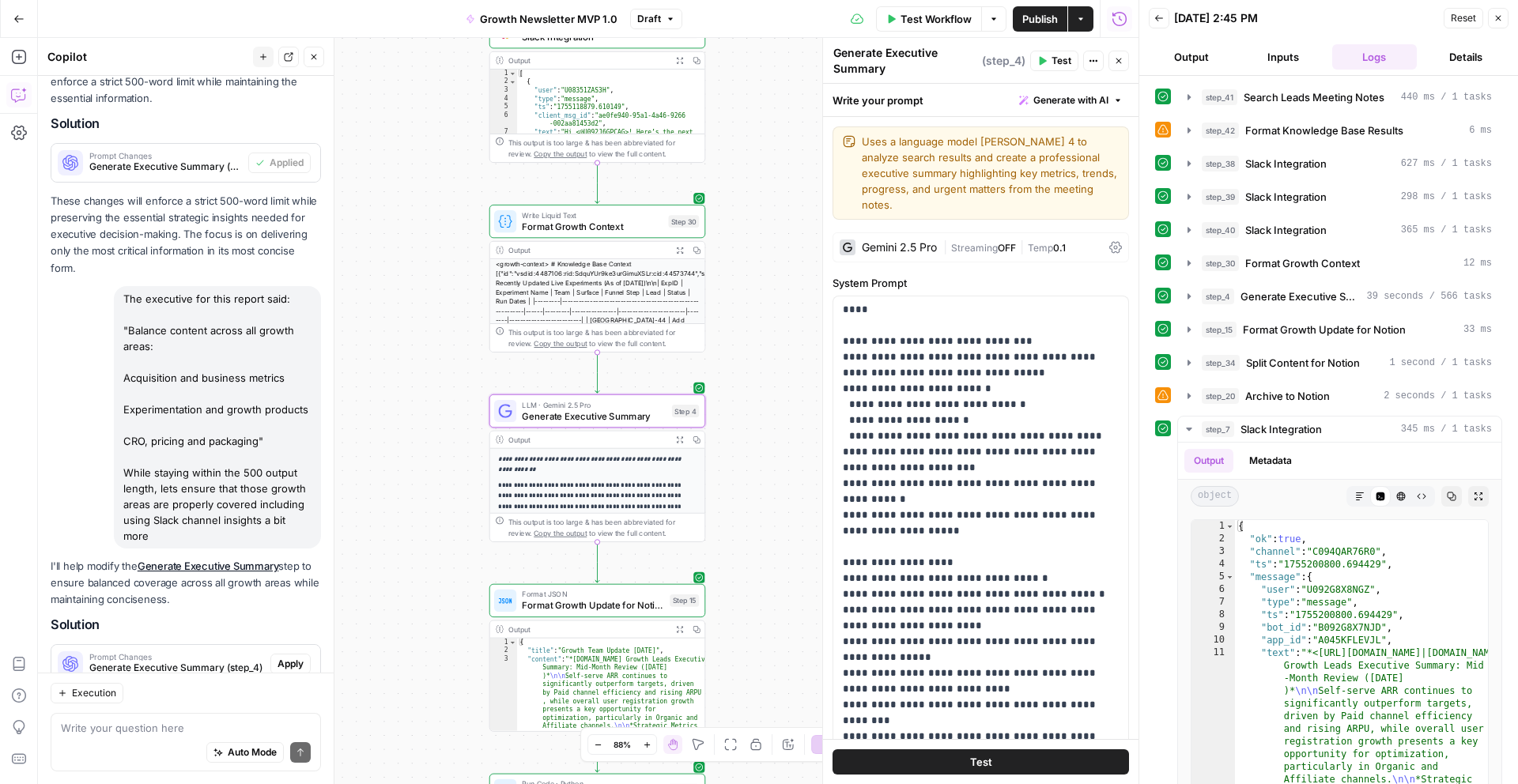
click at [301, 657] on span "Apply" at bounding box center [290, 663] width 26 height 14
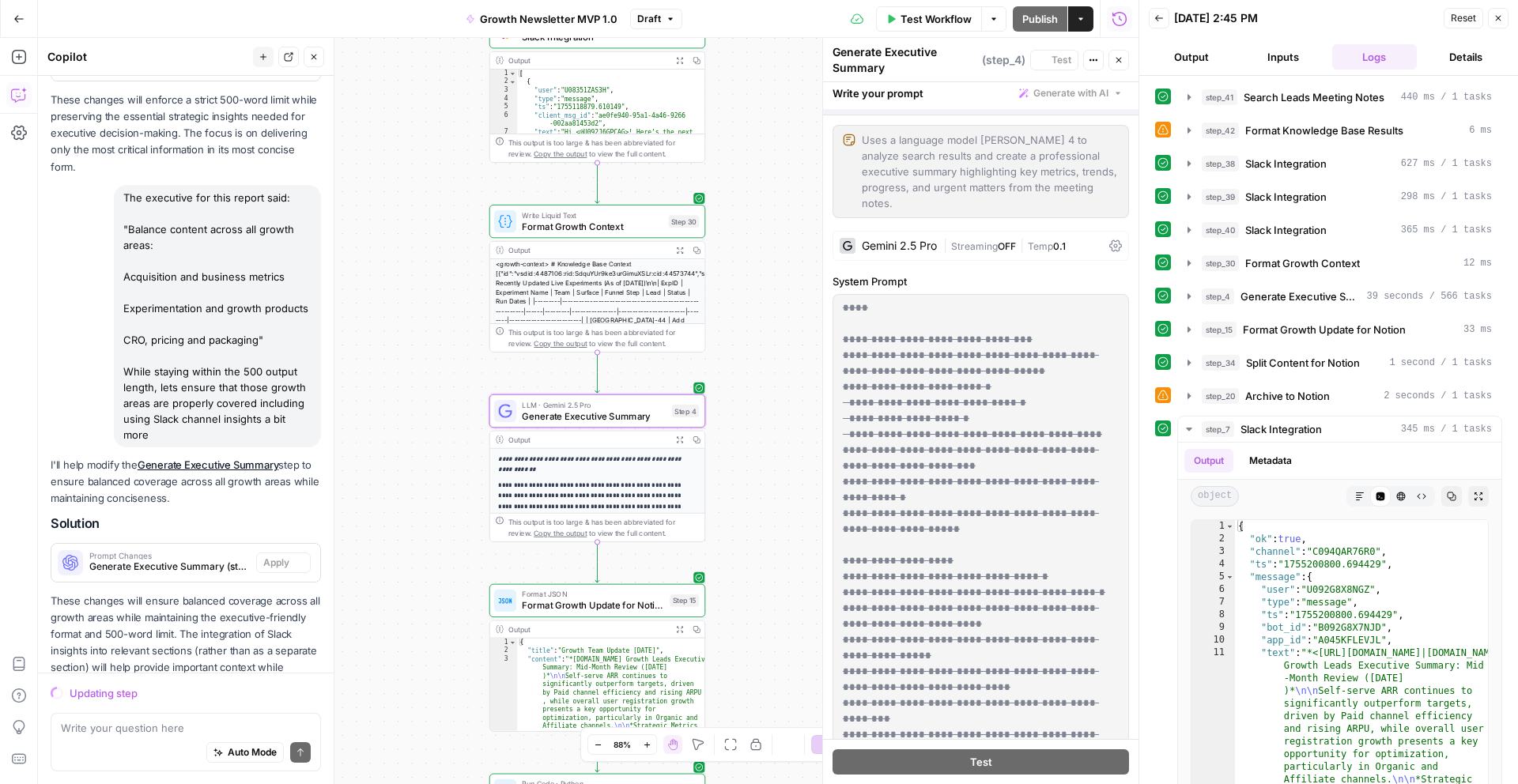
scroll to position [0, 0]
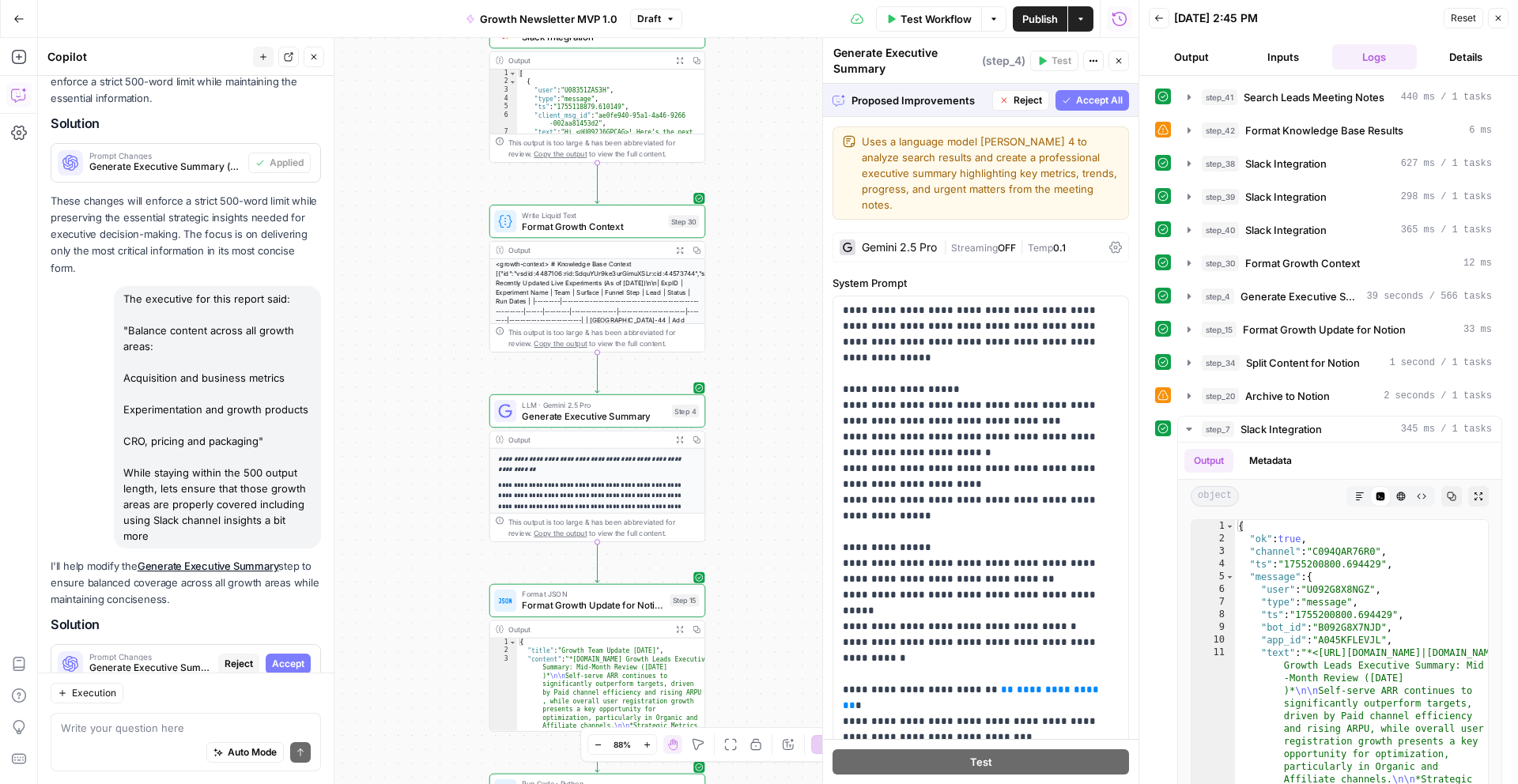
click at [1084, 94] on span "Accept All" at bounding box center [1099, 100] width 47 height 14
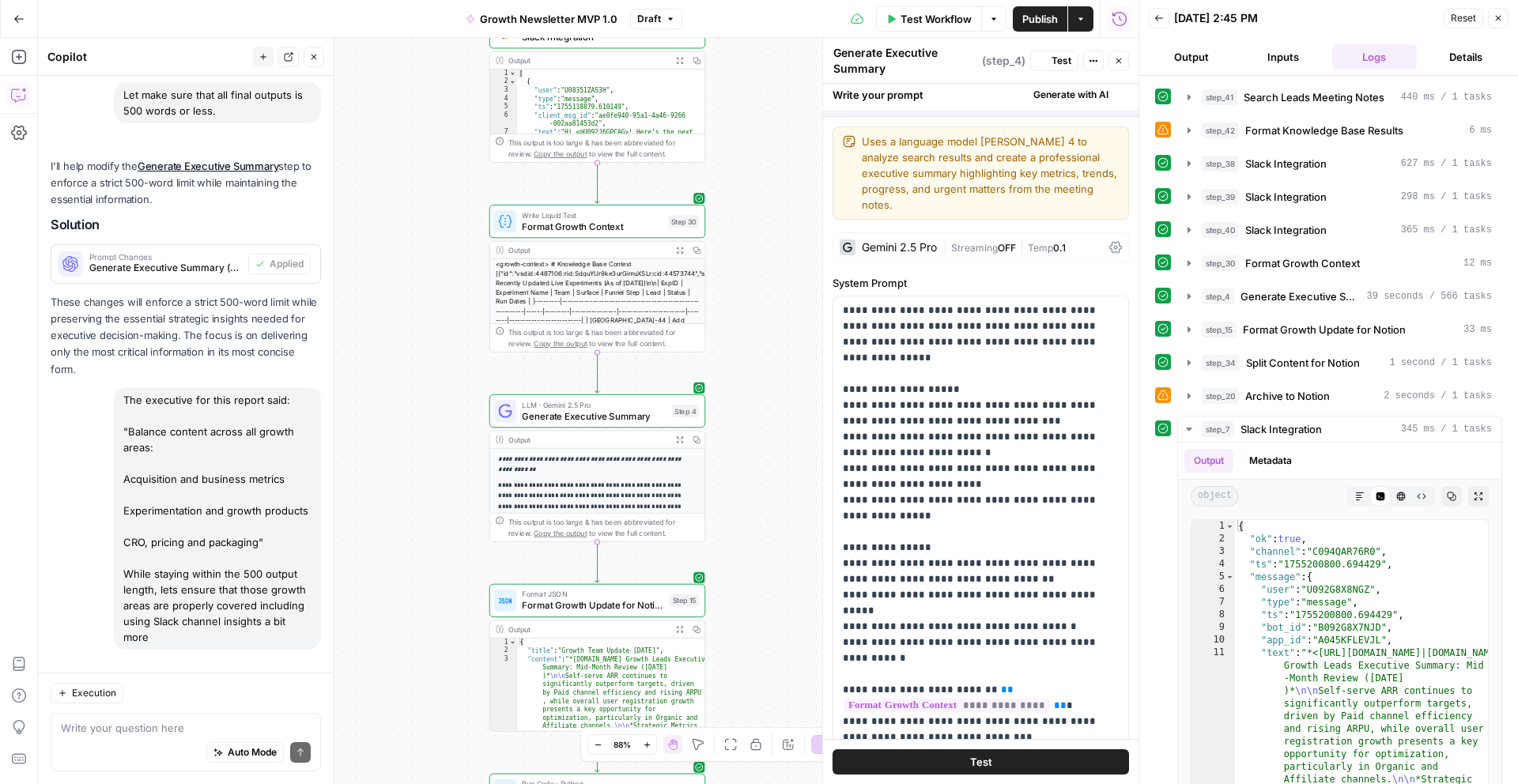
scroll to position [4620, 0]
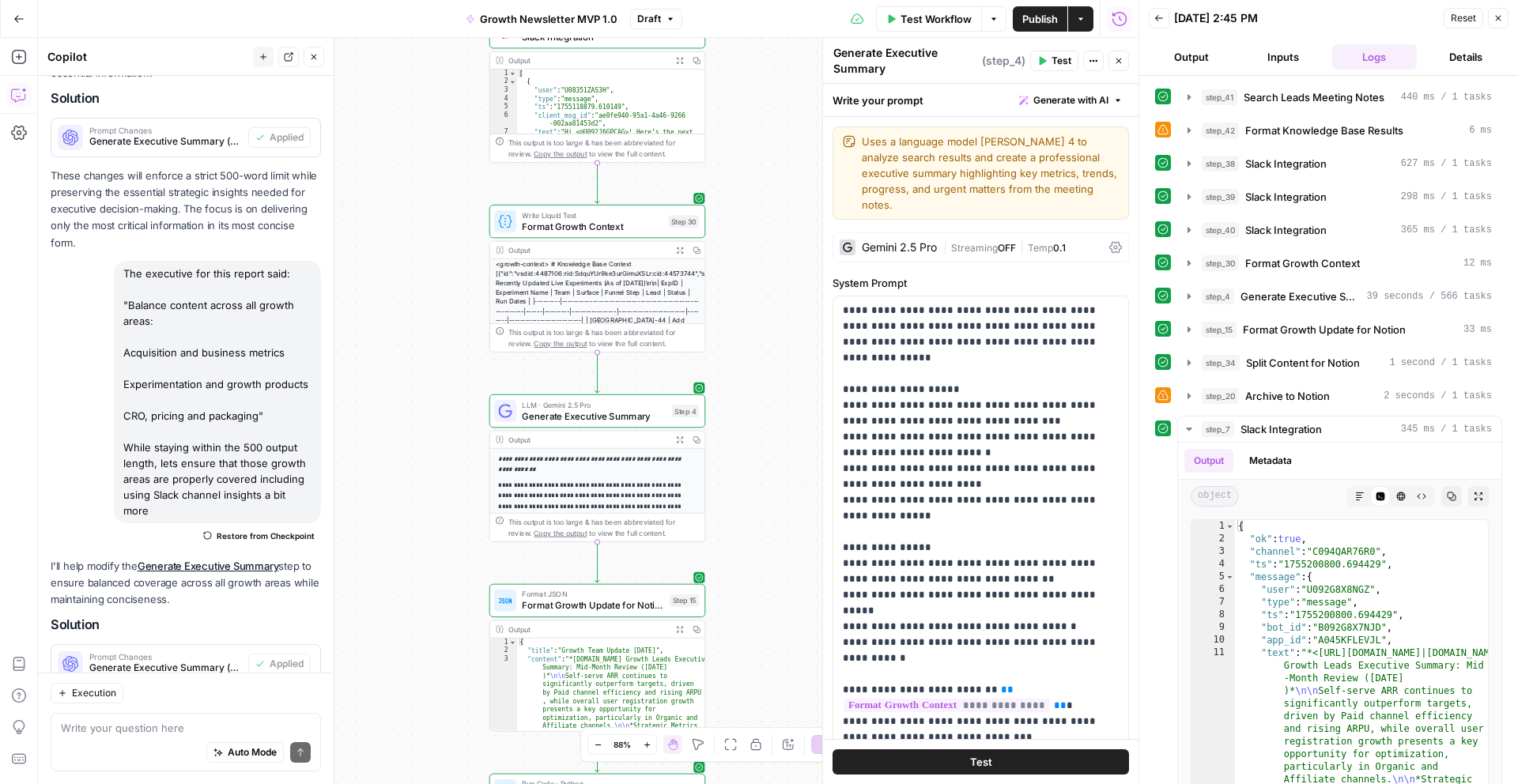
click at [1055, 51] on button "Test" at bounding box center [1054, 61] width 48 height 21
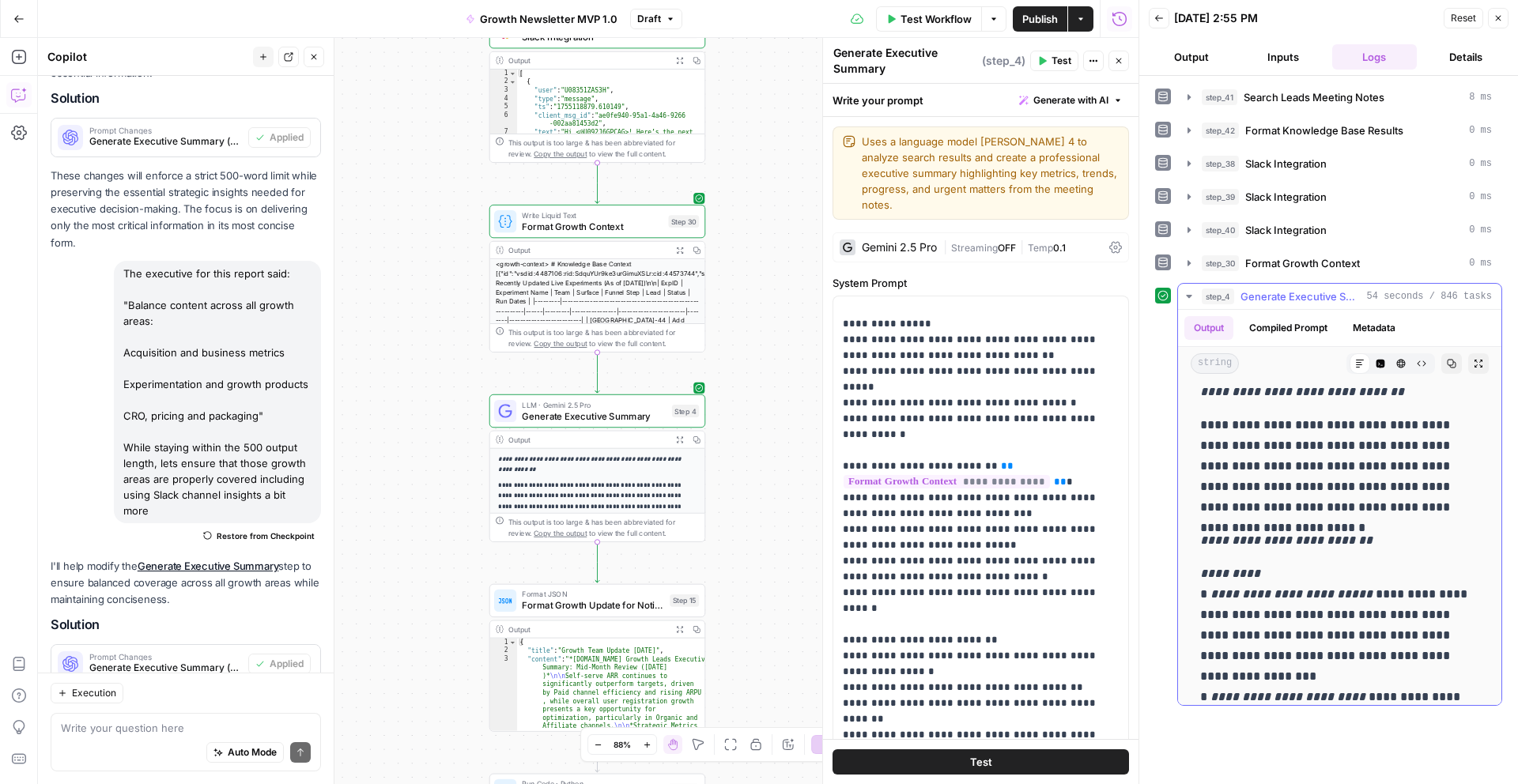
scroll to position [0, 0]
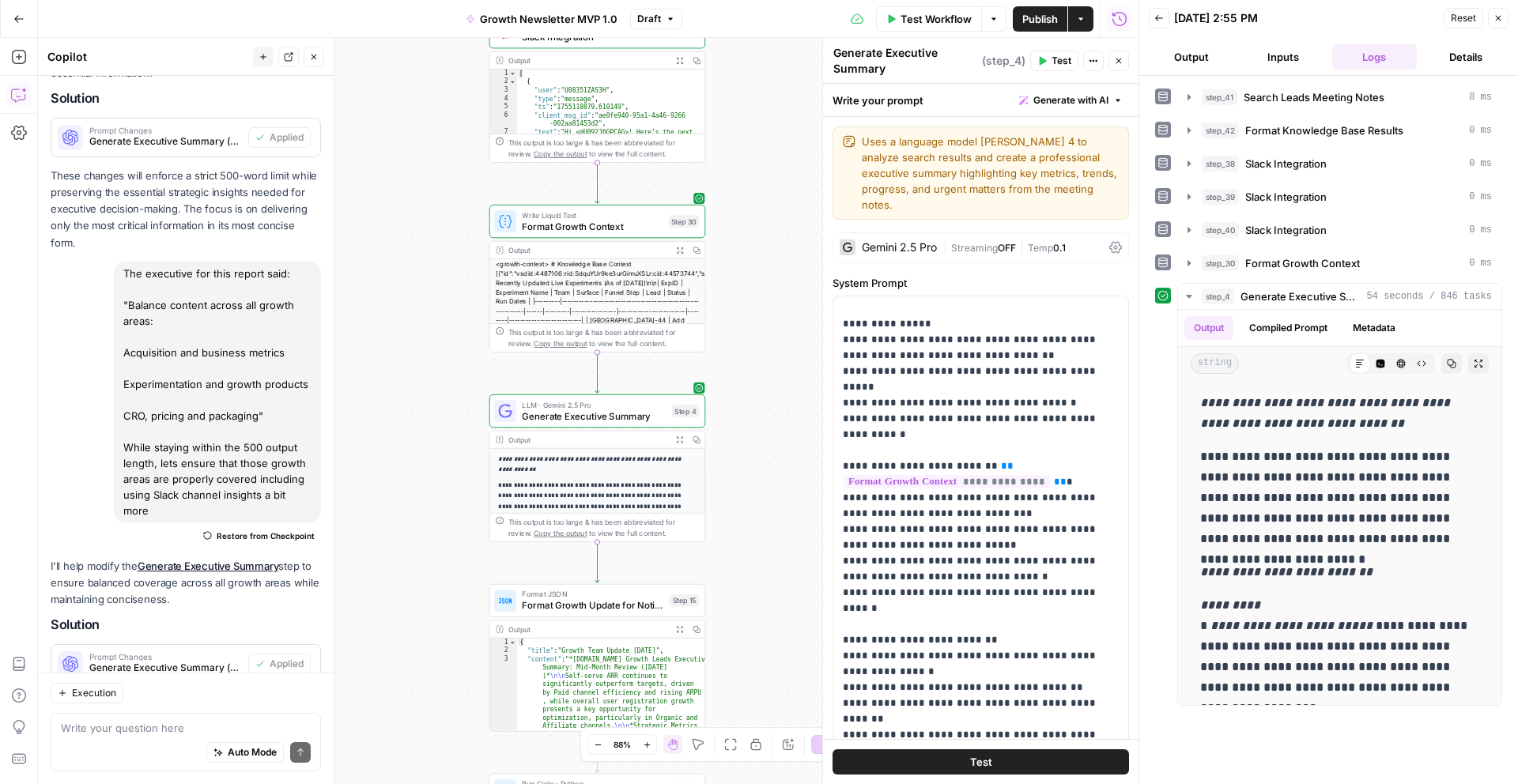
click at [949, 23] on span "Test Workflow" at bounding box center [935, 19] width 71 height 16
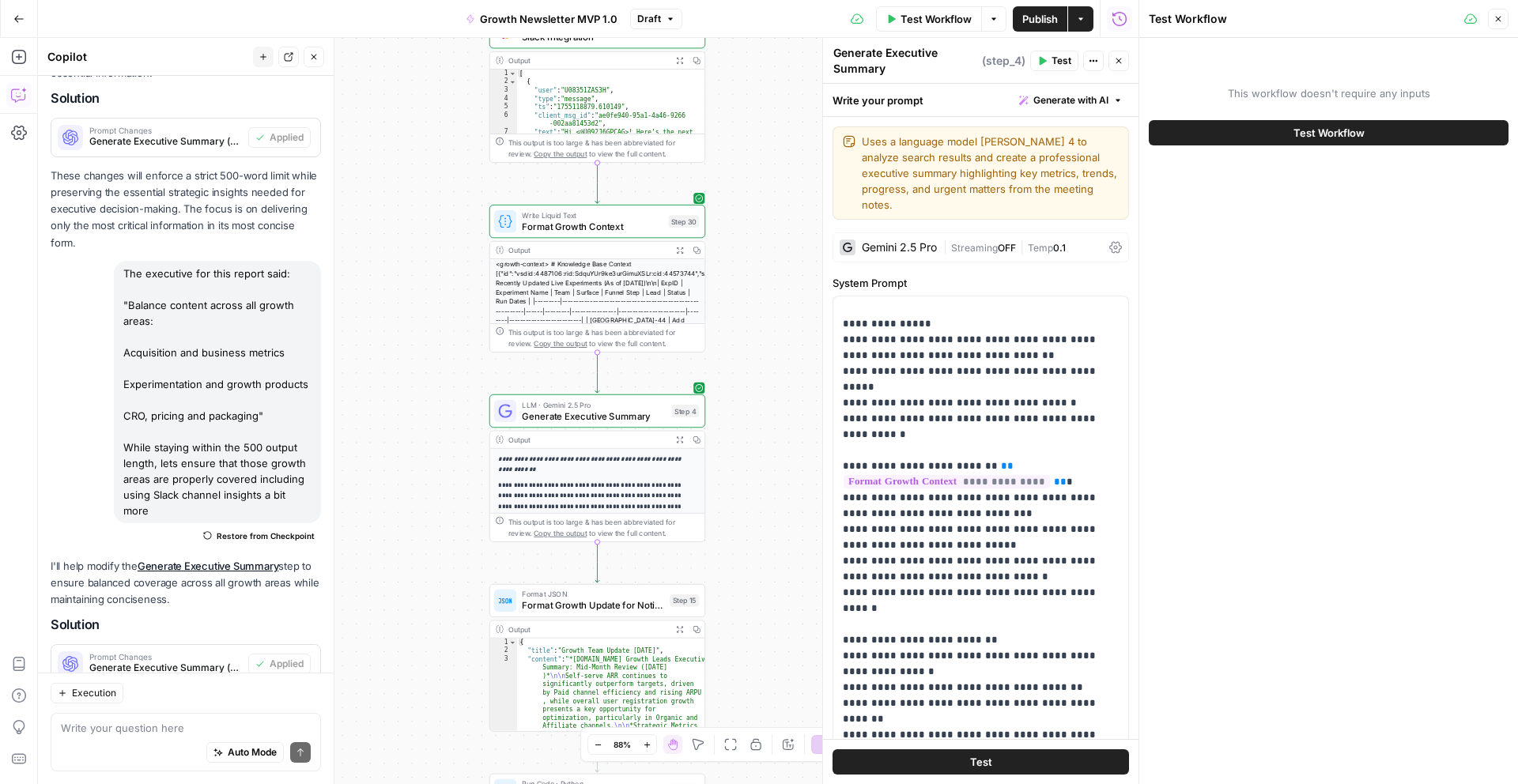
click at [1225, 128] on button "Test Workflow" at bounding box center [1329, 132] width 359 height 26
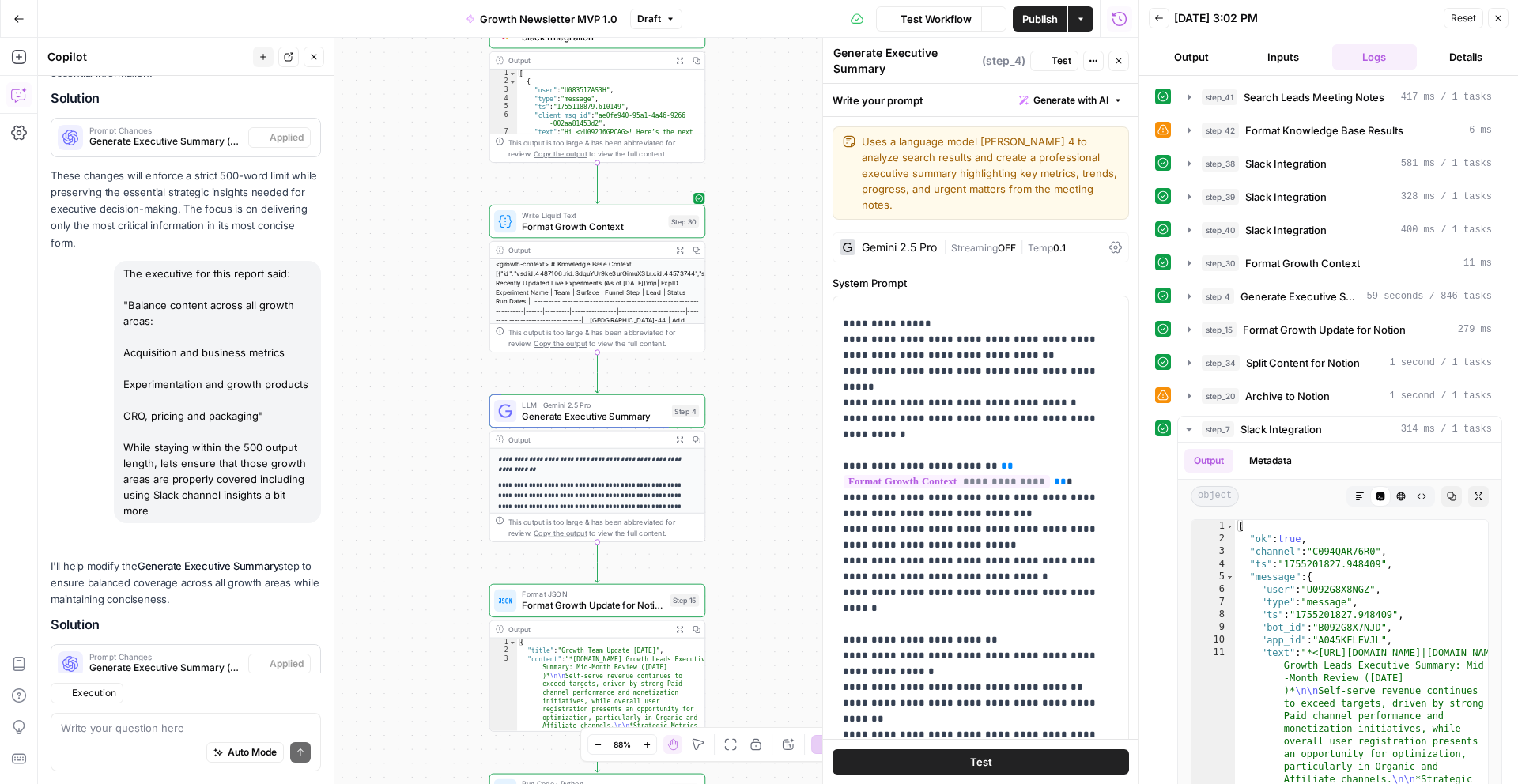
scroll to position [4620, 0]
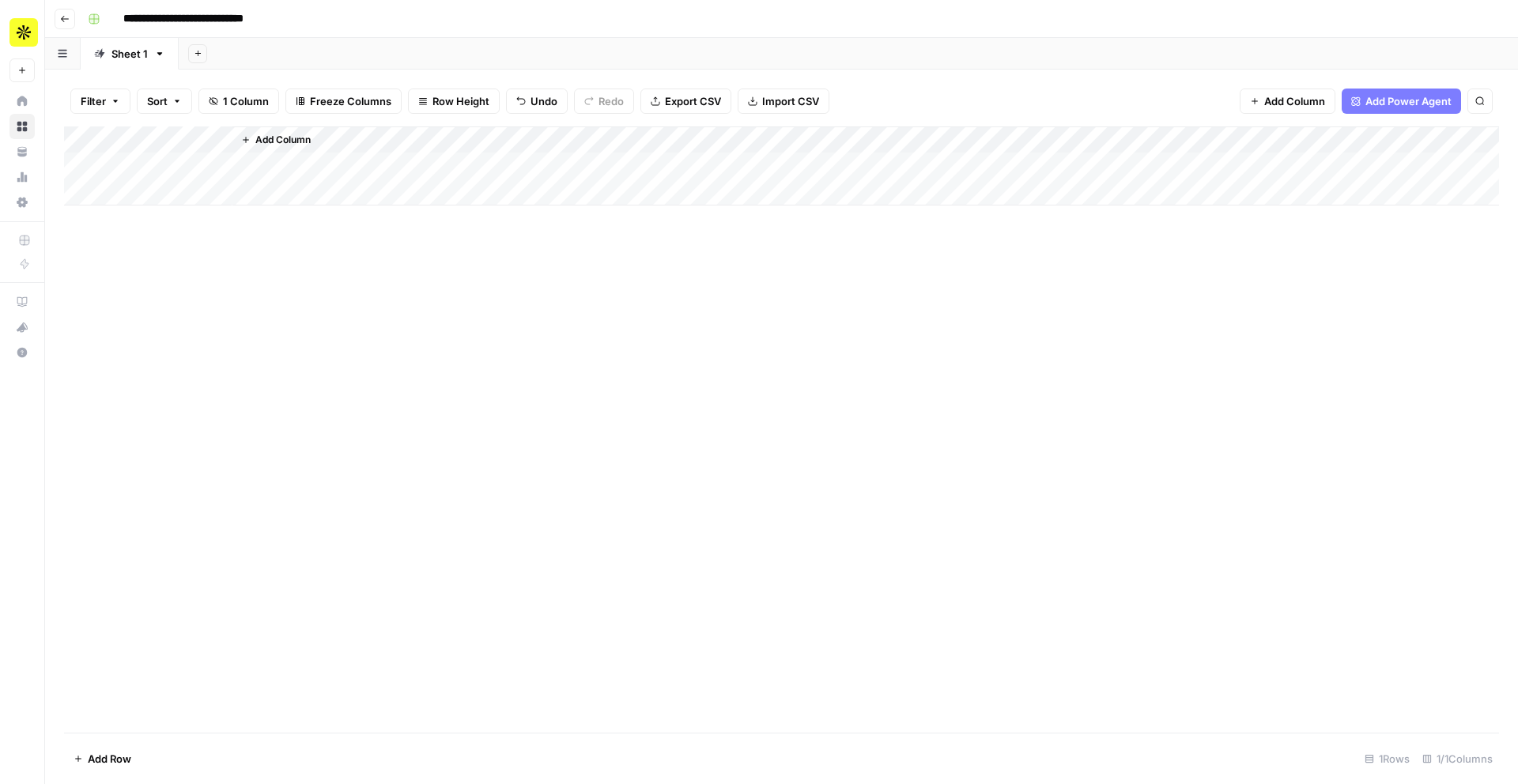
click at [198, 141] on div "Add Column" at bounding box center [781, 165] width 1435 height 79
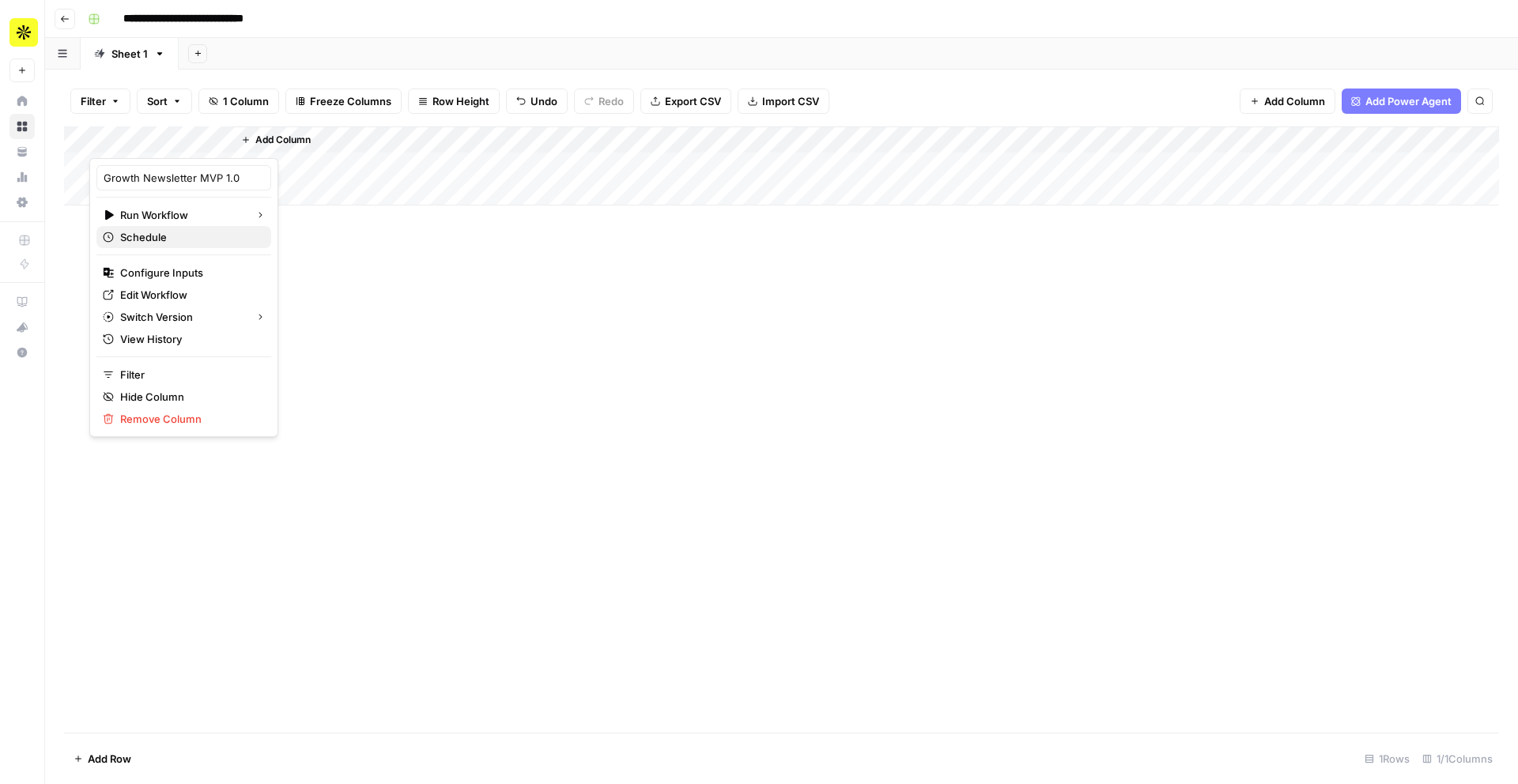
click at [167, 239] on span "Schedule" at bounding box center [189, 237] width 139 height 16
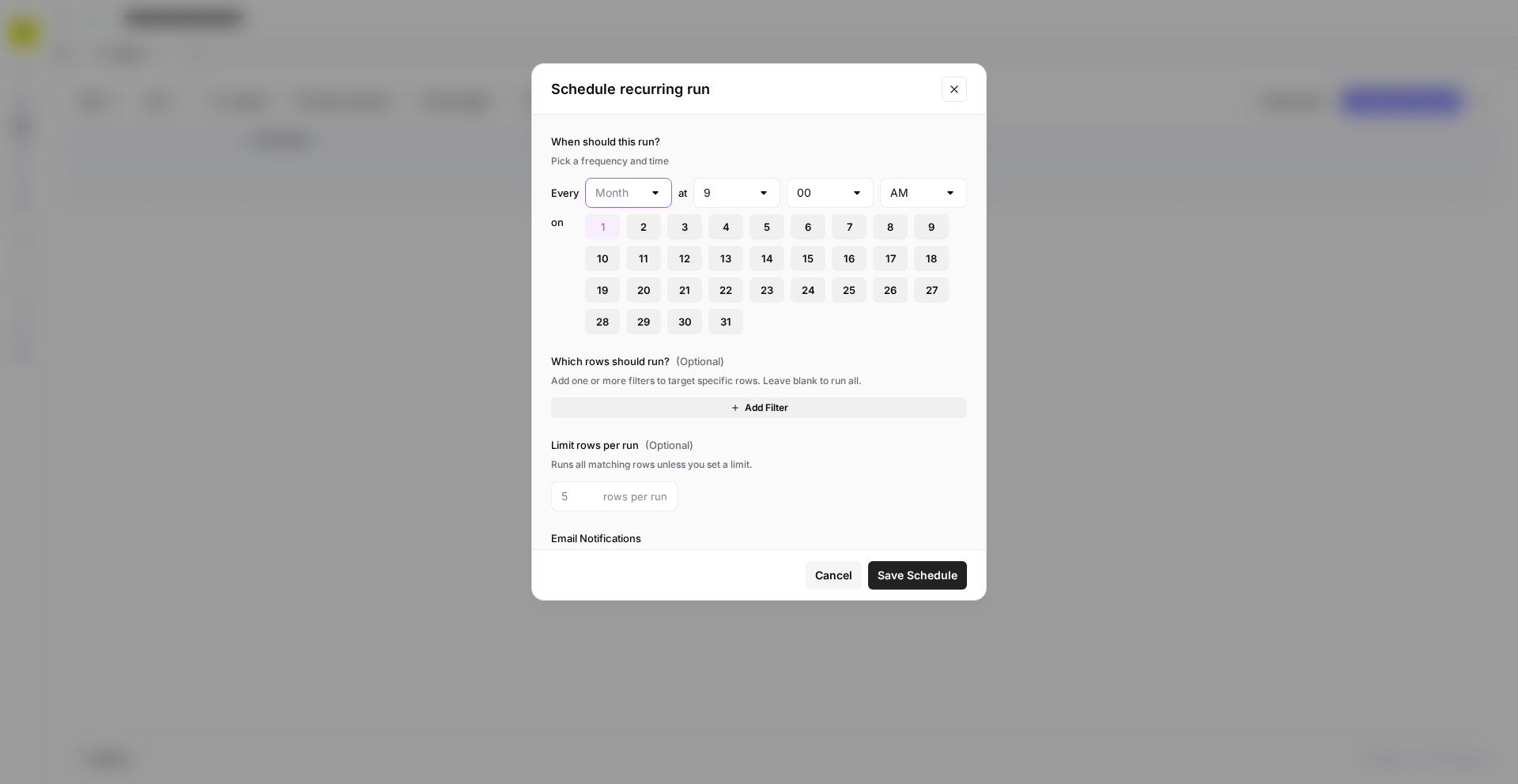
click at [608, 195] on input "text" at bounding box center [619, 193] width 48 height 16
click at [618, 250] on span "Week" at bounding box center [625, 255] width 54 height 16
type input "Week"
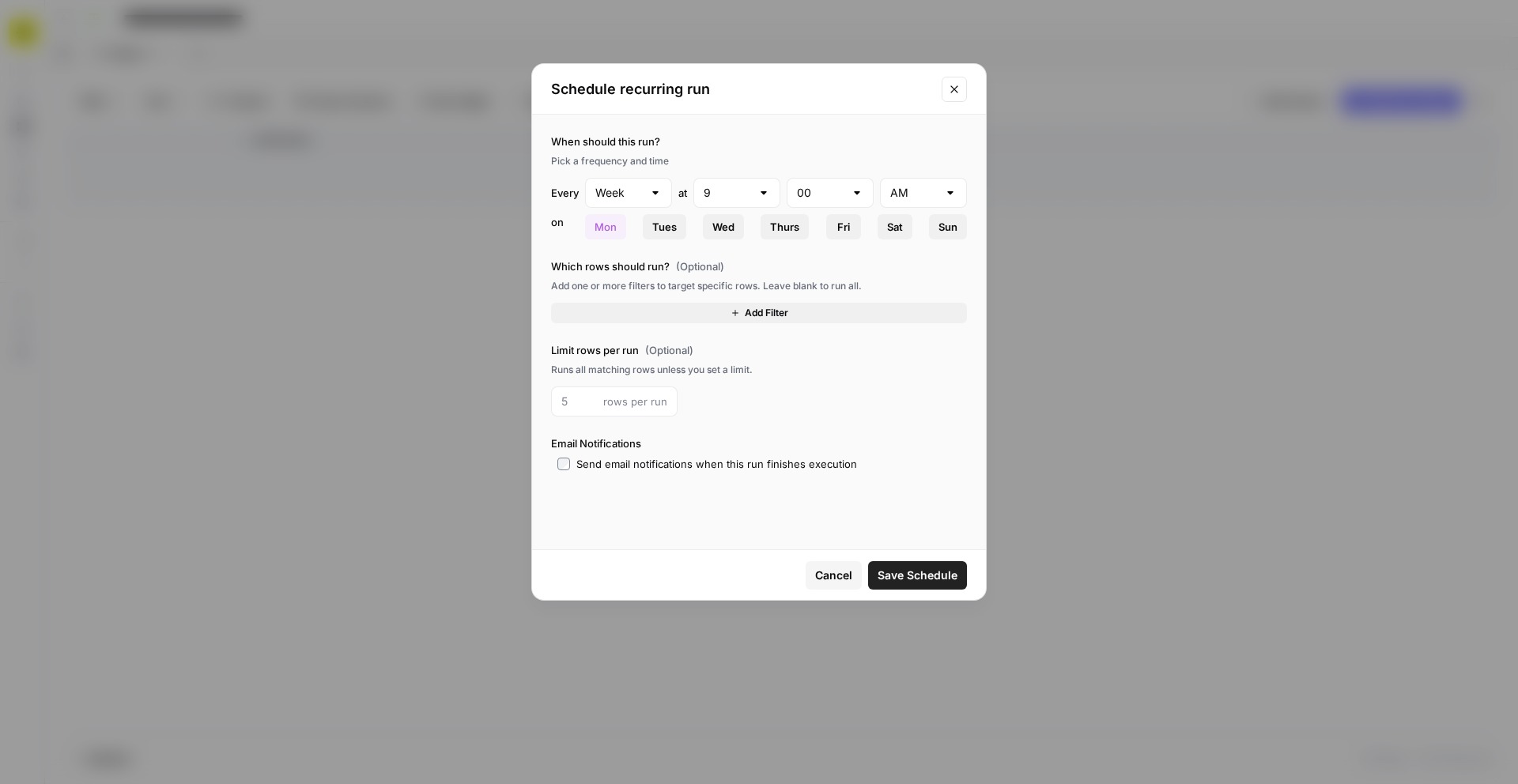
click at [735, 228] on button "Wed" at bounding box center [722, 226] width 41 height 26
click at [607, 230] on span "Mon" at bounding box center [605, 226] width 22 height 16
click at [951, 87] on icon "Close modal" at bounding box center [953, 88] width 12 height 12
